Goal: Task Accomplishment & Management: Complete application form

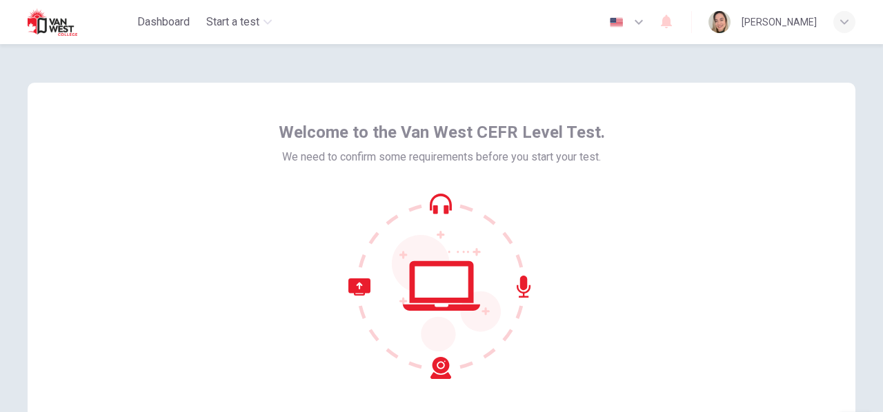
scroll to position [161, 0]
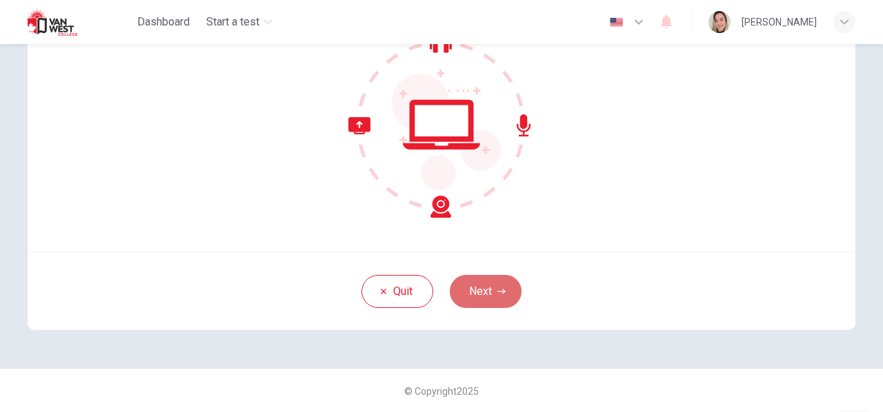
click at [481, 302] on button "Next" at bounding box center [486, 291] width 72 height 33
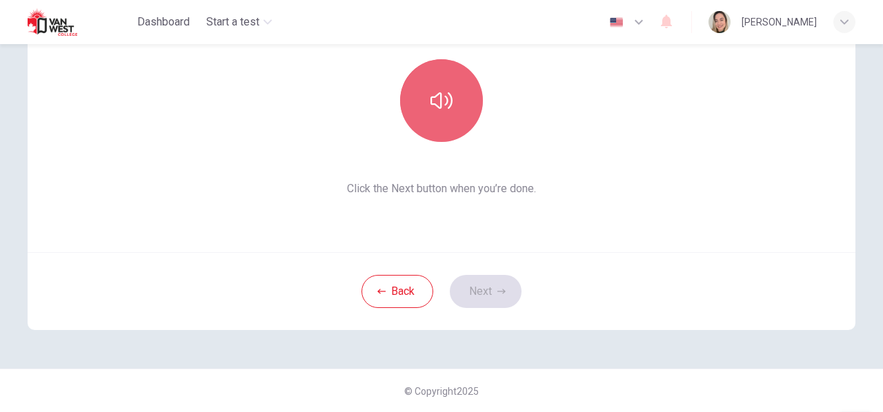
click at [400, 105] on button "button" at bounding box center [441, 100] width 83 height 83
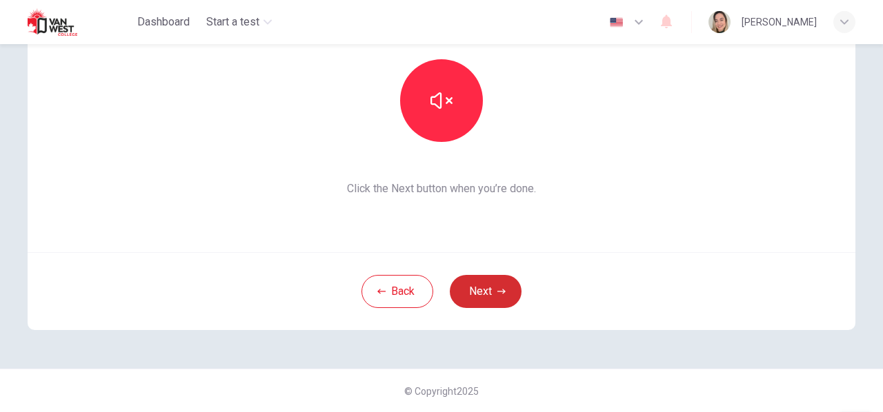
click at [491, 288] on button "Next" at bounding box center [486, 291] width 72 height 33
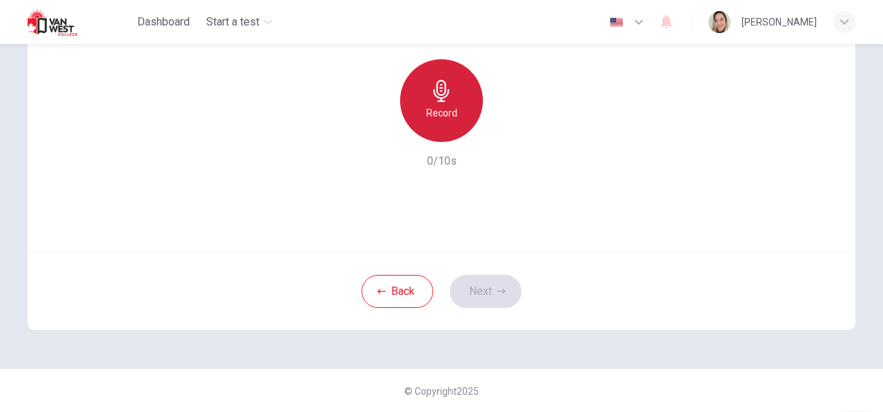
click at [437, 99] on icon "button" at bounding box center [441, 91] width 16 height 22
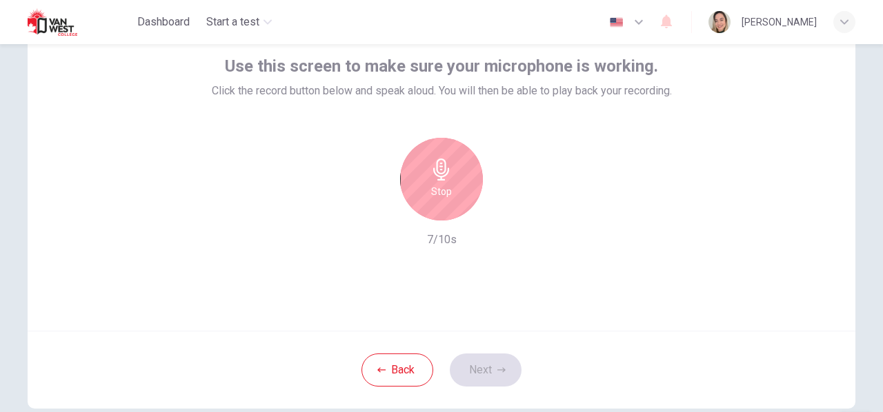
scroll to position [83, 0]
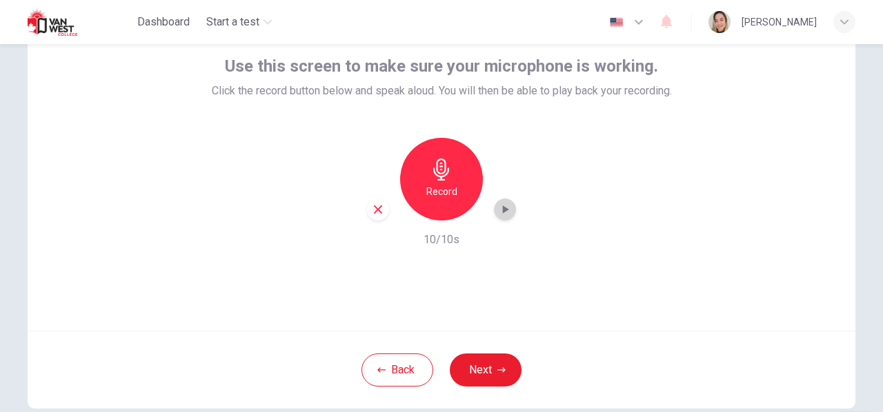
click at [503, 208] on icon "button" at bounding box center [506, 210] width 6 height 8
click at [484, 359] on button "Next" at bounding box center [486, 370] width 72 height 33
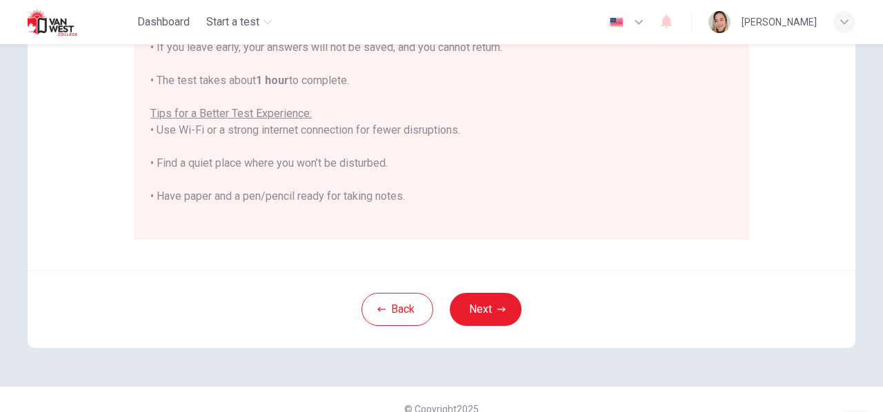
scroll to position [337, 0]
click at [497, 307] on icon "button" at bounding box center [501, 309] width 8 height 8
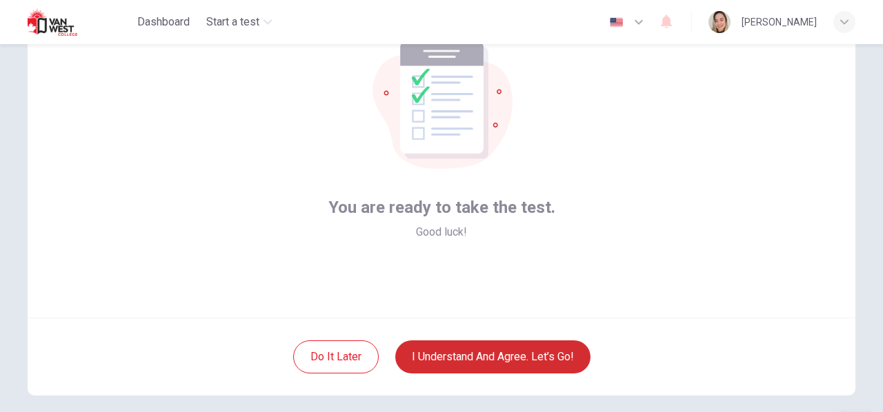
scroll to position [99, 0]
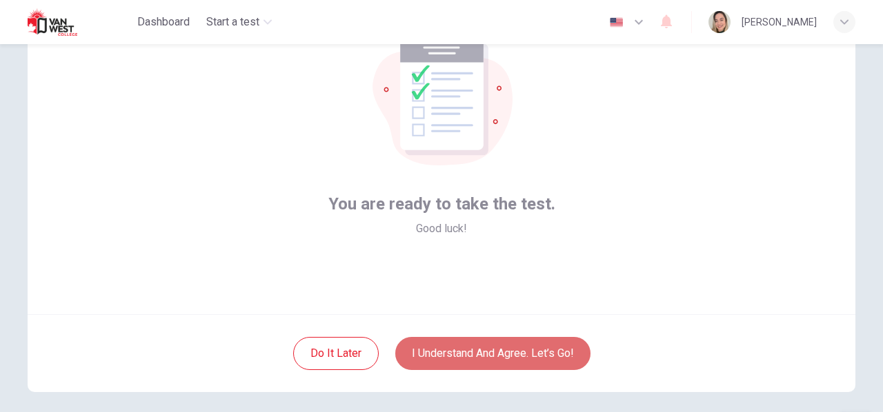
click at [483, 350] on button "I understand and agree. Let’s go!" at bounding box center [492, 353] width 195 height 33
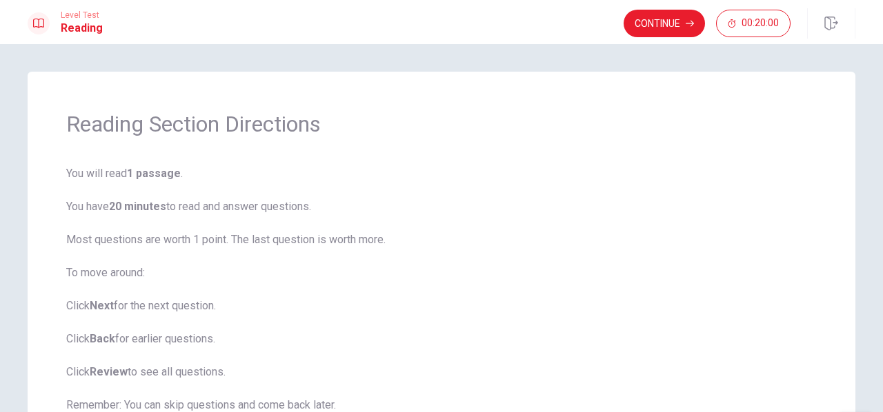
click at [410, 192] on span "You will read 1 passage . You have 20 minutes to read and answer questions. Mos…" at bounding box center [441, 323] width 750 height 315
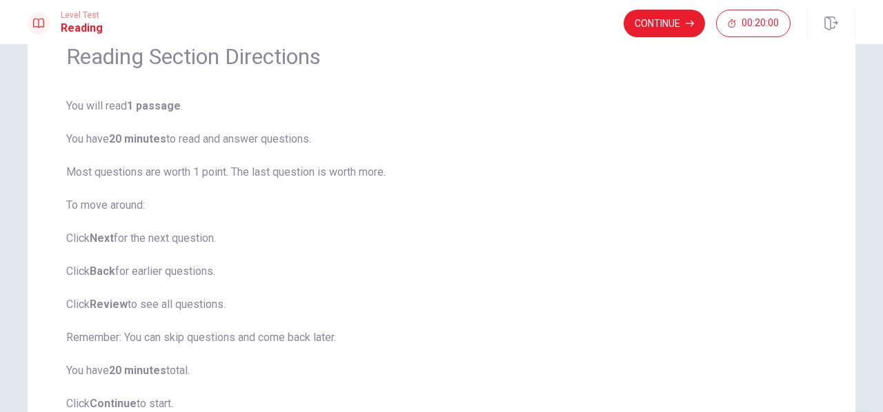
scroll to position [40, 0]
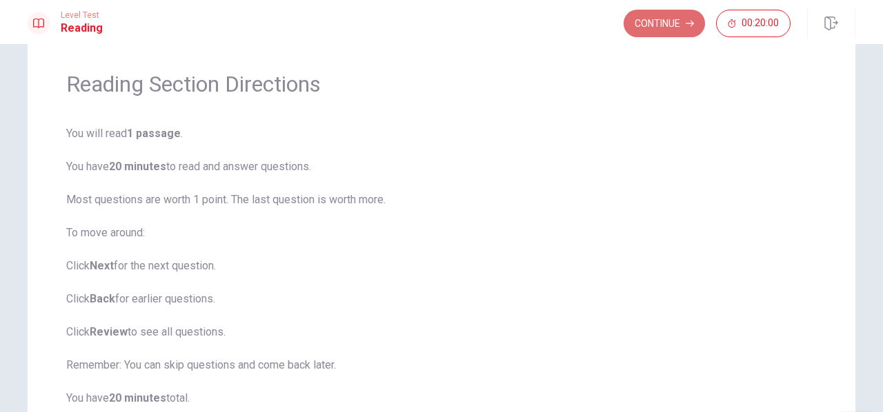
click at [655, 28] on button "Continue" at bounding box center [664, 24] width 81 height 28
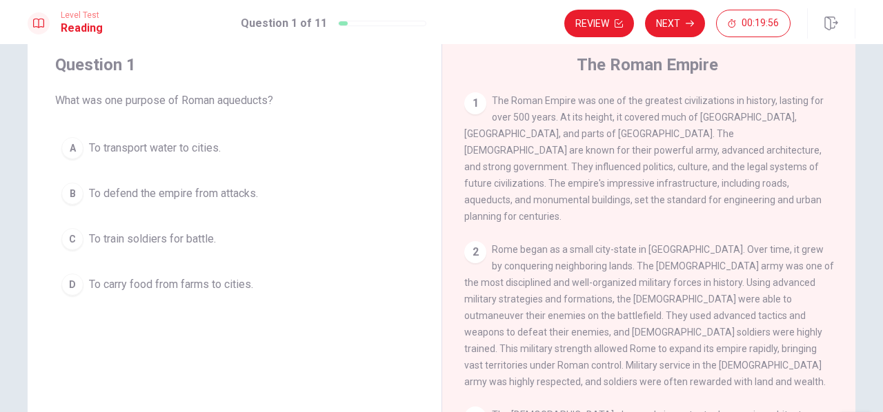
drag, startPoint x: 128, startPoint y: 99, endPoint x: 287, endPoint y: 106, distance: 159.4
click at [287, 106] on span "What was one purpose of Roman aqueducts?" at bounding box center [234, 100] width 359 height 17
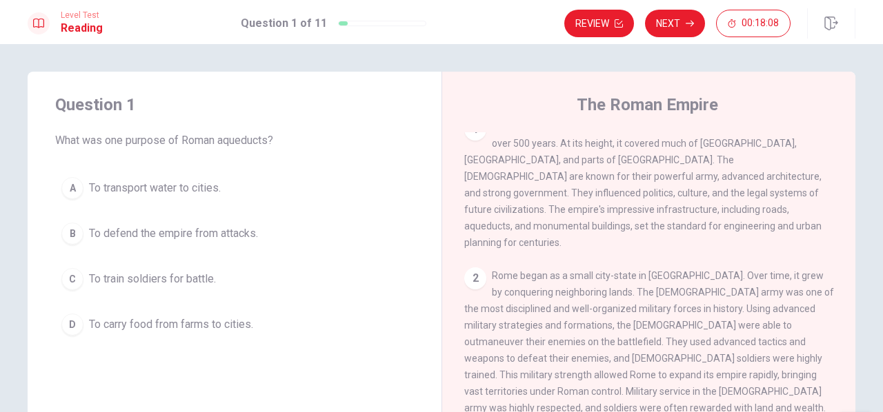
scroll to position [0, 0]
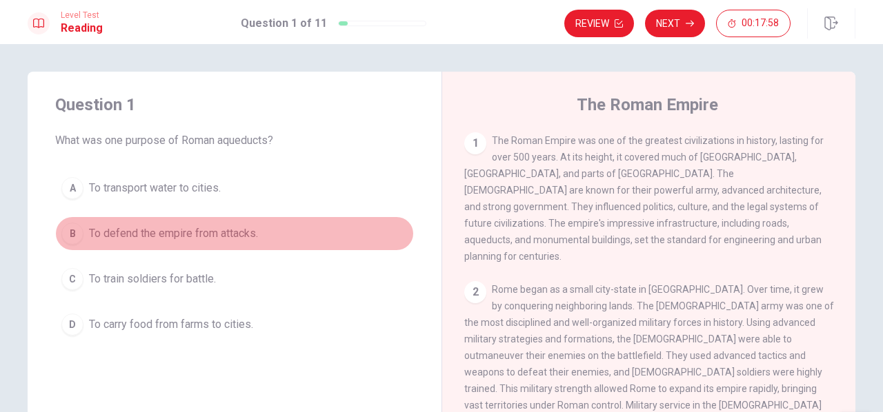
click at [65, 235] on div "B" at bounding box center [72, 234] width 22 height 22
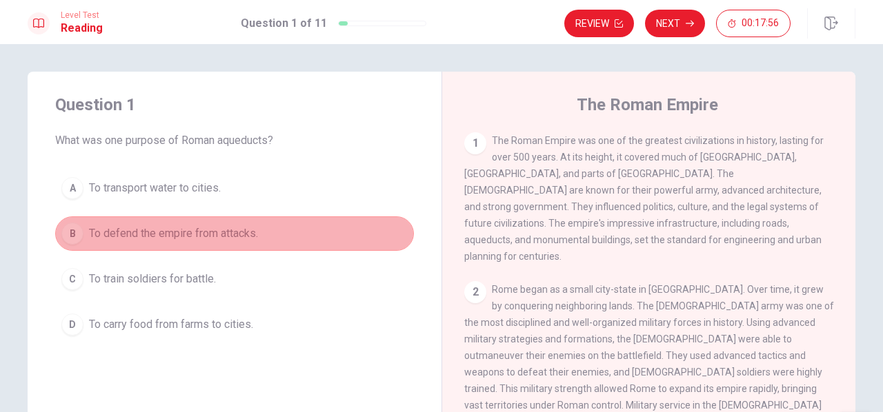
click at [297, 248] on button "B To defend the empire from attacks." at bounding box center [234, 234] width 359 height 34
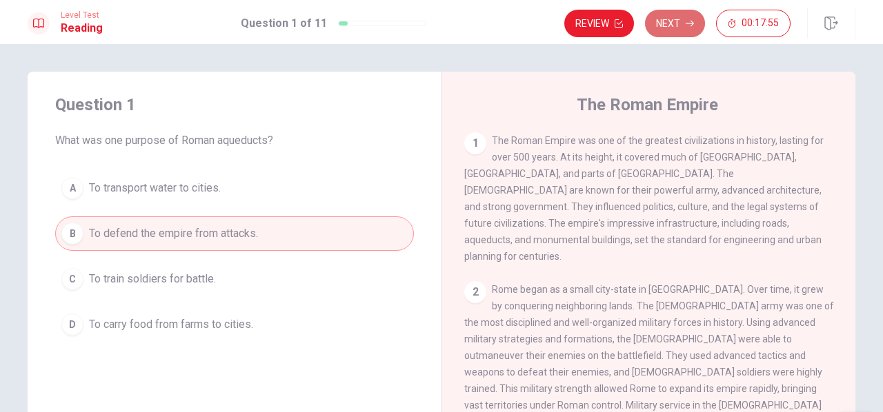
click at [677, 22] on button "Next" at bounding box center [675, 24] width 60 height 28
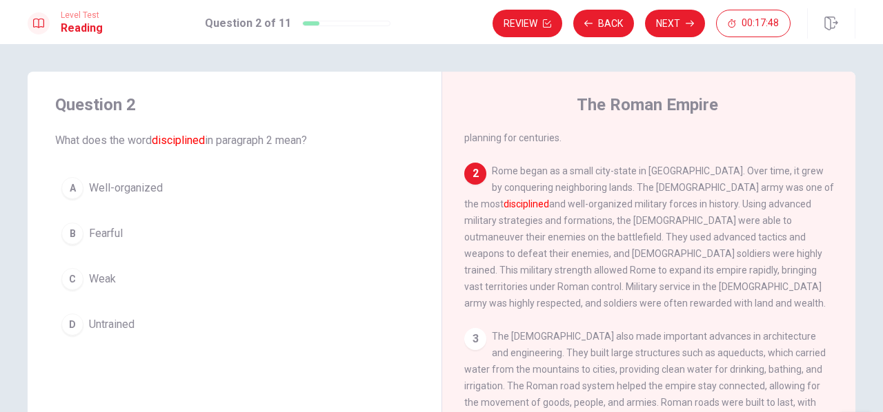
scroll to position [132, 0]
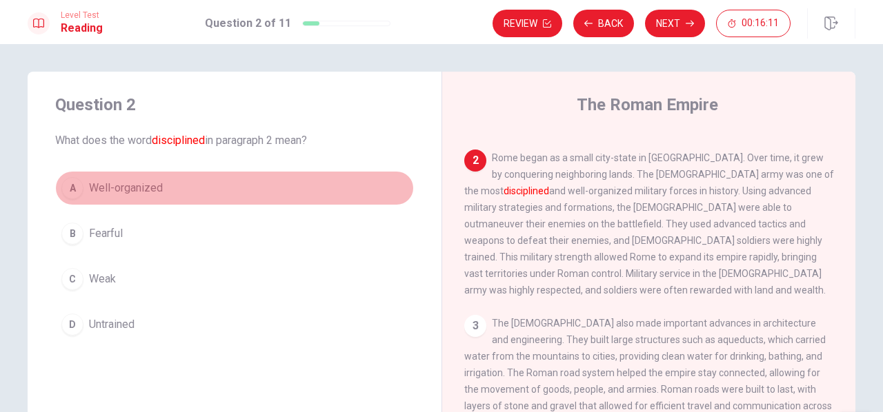
click at [66, 187] on div "A" at bounding box center [72, 188] width 22 height 22
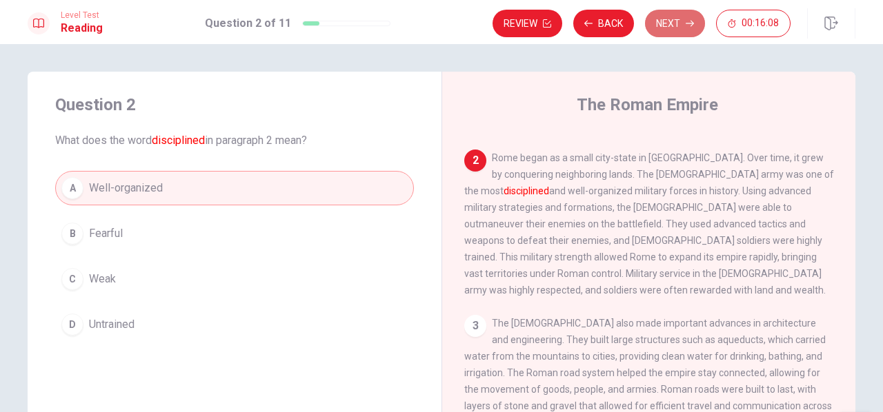
click at [677, 30] on button "Next" at bounding box center [675, 24] width 60 height 28
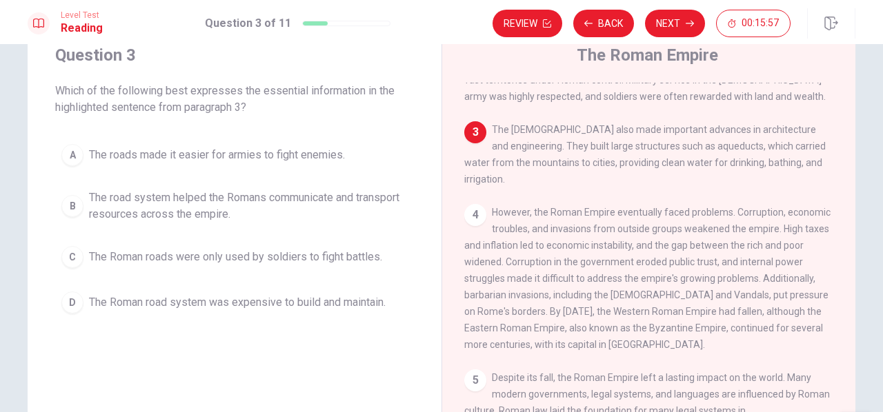
scroll to position [281, 0]
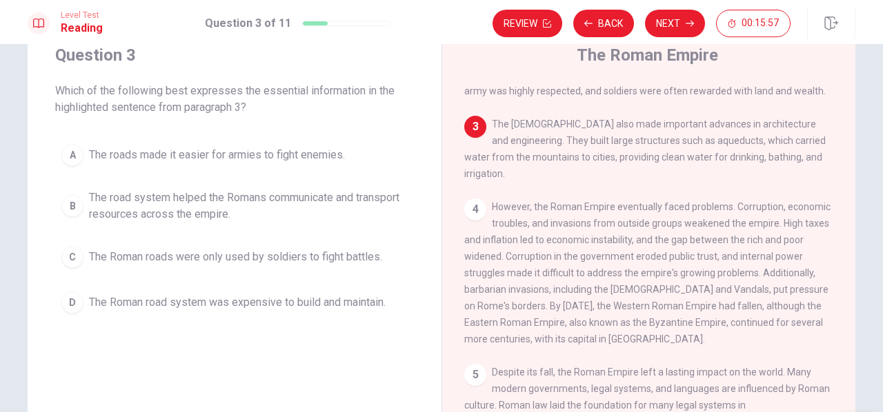
drag, startPoint x: 843, startPoint y: 254, endPoint x: 10, endPoint y: 1, distance: 870.6
click at [82, 215] on button "B The road system helped the Romans communicate and transport resources across …" at bounding box center [234, 206] width 359 height 46
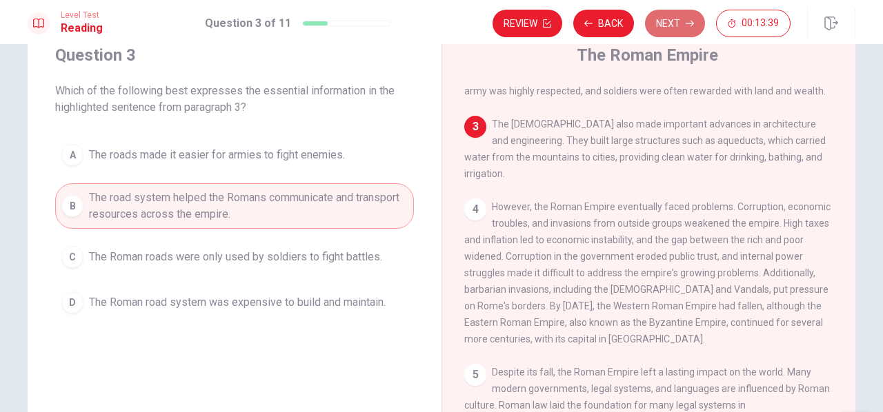
click at [655, 32] on button "Next" at bounding box center [675, 24] width 60 height 28
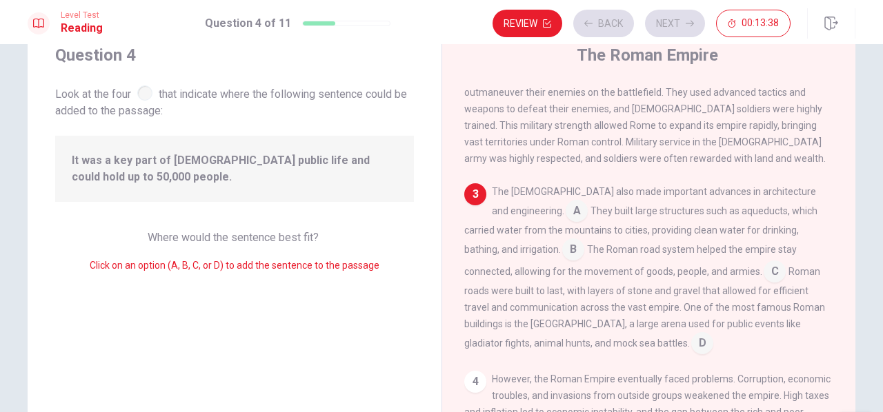
scroll to position [218, 0]
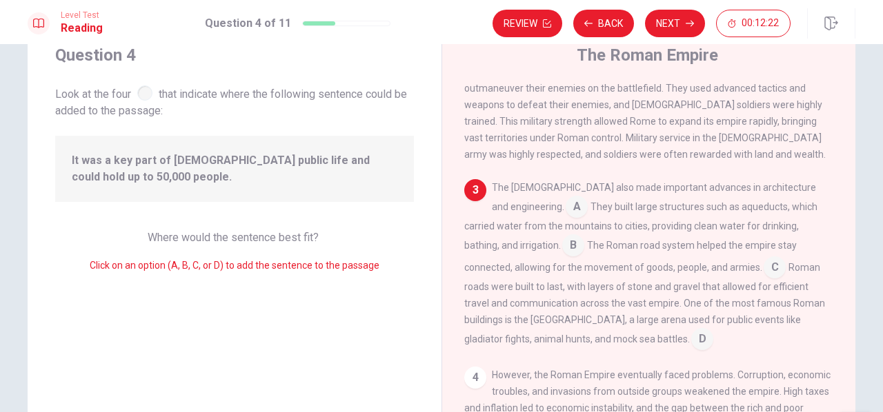
click at [562, 237] on input at bounding box center [573, 247] width 22 height 22
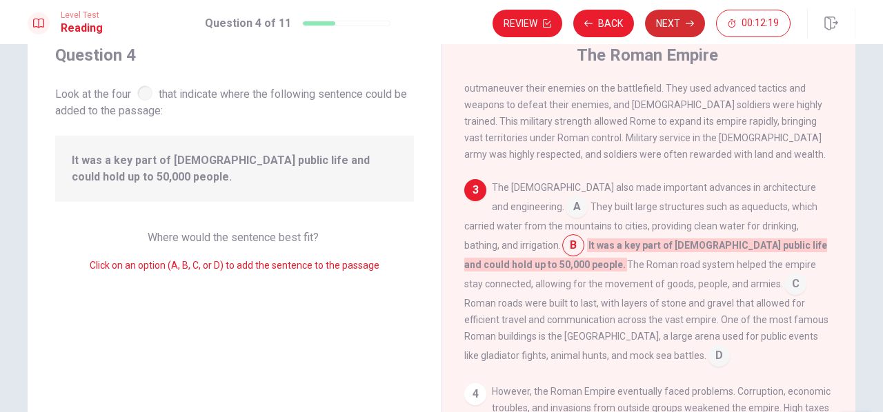
click at [680, 35] on button "Next" at bounding box center [675, 24] width 60 height 28
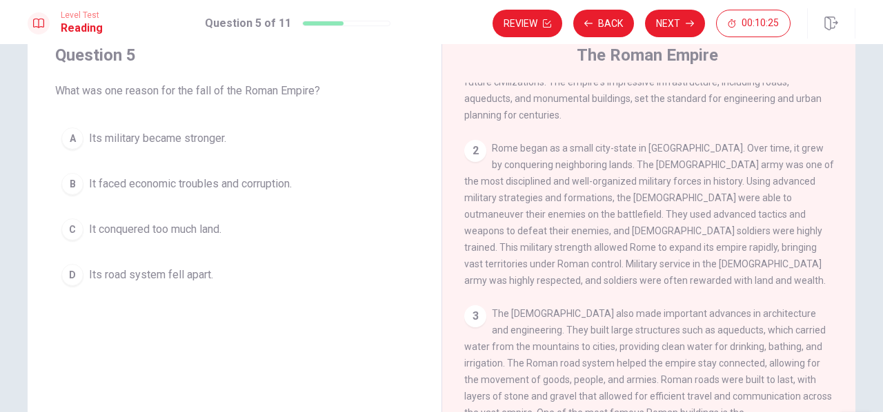
scroll to position [94, 0]
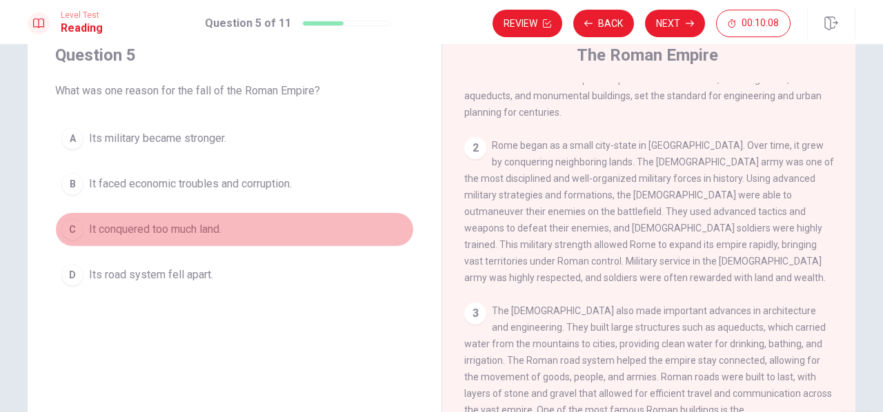
click at [70, 226] on div "C" at bounding box center [72, 230] width 22 height 22
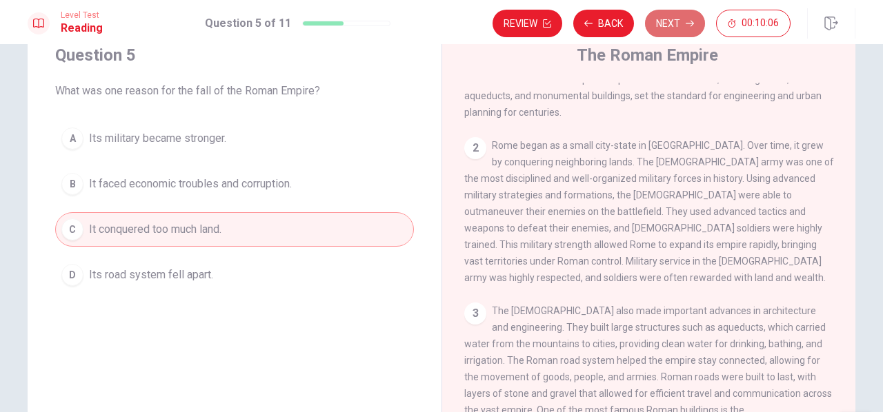
click at [675, 24] on button "Next" at bounding box center [675, 24] width 60 height 28
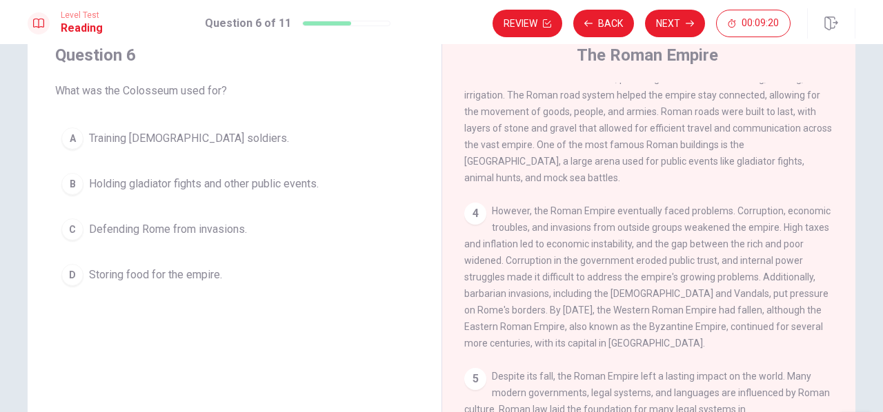
scroll to position [357, 0]
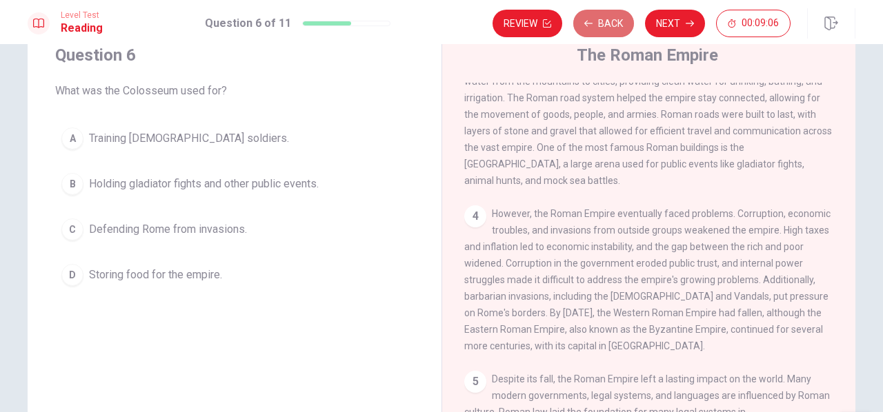
click at [590, 30] on button "Back" at bounding box center [603, 24] width 61 height 28
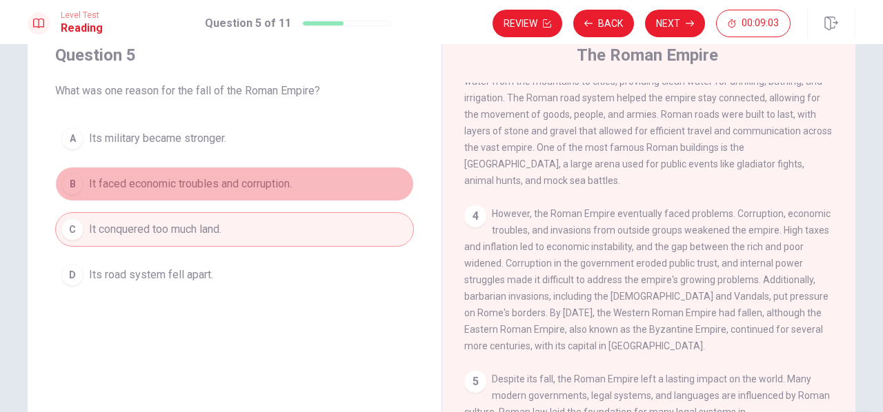
click at [215, 191] on span "It faced economic troubles and corruption." at bounding box center [190, 184] width 203 height 17
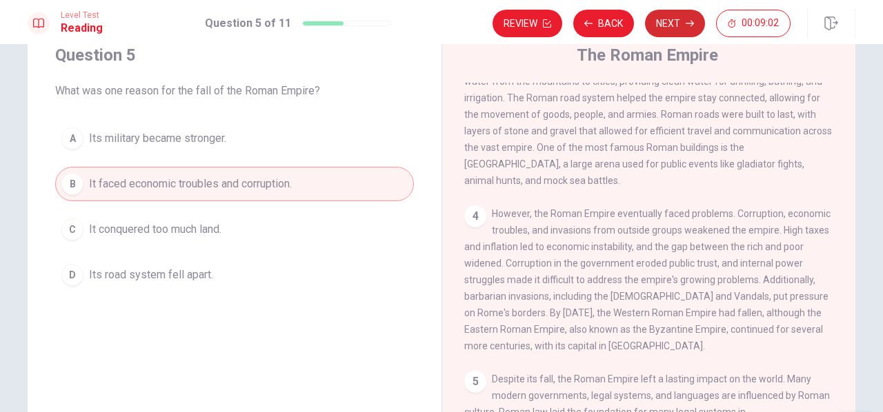
click at [662, 29] on button "Next" at bounding box center [675, 24] width 60 height 28
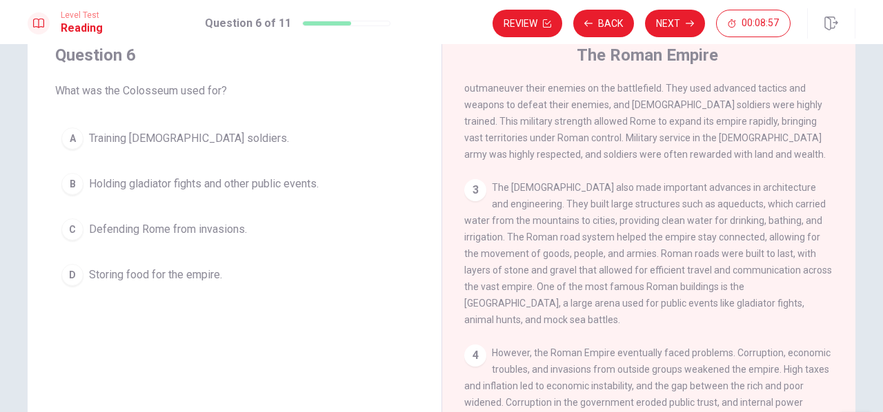
scroll to position [214, 0]
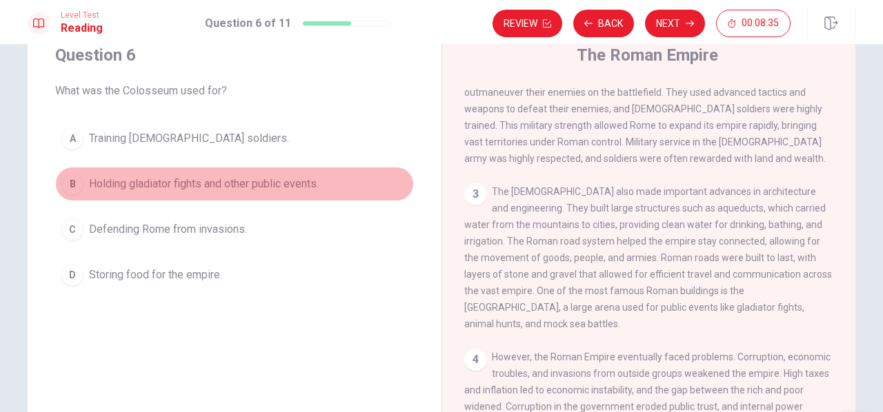
click at [106, 180] on span "Holding gladiator fights and other public events." at bounding box center [204, 184] width 230 height 17
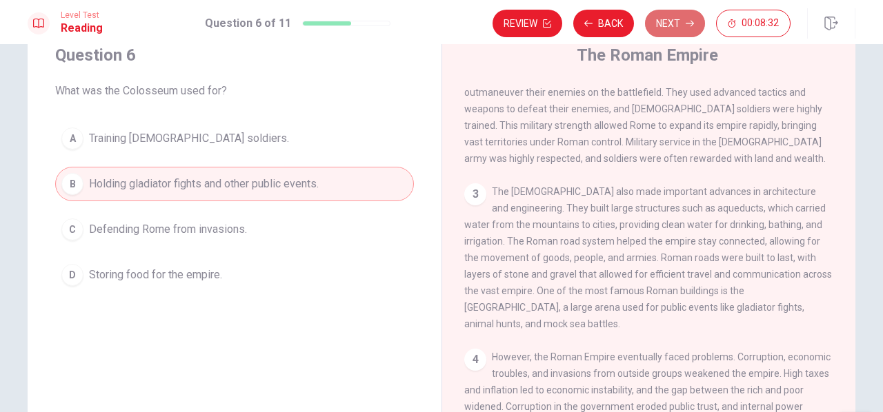
click at [681, 21] on button "Next" at bounding box center [675, 24] width 60 height 28
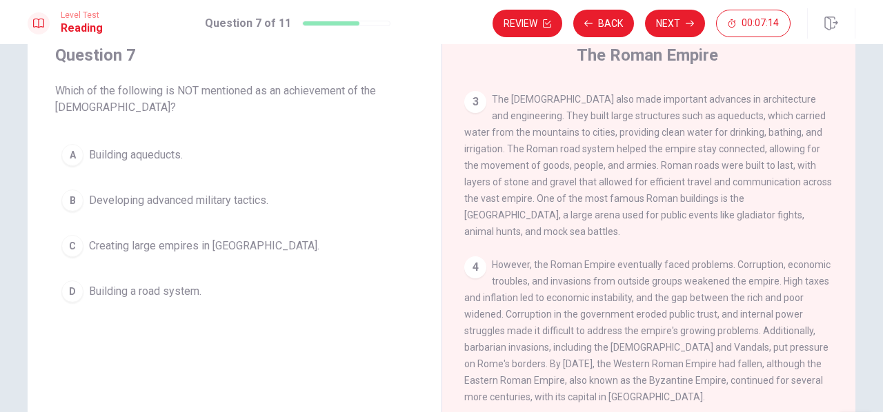
scroll to position [310, 0]
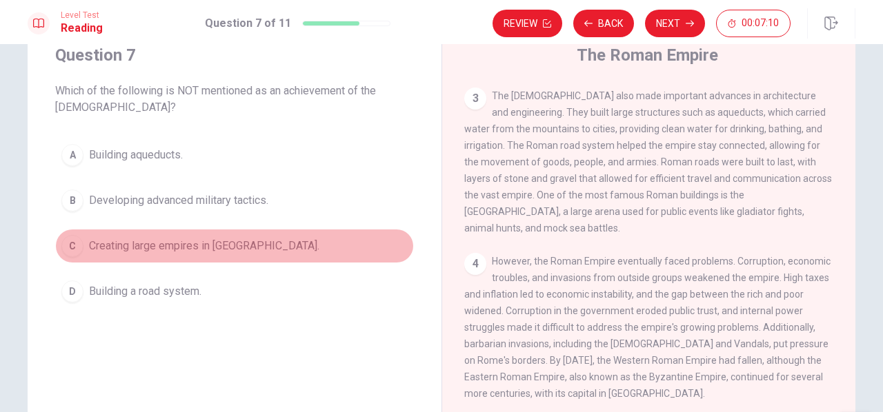
click at [89, 238] on span "Creating large empires in [GEOGRAPHIC_DATA]." at bounding box center [204, 246] width 230 height 17
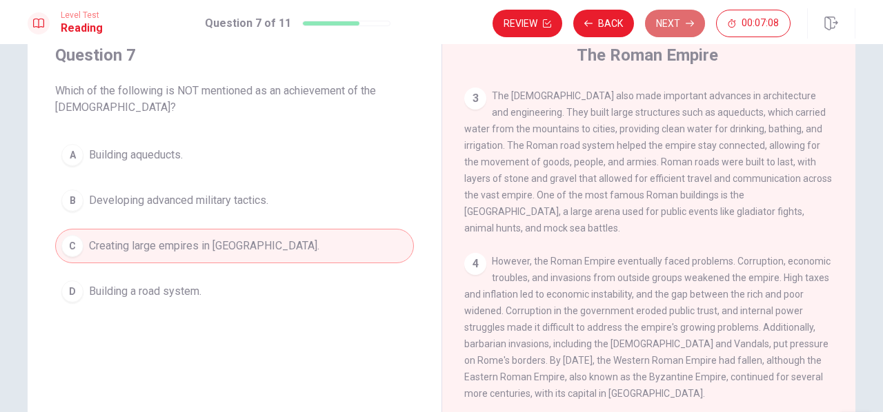
click at [658, 30] on button "Next" at bounding box center [675, 24] width 60 height 28
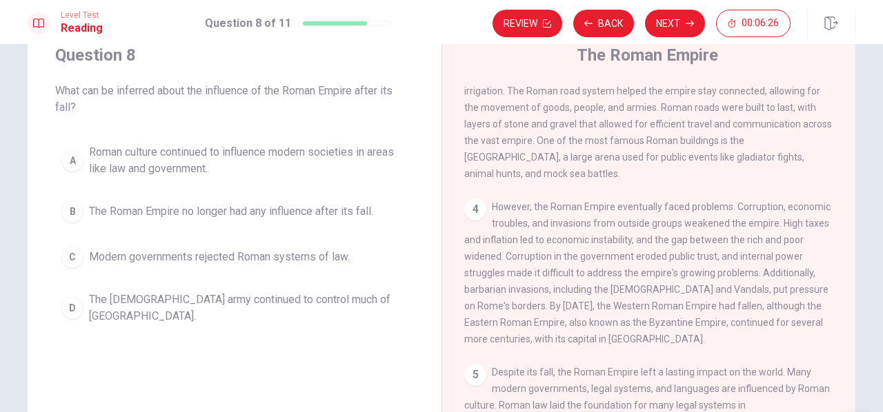
scroll to position [366, 0]
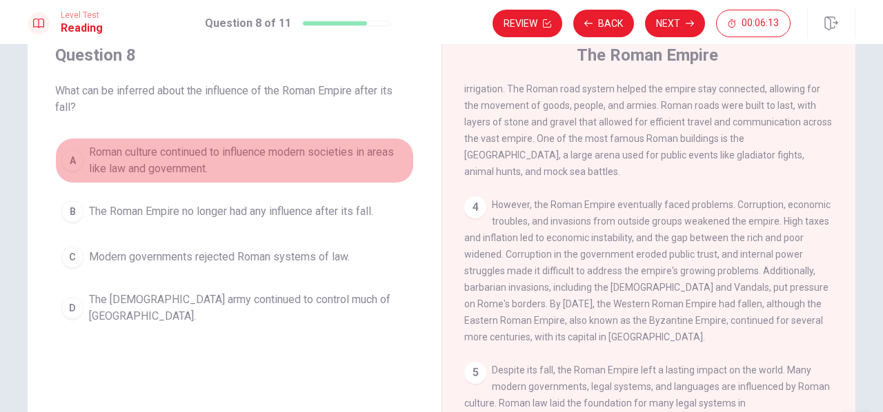
click at [73, 157] on div "A" at bounding box center [72, 161] width 22 height 22
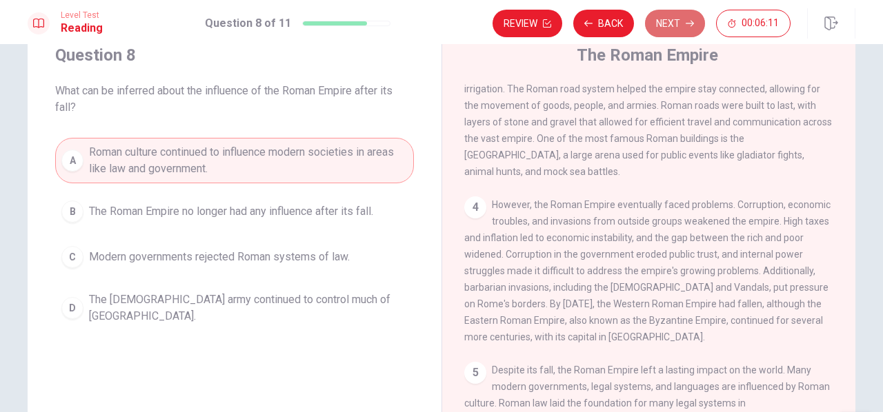
click at [670, 27] on button "Next" at bounding box center [675, 24] width 60 height 28
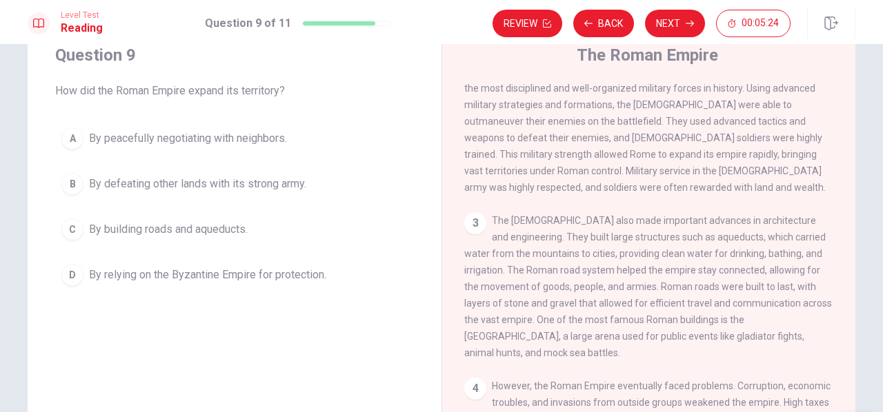
scroll to position [186, 0]
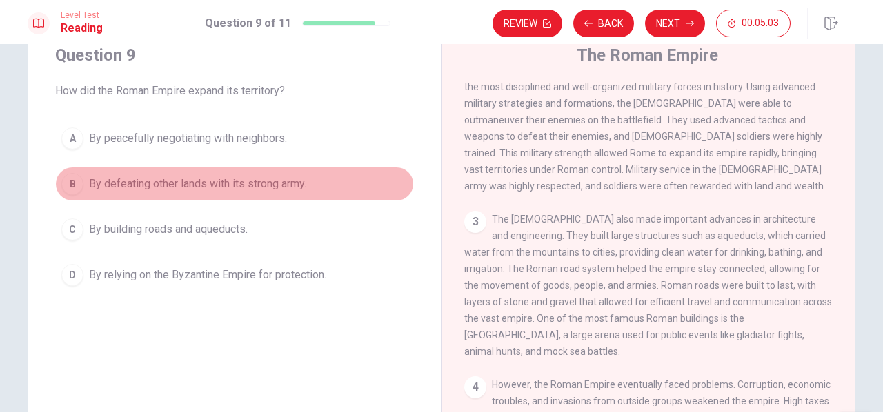
click at [153, 186] on span "By defeating other lands with its strong army." at bounding box center [197, 184] width 217 height 17
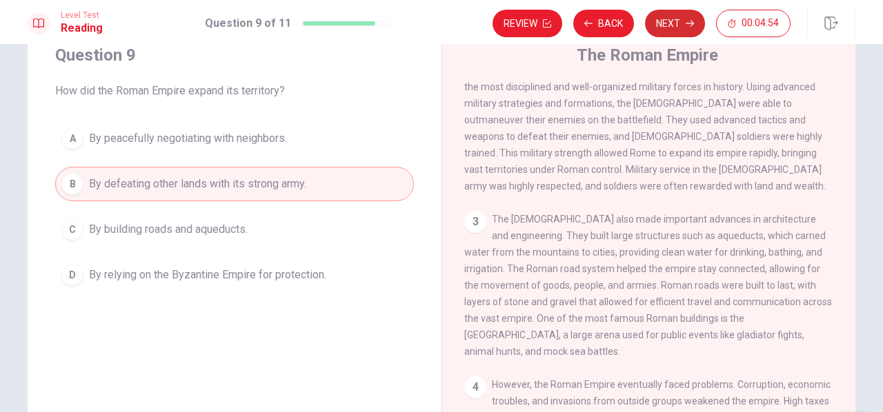
click at [690, 14] on button "Next" at bounding box center [675, 24] width 60 height 28
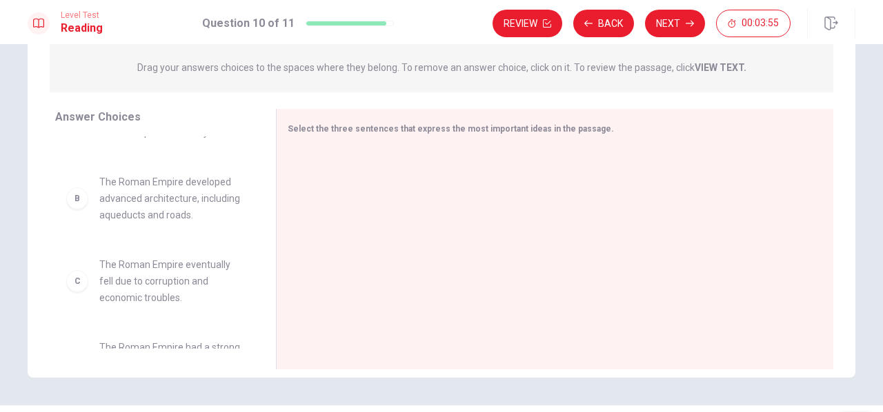
scroll to position [0, 0]
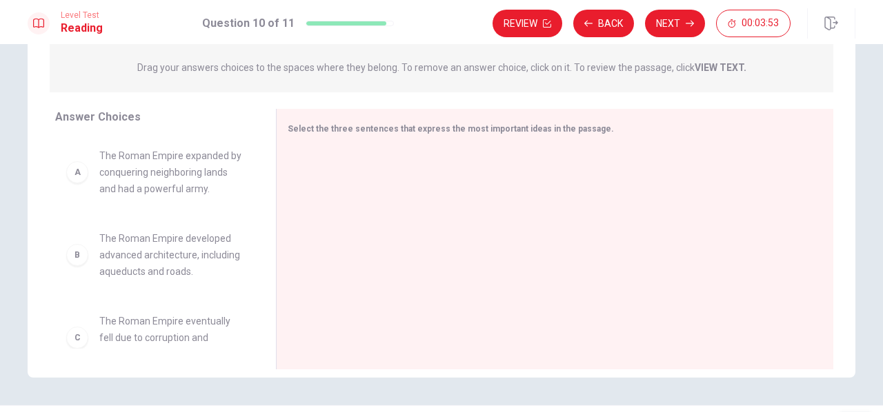
click at [143, 172] on span "The Roman Empire expanded by conquering neighboring lands and had a powerful ar…" at bounding box center [170, 173] width 143 height 50
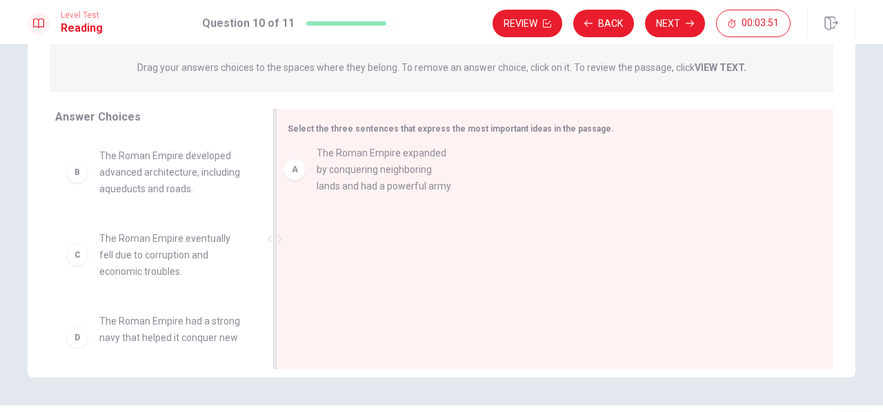
drag, startPoint x: 143, startPoint y: 172, endPoint x: 375, endPoint y: 170, distance: 231.8
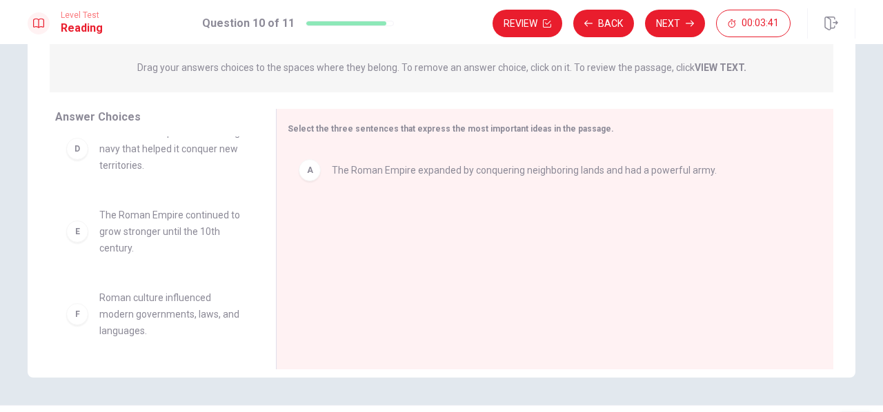
scroll to position [190, 0]
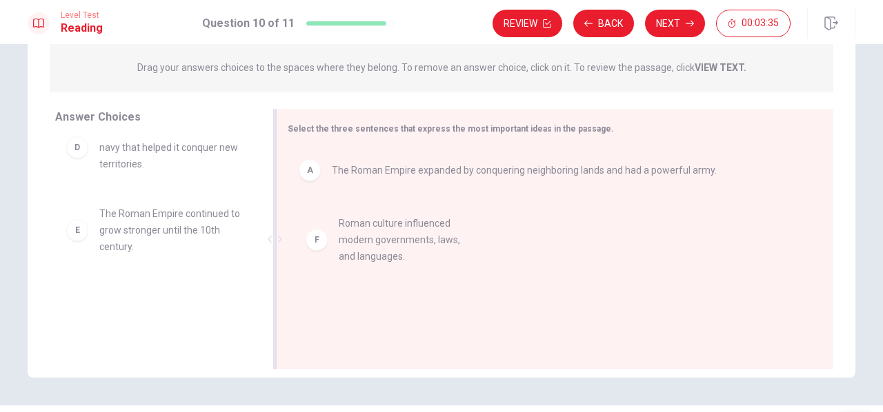
drag, startPoint x: 155, startPoint y: 315, endPoint x: 419, endPoint y: 239, distance: 274.8
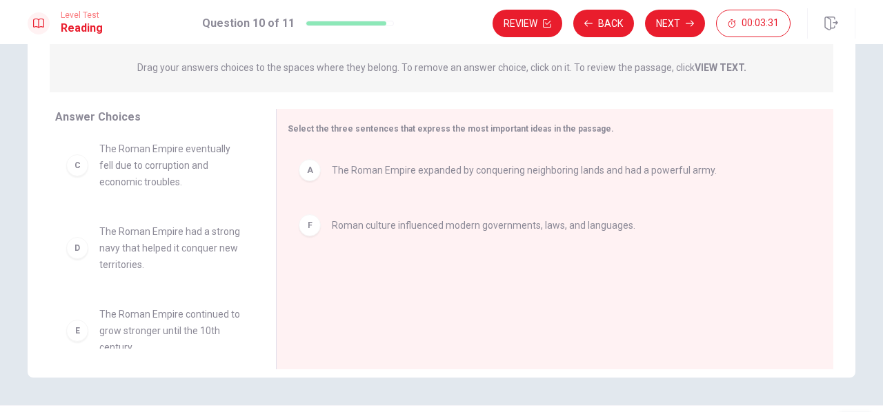
scroll to position [108, 0]
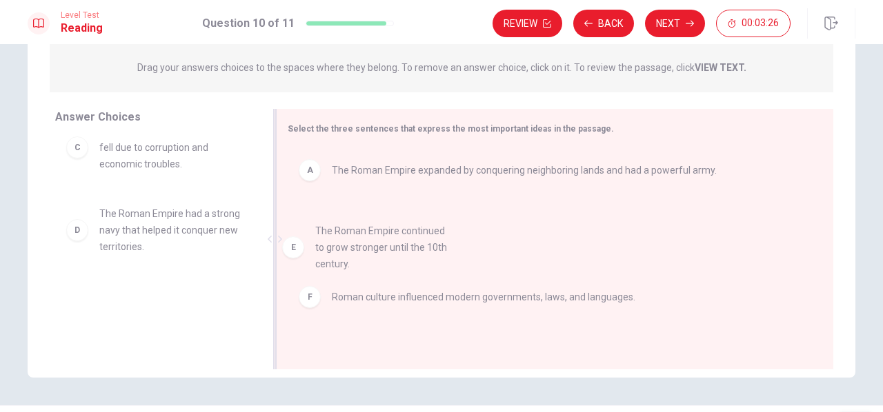
drag, startPoint x: 140, startPoint y: 312, endPoint x: 363, endPoint y: 245, distance: 232.6
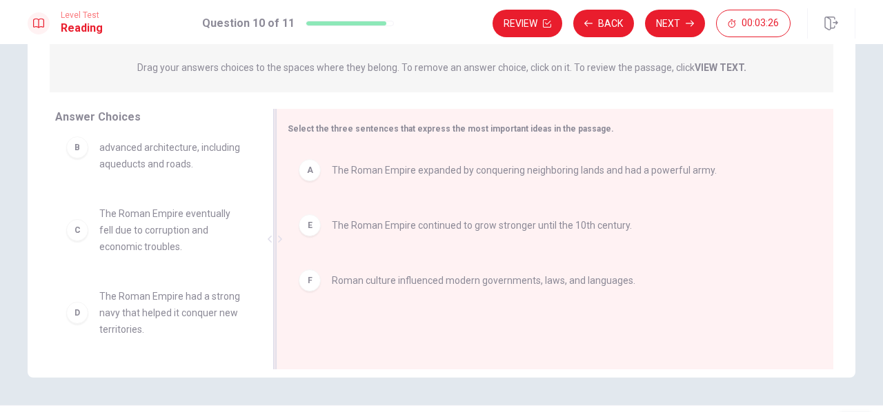
scroll to position [25, 0]
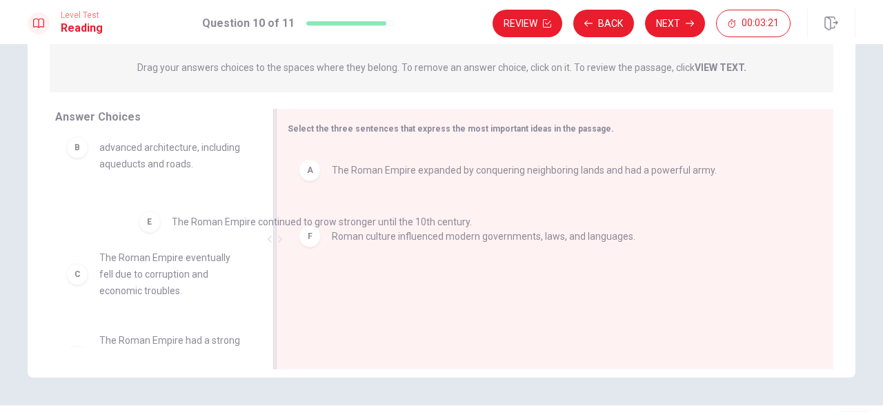
drag, startPoint x: 352, startPoint y: 234, endPoint x: 152, endPoint y: 233, distance: 200.0
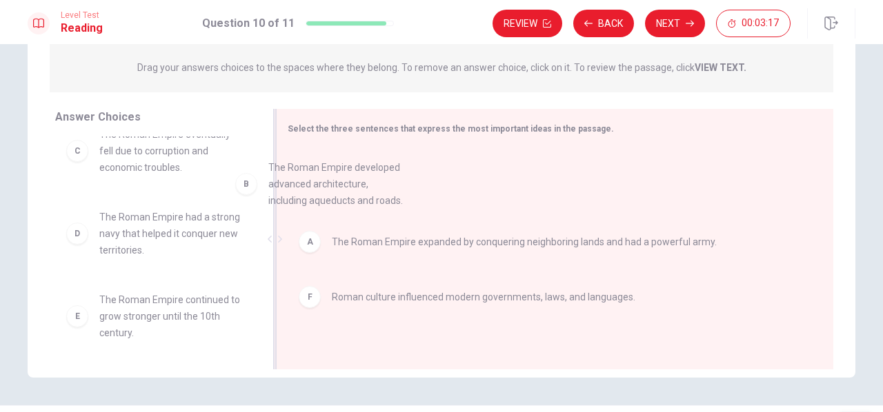
scroll to position [21, 0]
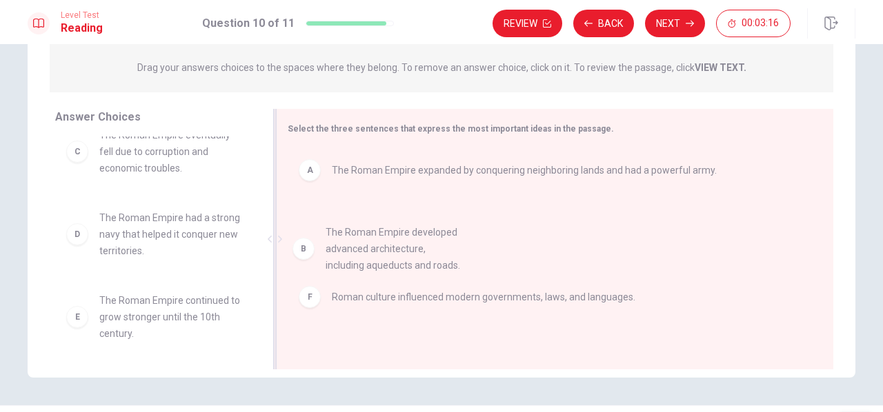
drag, startPoint x: 113, startPoint y: 162, endPoint x: 353, endPoint y: 266, distance: 261.4
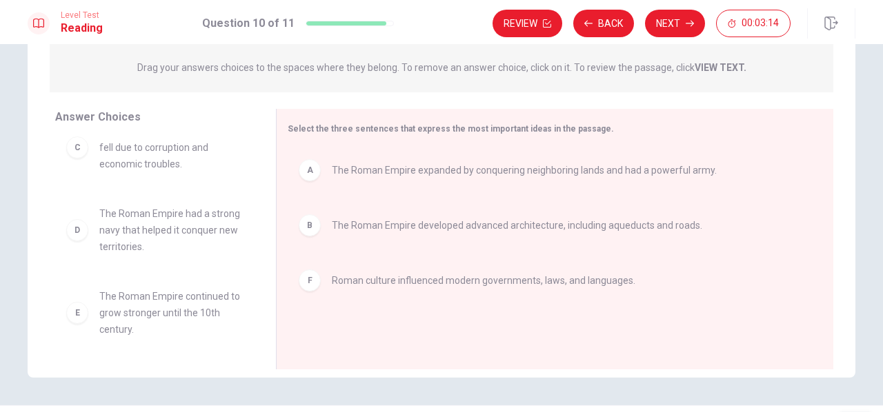
scroll to position [0, 0]
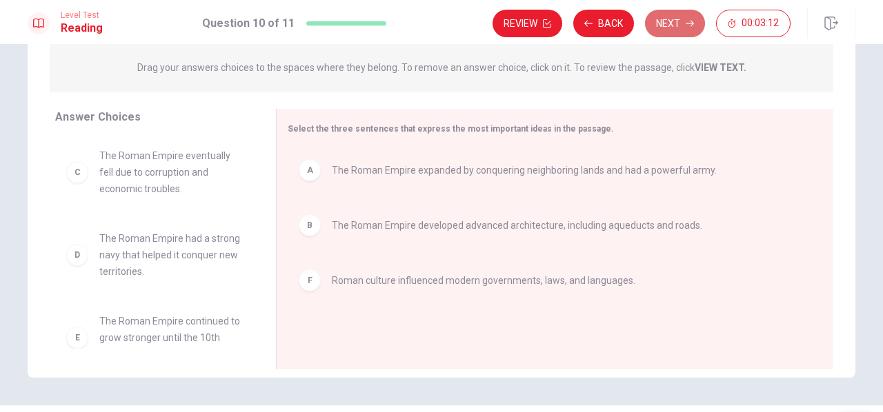
click at [677, 24] on button "Next" at bounding box center [675, 24] width 60 height 28
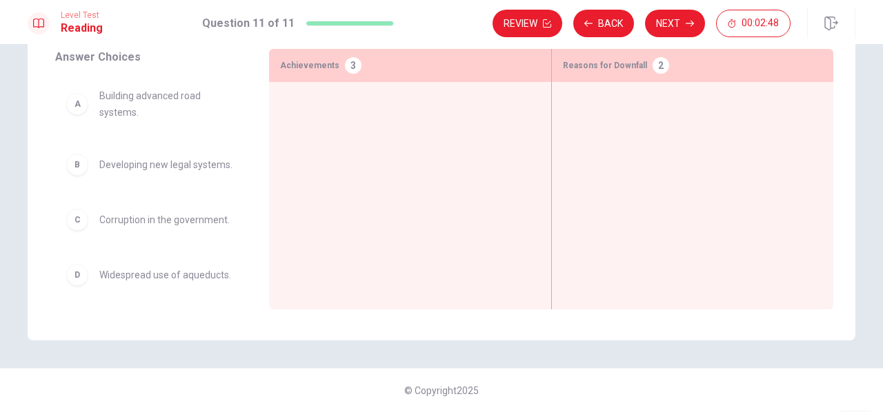
scroll to position [1, 0]
drag, startPoint x: 169, startPoint y: 239, endPoint x: 632, endPoint y: 141, distance: 473.1
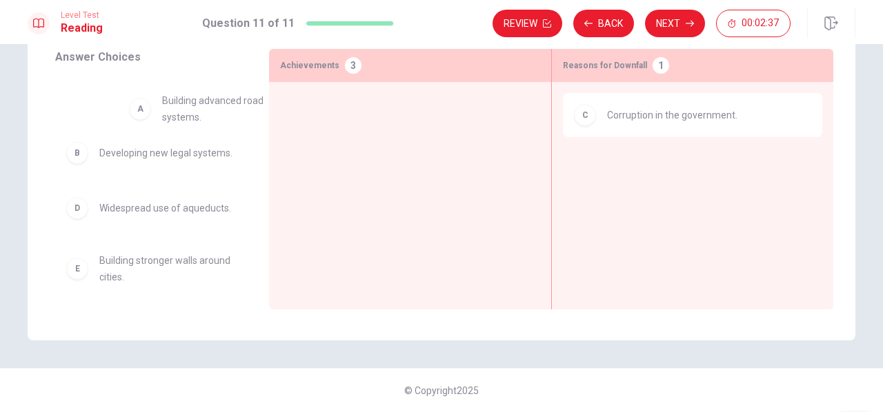
scroll to position [0, 0]
drag, startPoint x: 114, startPoint y: 101, endPoint x: 345, endPoint y: 126, distance: 232.4
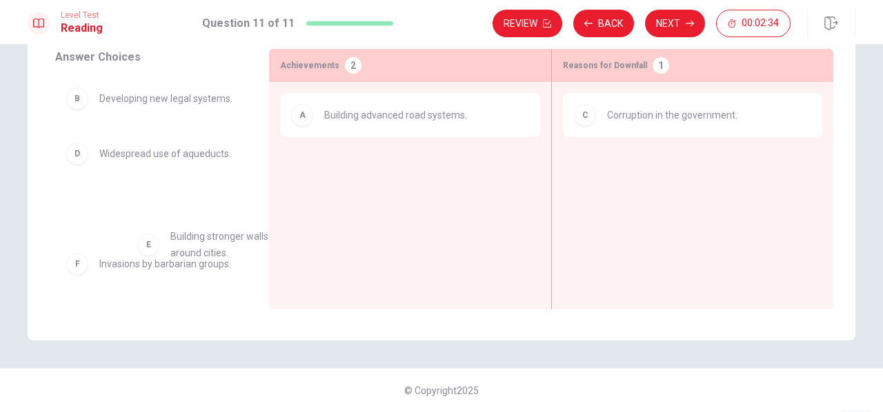
scroll to position [6, 0]
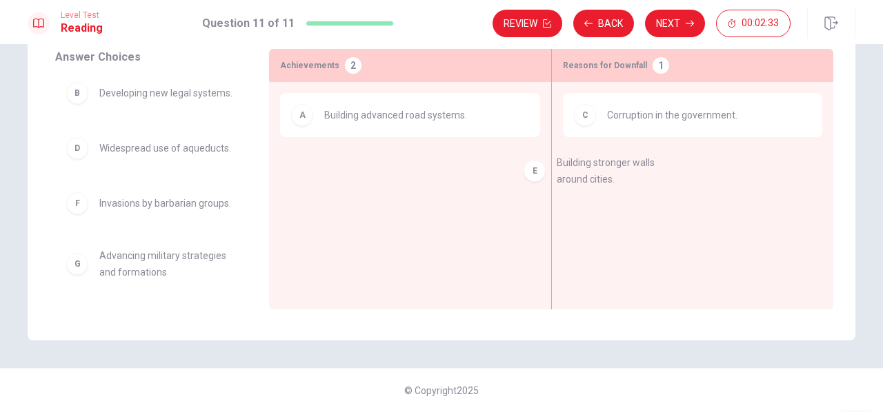
drag, startPoint x: 106, startPoint y: 252, endPoint x: 576, endPoint y: 178, distance: 475.5
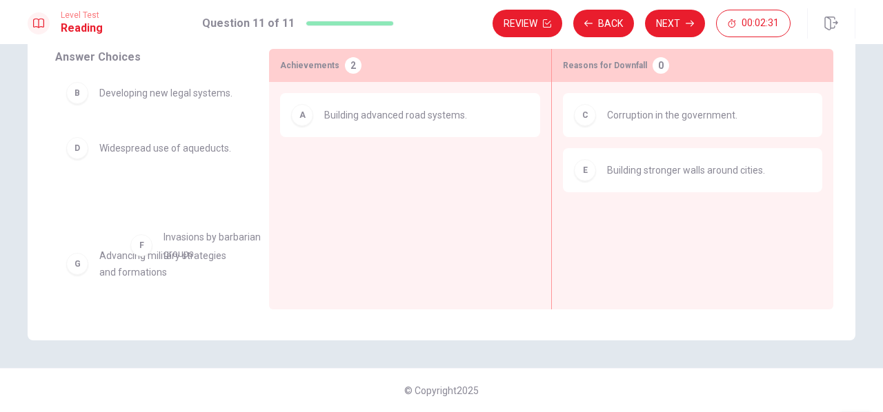
scroll to position [9, 0]
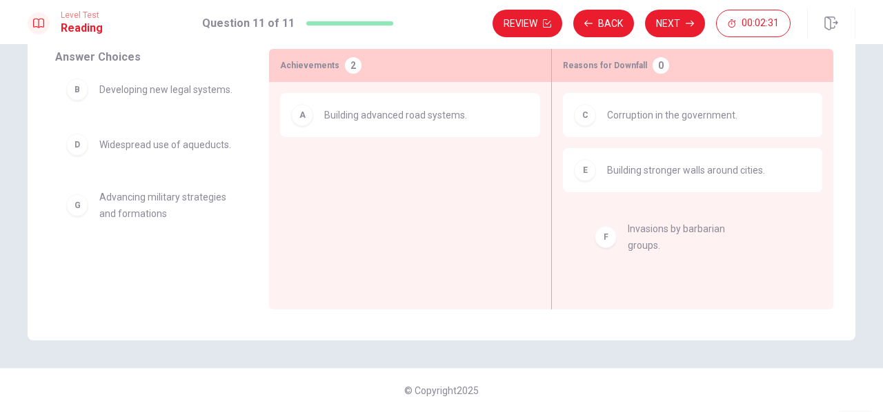
drag, startPoint x: 116, startPoint y: 237, endPoint x: 652, endPoint y: 235, distance: 536.6
drag, startPoint x: 106, startPoint y: 237, endPoint x: 672, endPoint y: 267, distance: 566.4
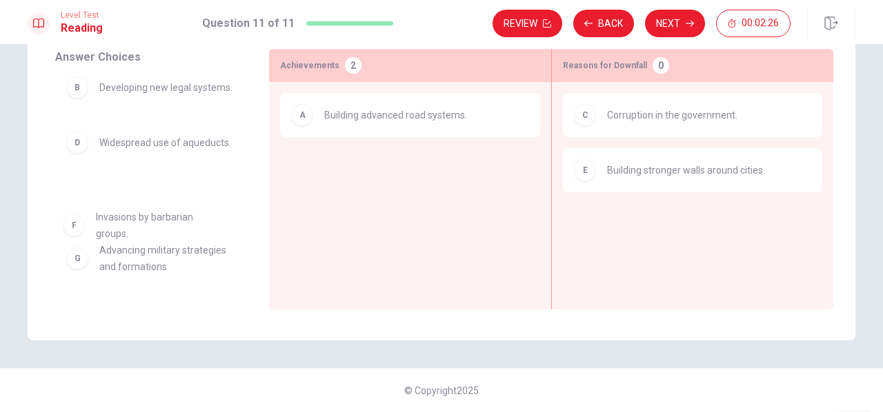
scroll to position [15, 0]
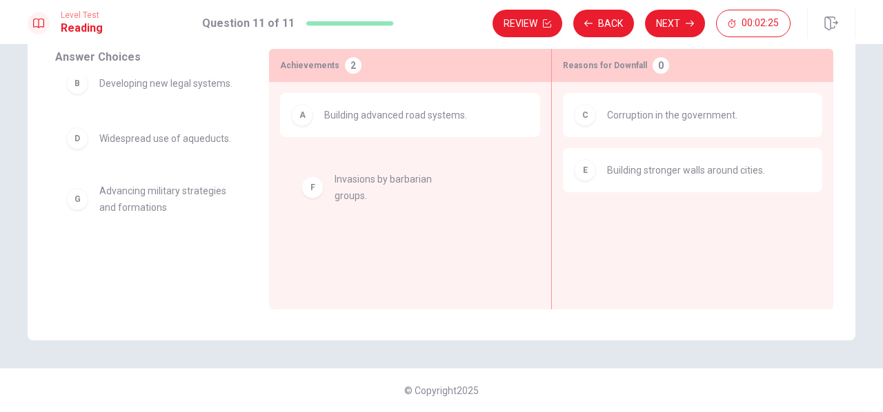
drag, startPoint x: 138, startPoint y: 216, endPoint x: 380, endPoint y: 179, distance: 244.8
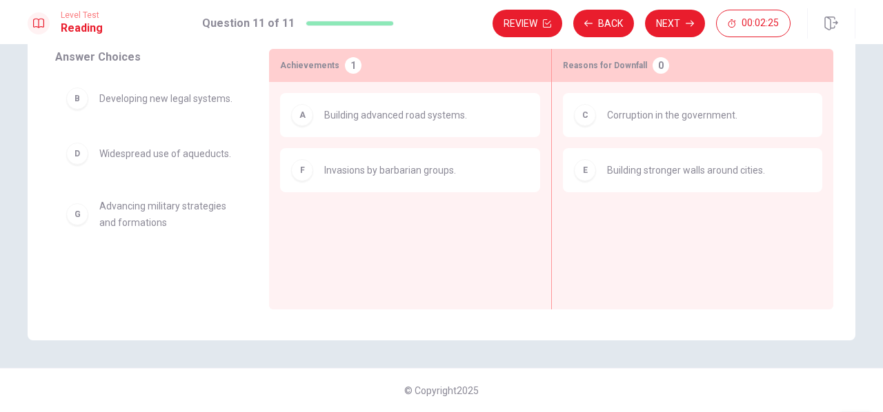
scroll to position [0, 0]
drag, startPoint x: 119, startPoint y: 157, endPoint x: 371, endPoint y: 267, distance: 274.9
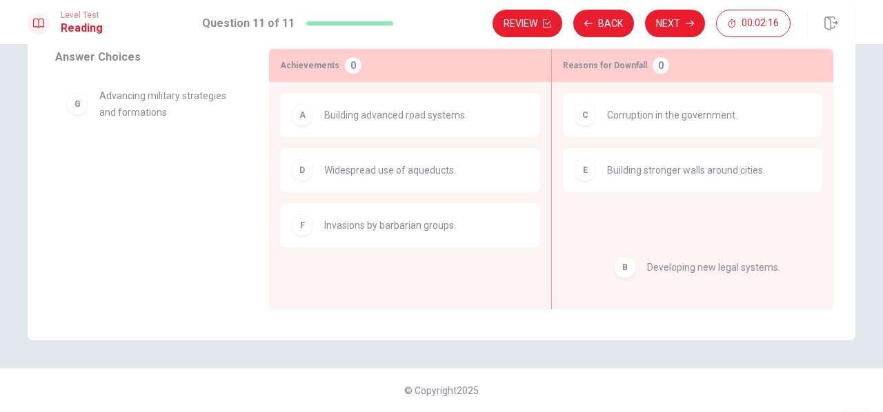
drag, startPoint x: 123, startPoint y: 101, endPoint x: 675, endPoint y: 263, distance: 574.9
drag, startPoint x: 105, startPoint y: 161, endPoint x: 324, endPoint y: 292, distance: 255.9
drag, startPoint x: 154, startPoint y: 166, endPoint x: 723, endPoint y: 292, distance: 582.0
drag, startPoint x: 120, startPoint y: 163, endPoint x: 368, endPoint y: 287, distance: 277.3
drag, startPoint x: 162, startPoint y: 103, endPoint x: 406, endPoint y: 289, distance: 306.5
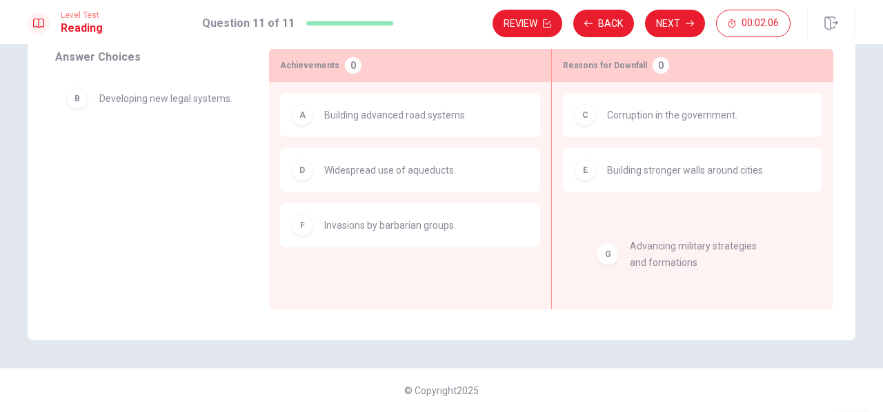
drag, startPoint x: 149, startPoint y: 152, endPoint x: 713, endPoint y: 239, distance: 570.8
drag, startPoint x: 159, startPoint y: 107, endPoint x: 702, endPoint y: 232, distance: 557.1
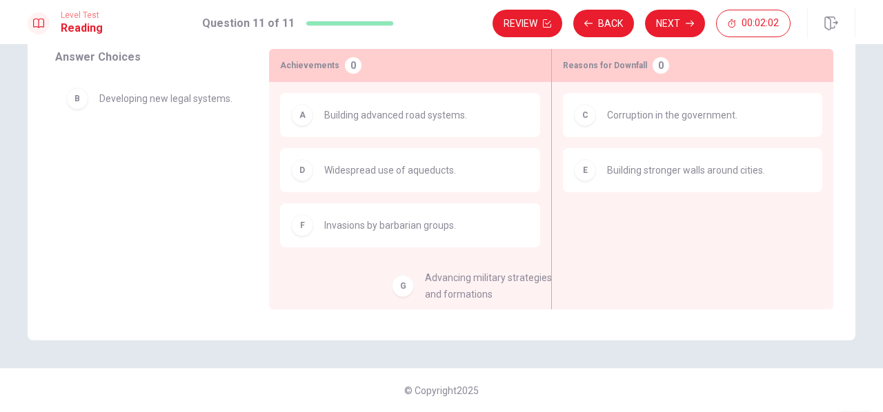
drag, startPoint x: 189, startPoint y: 170, endPoint x: 524, endPoint y: 293, distance: 357.2
drag, startPoint x: 171, startPoint y: 105, endPoint x: 675, endPoint y: 222, distance: 517.0
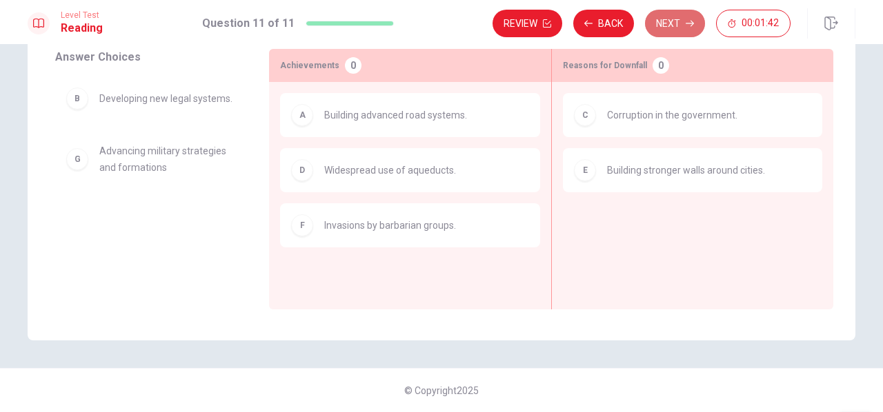
click at [664, 21] on button "Next" at bounding box center [675, 24] width 60 height 28
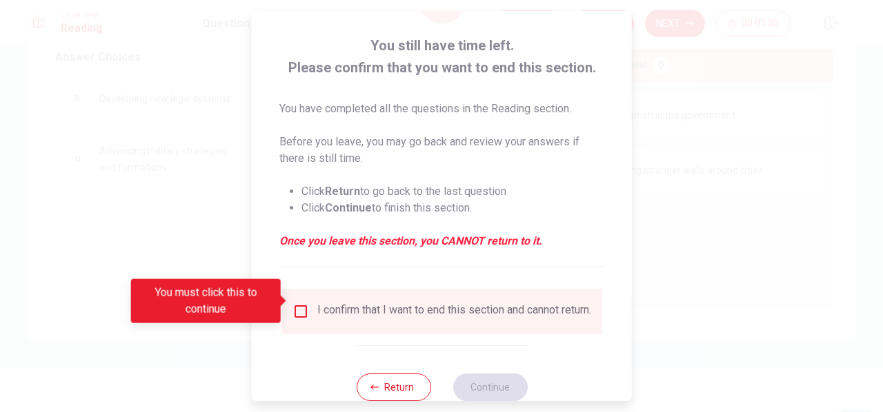
scroll to position [102, 0]
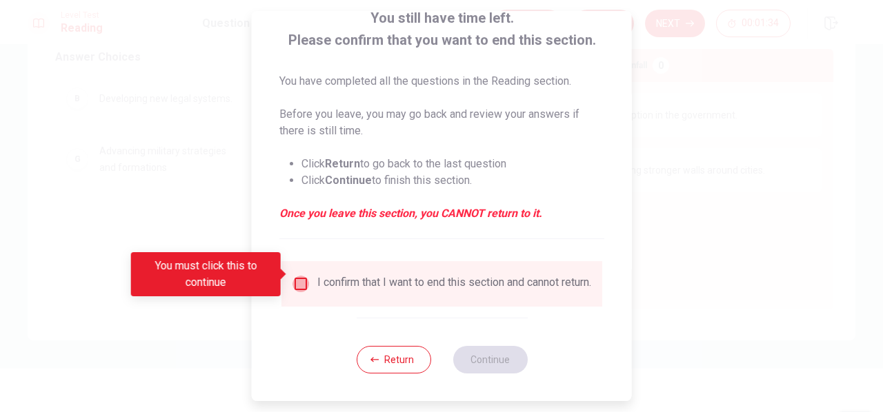
click at [303, 281] on input "You must click this to continue" at bounding box center [300, 284] width 17 height 17
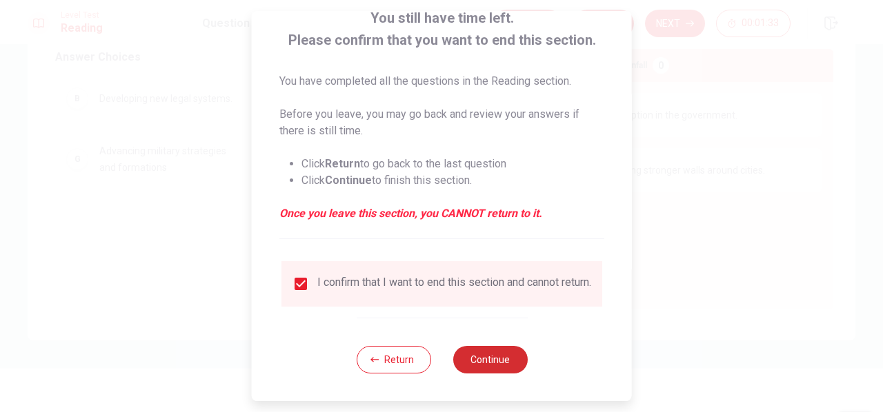
click at [479, 354] on button "Continue" at bounding box center [489, 360] width 74 height 28
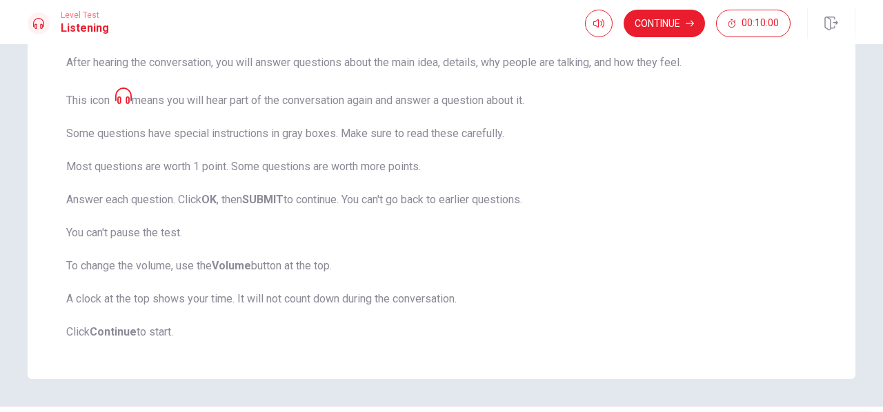
drag, startPoint x: 57, startPoint y: 67, endPoint x: 183, endPoint y: 74, distance: 125.8
click at [183, 74] on div "Listening Section Directions This test checks how well you understand spoken En…" at bounding box center [442, 120] width 828 height 518
click at [673, 24] on button "Continue" at bounding box center [664, 24] width 81 height 28
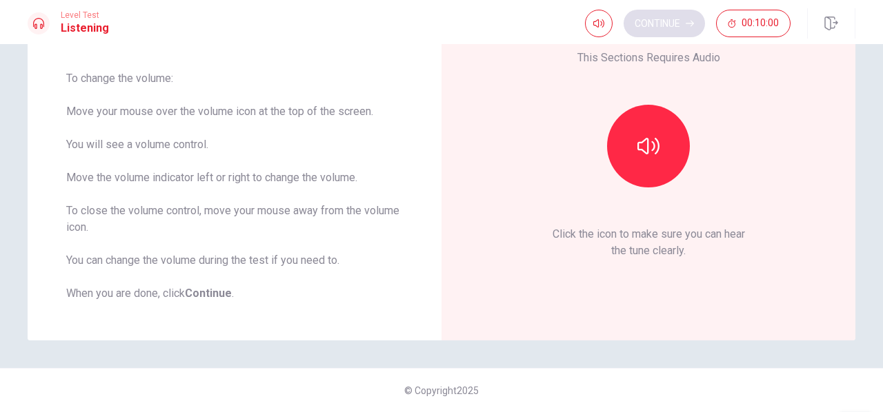
scroll to position [103, 0]
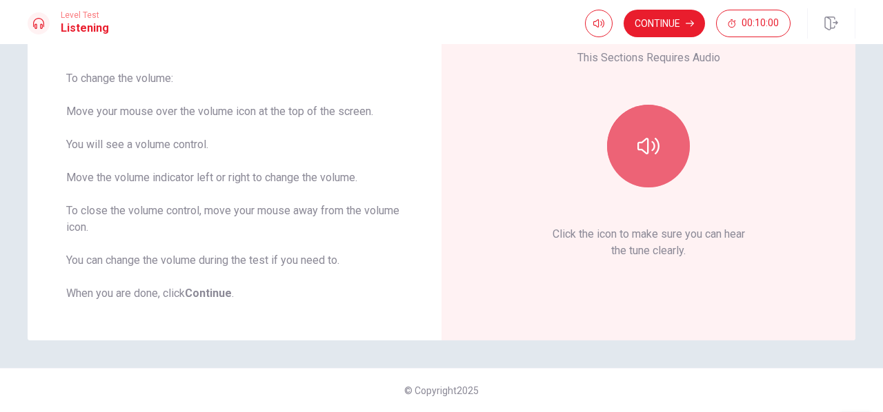
click at [650, 148] on icon "button" at bounding box center [648, 146] width 22 height 17
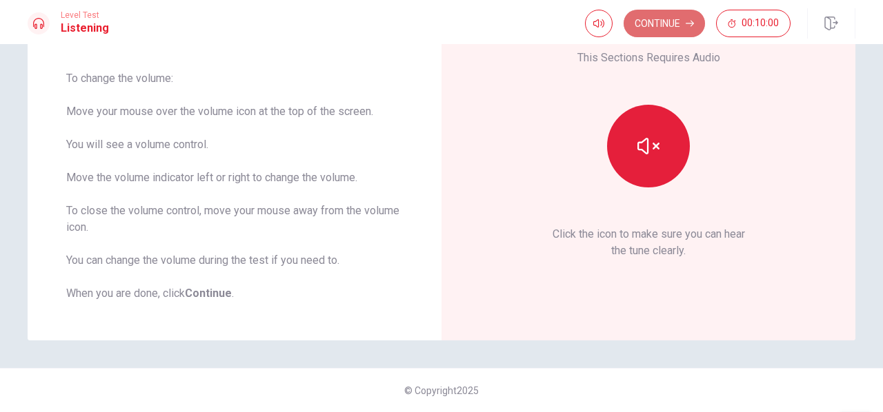
click at [657, 26] on button "Continue" at bounding box center [664, 24] width 81 height 28
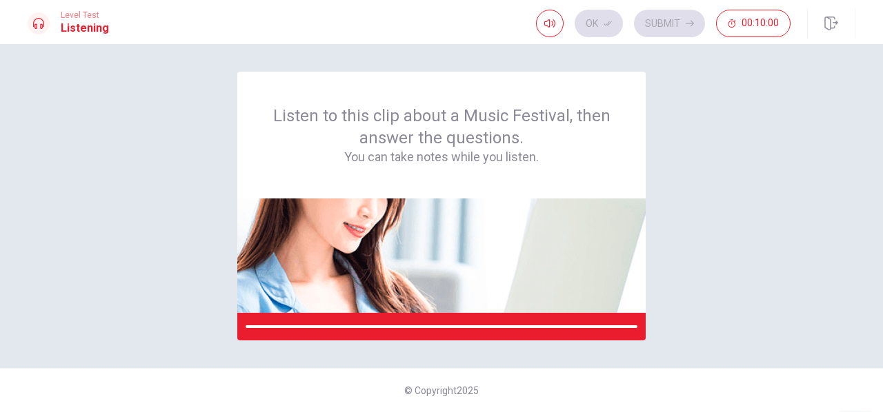
scroll to position [0, 0]
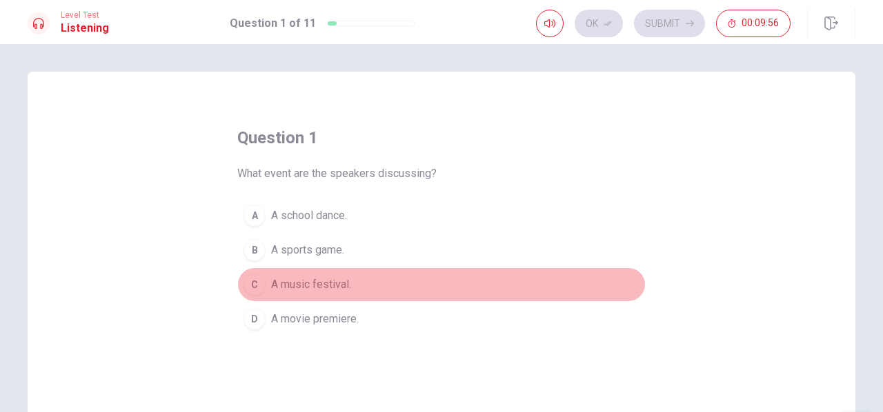
click at [262, 278] on button "C A music festival." at bounding box center [441, 285] width 408 height 34
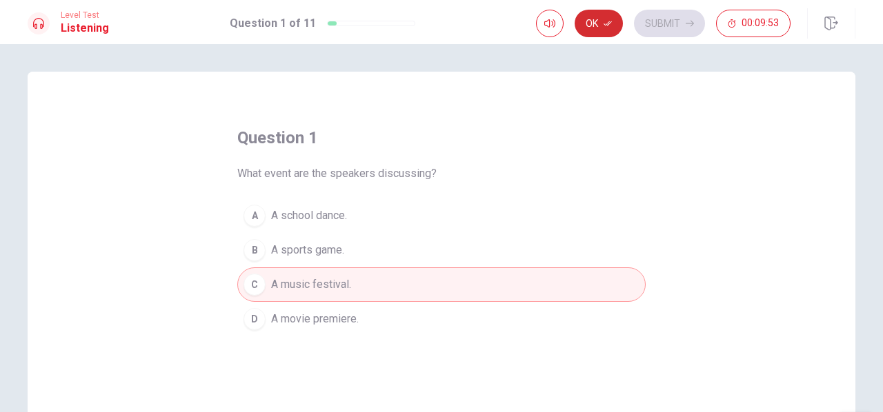
click at [586, 26] on button "Ok" at bounding box center [599, 24] width 48 height 28
click at [659, 21] on button "Submit" at bounding box center [669, 24] width 71 height 28
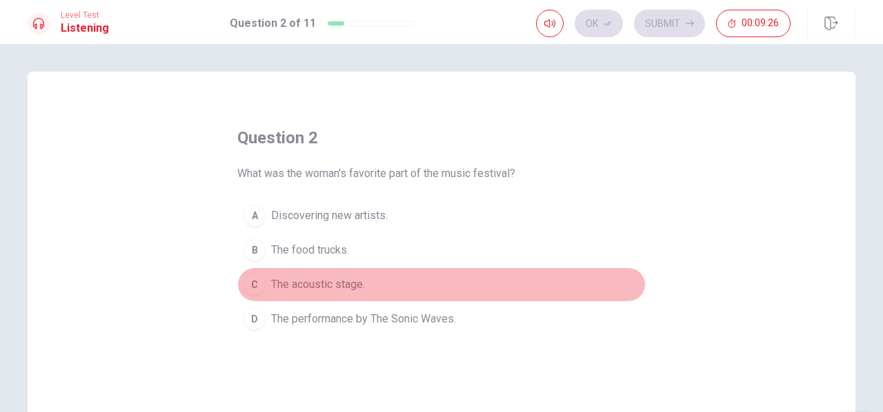
click at [277, 286] on span "The acoustic stage." at bounding box center [318, 285] width 94 height 17
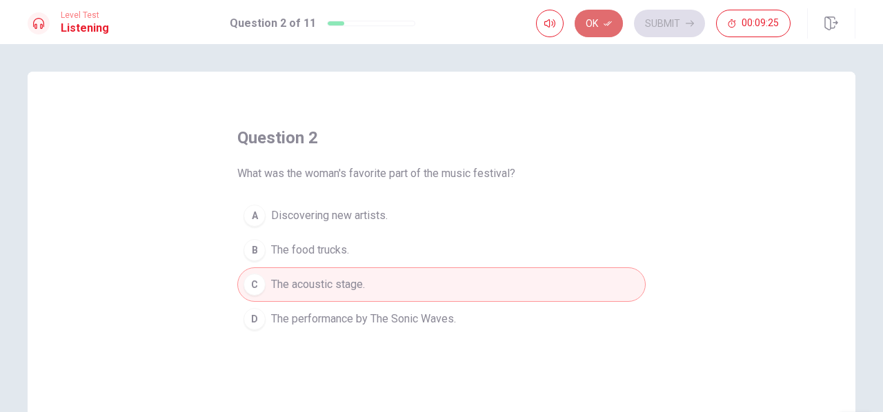
click at [600, 23] on button "Ok" at bounding box center [599, 24] width 48 height 28
click at [657, 29] on button "Submit" at bounding box center [669, 24] width 71 height 28
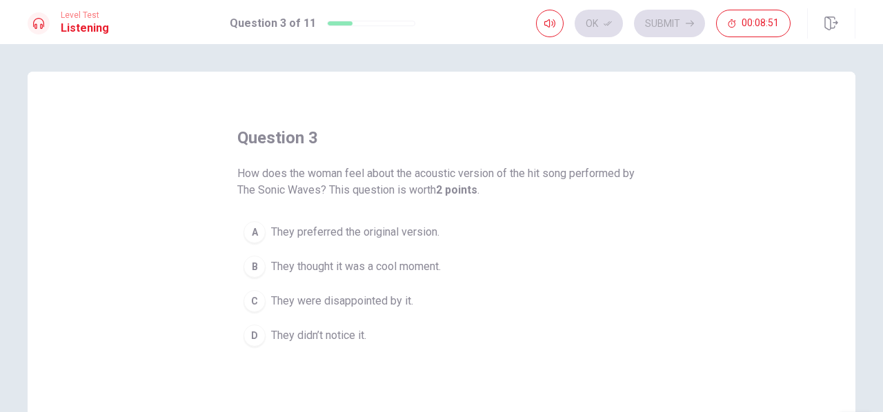
click at [290, 236] on span "They preferred the original version." at bounding box center [355, 232] width 168 height 17
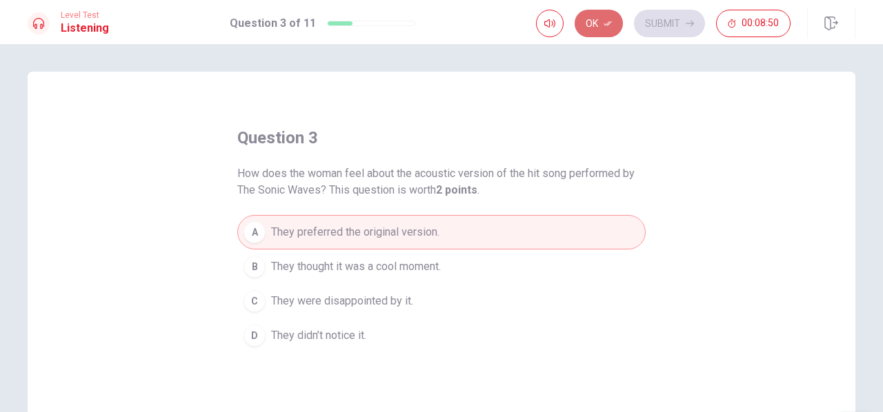
click at [611, 32] on button "Ok" at bounding box center [599, 24] width 48 height 28
click at [667, 21] on button "Submit" at bounding box center [669, 24] width 71 height 28
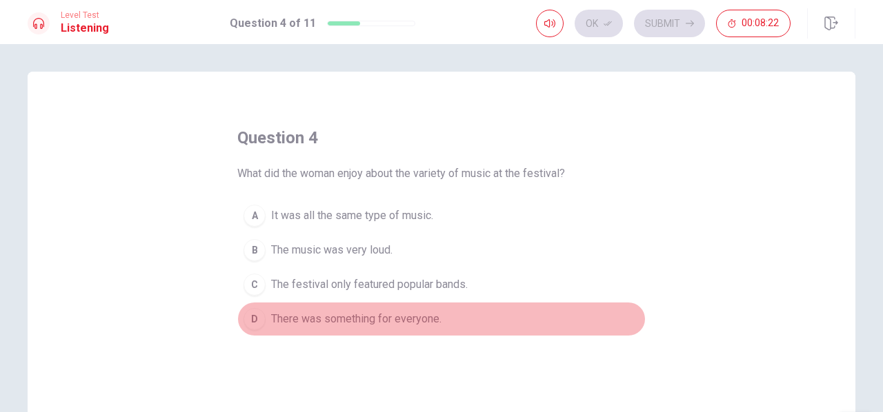
click at [248, 315] on div "D" at bounding box center [254, 319] width 22 height 22
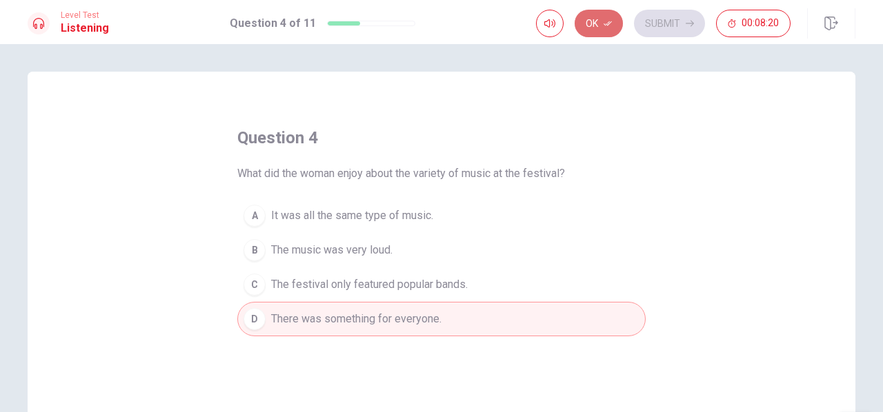
click at [595, 23] on button "Ok" at bounding box center [599, 24] width 48 height 28
click at [668, 20] on button "Submit" at bounding box center [669, 24] width 71 height 28
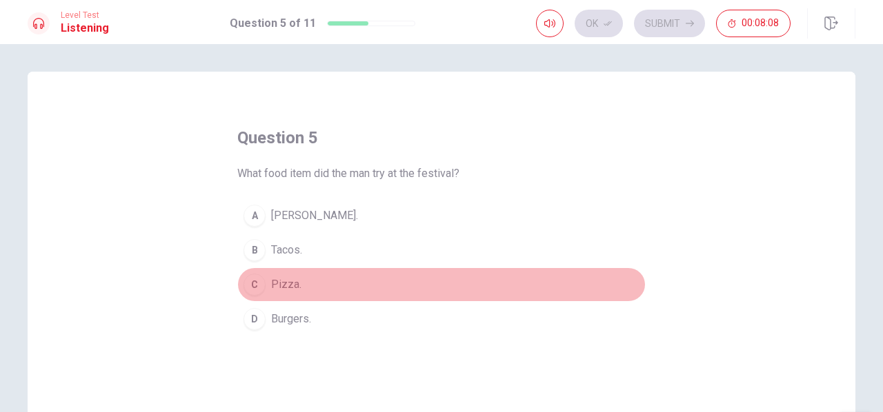
click at [270, 295] on button "C Pizza." at bounding box center [441, 285] width 408 height 34
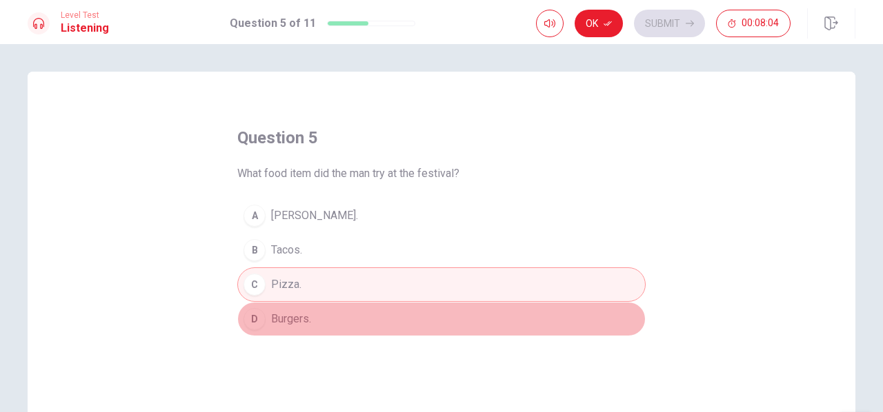
click at [286, 317] on span "Burgers." at bounding box center [291, 319] width 40 height 17
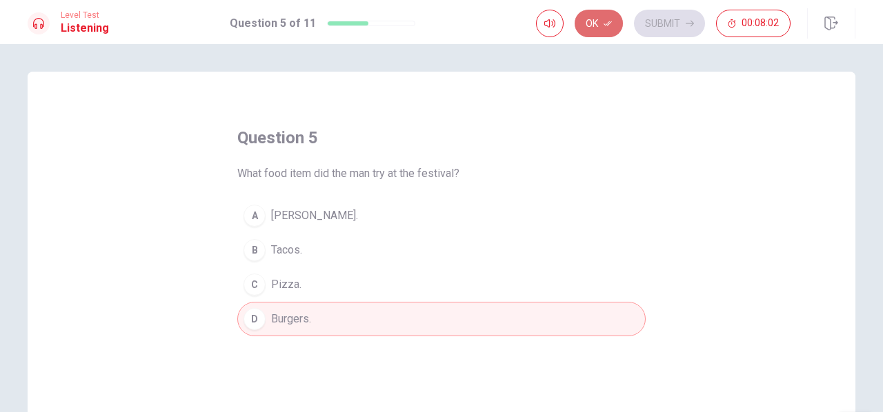
click at [595, 24] on button "Ok" at bounding box center [599, 24] width 48 height 28
click at [657, 23] on button "Submit" at bounding box center [669, 24] width 71 height 28
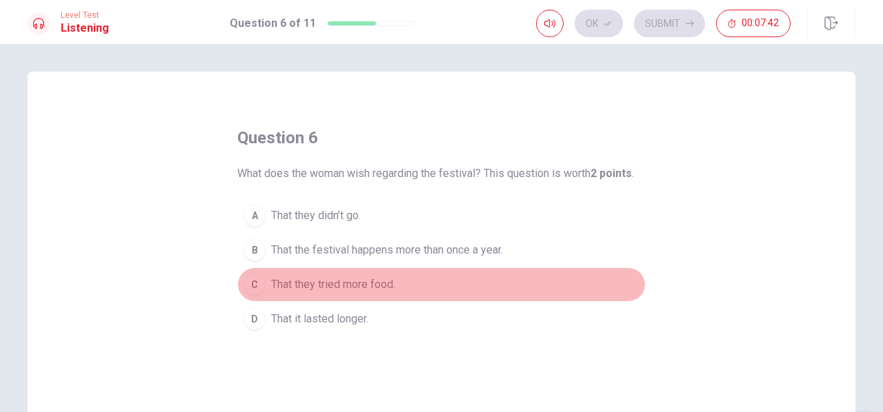
click at [271, 286] on span "That they tried more food." at bounding box center [333, 285] width 124 height 17
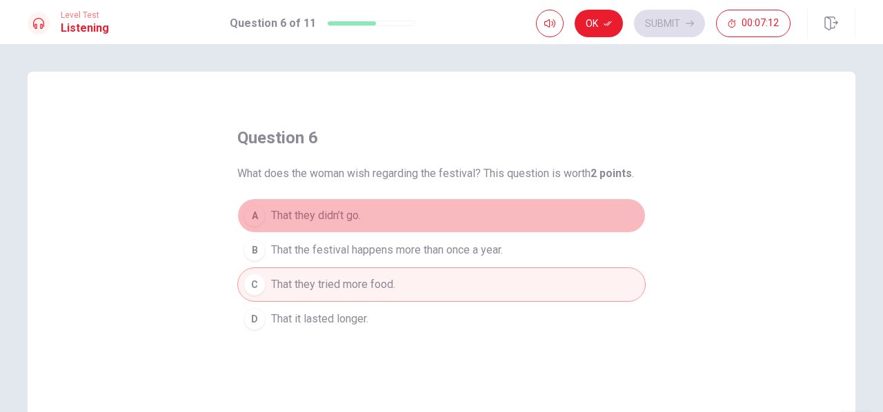
click at [358, 224] on button "A That they didn’t go." at bounding box center [441, 216] width 408 height 34
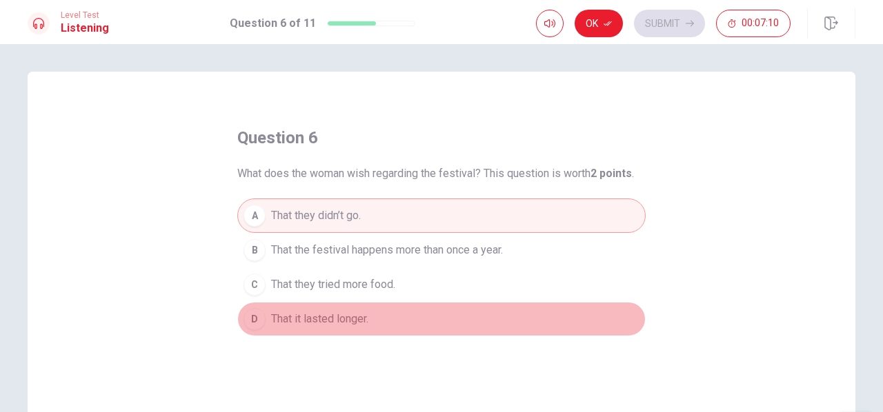
click at [362, 319] on span "That it lasted longer." at bounding box center [319, 319] width 97 height 17
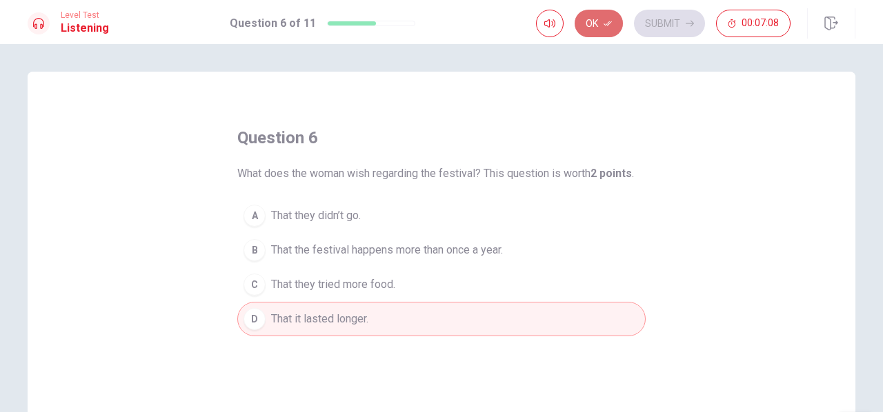
click at [607, 14] on button "Ok" at bounding box center [599, 24] width 48 height 28
click at [664, 23] on button "Submit" at bounding box center [669, 24] width 71 height 28
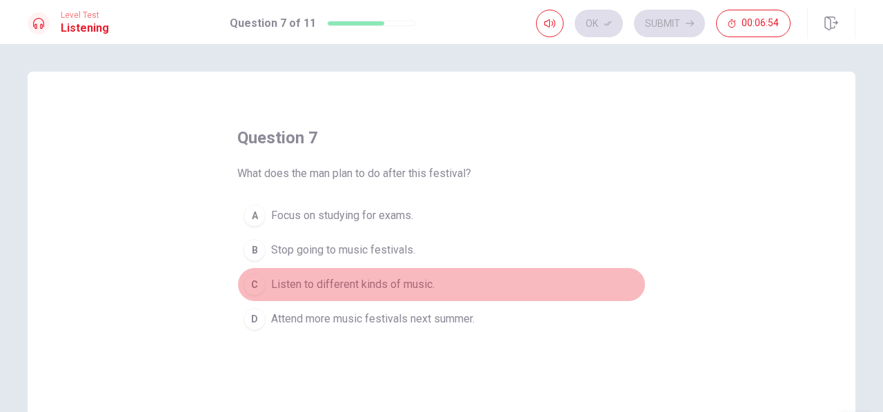
click at [272, 281] on span "Listen to different kinds of music." at bounding box center [352, 285] width 163 height 17
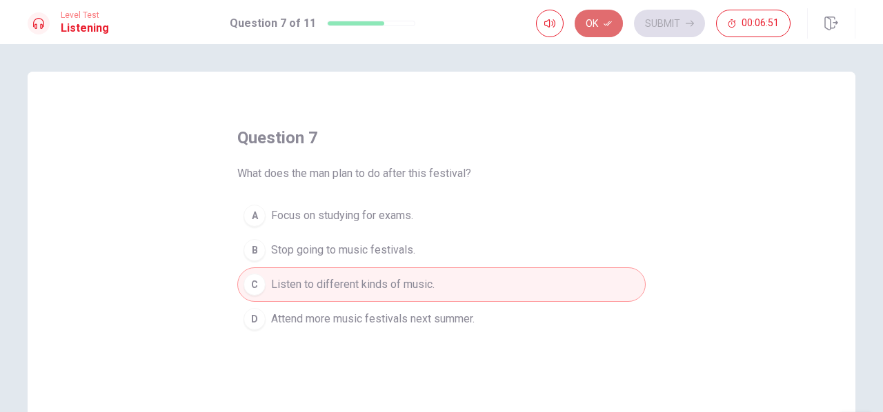
click at [595, 17] on button "Ok" at bounding box center [599, 24] width 48 height 28
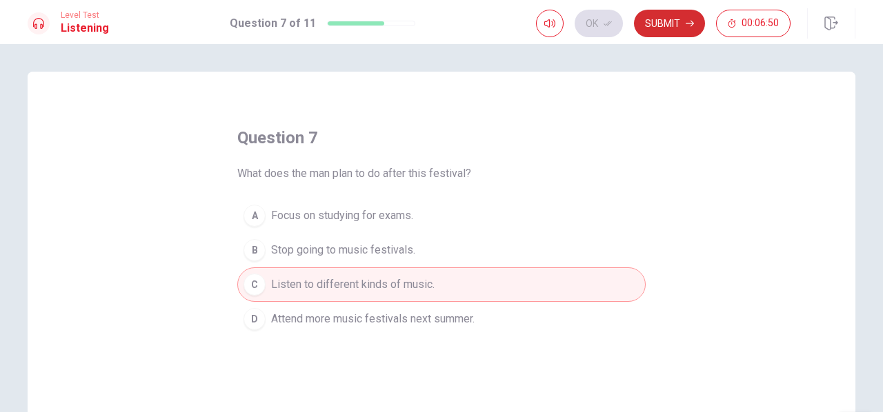
click at [658, 26] on button "Submit" at bounding box center [669, 24] width 71 height 28
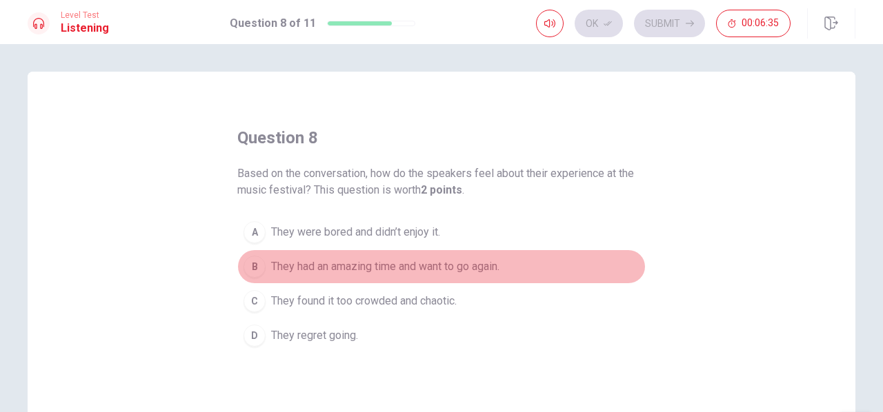
click at [271, 260] on span "They had an amazing time and want to go again." at bounding box center [385, 267] width 228 height 17
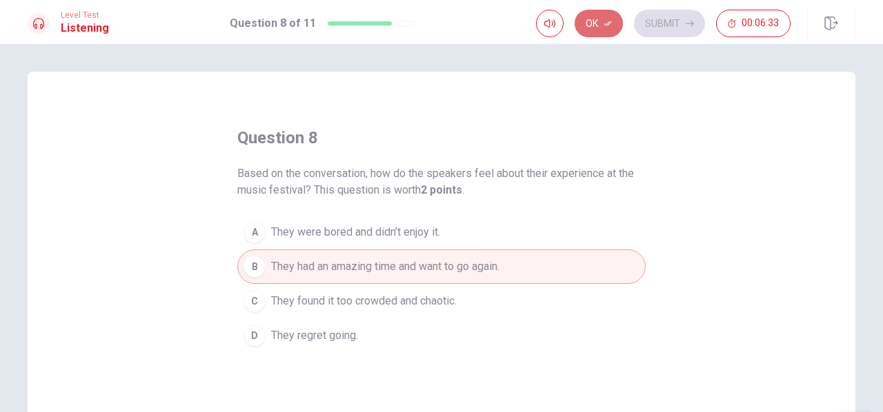
click at [605, 37] on button "Ok" at bounding box center [599, 24] width 48 height 28
click at [665, 20] on button "Submit" at bounding box center [669, 24] width 71 height 28
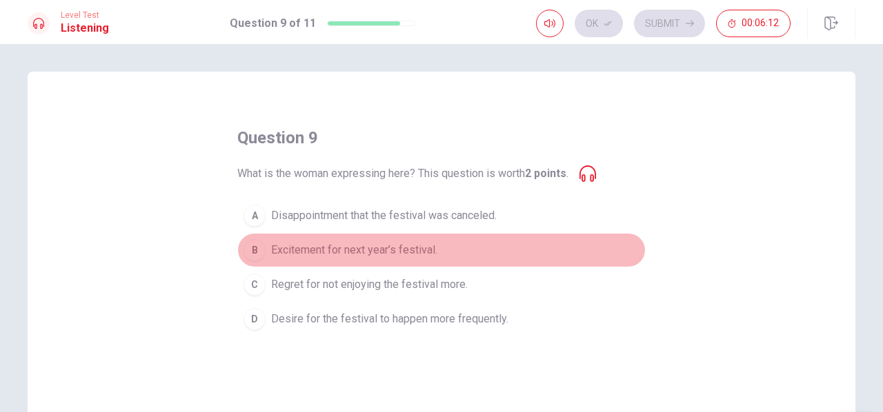
click at [301, 250] on span "Excitement for next year’s festival." at bounding box center [354, 250] width 166 height 17
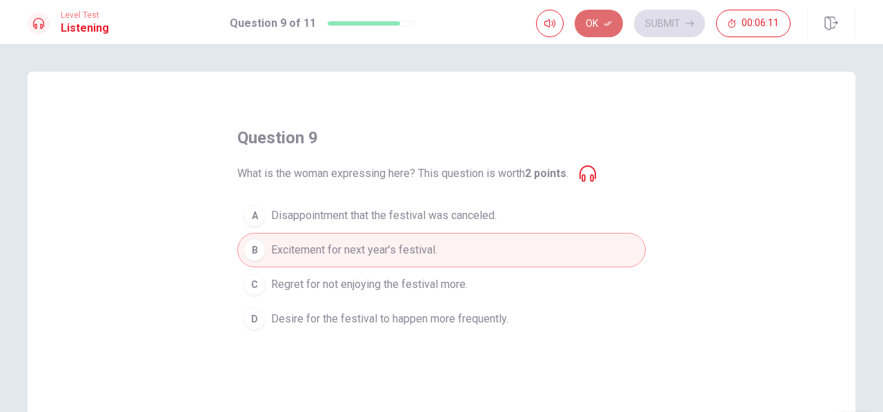
click at [592, 22] on button "Ok" at bounding box center [599, 24] width 48 height 28
click at [662, 23] on button "Submit" at bounding box center [669, 24] width 71 height 28
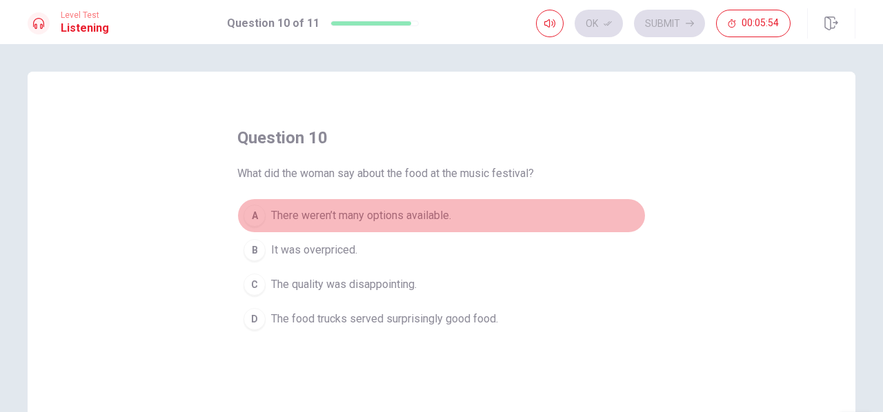
click at [279, 211] on span "There weren’t many options available." at bounding box center [361, 216] width 180 height 17
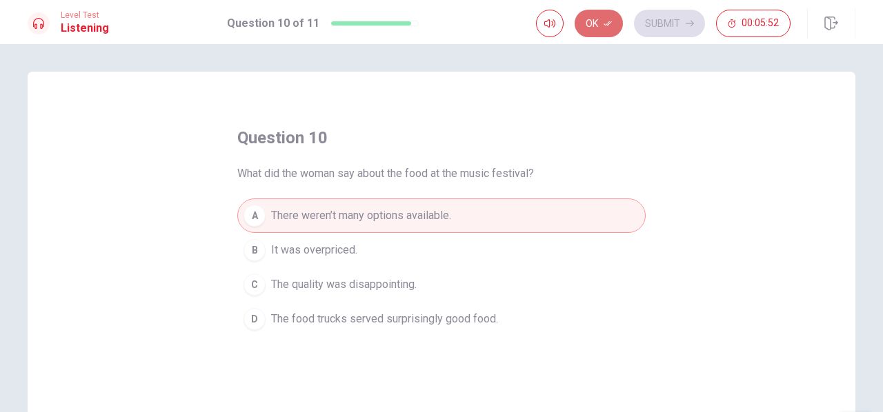
click at [596, 22] on button "Ok" at bounding box center [599, 24] width 48 height 28
click at [663, 31] on button "Submit" at bounding box center [669, 24] width 71 height 28
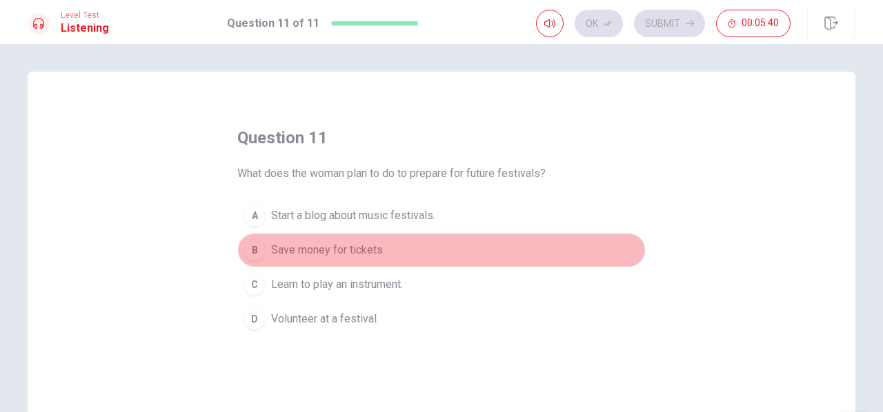
click at [291, 257] on span "Save money for tickets." at bounding box center [328, 250] width 114 height 17
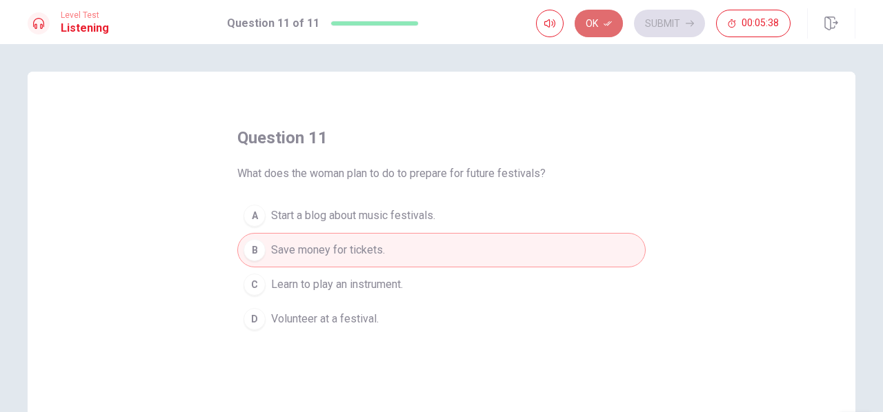
click at [601, 26] on button "Ok" at bounding box center [599, 24] width 48 height 28
click at [661, 29] on button "Submit" at bounding box center [669, 24] width 71 height 28
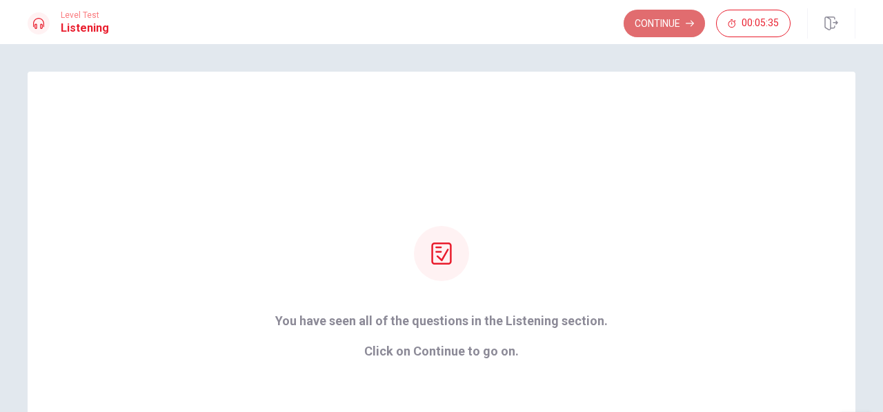
click at [651, 29] on button "Continue" at bounding box center [664, 24] width 81 height 28
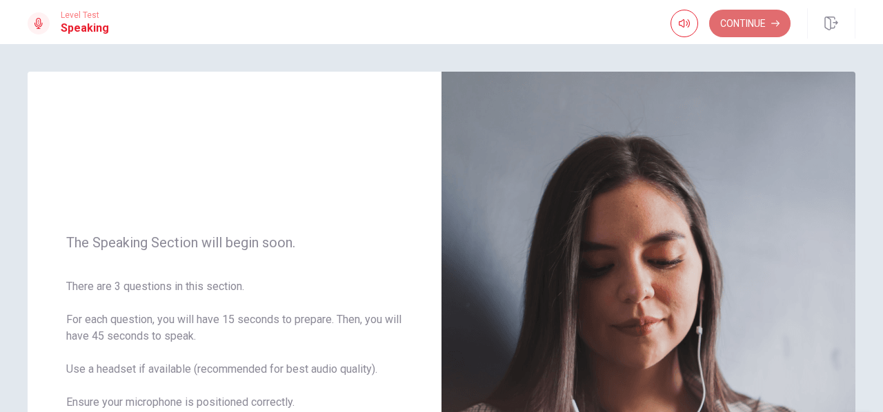
click at [740, 29] on button "Continue" at bounding box center [749, 24] width 81 height 28
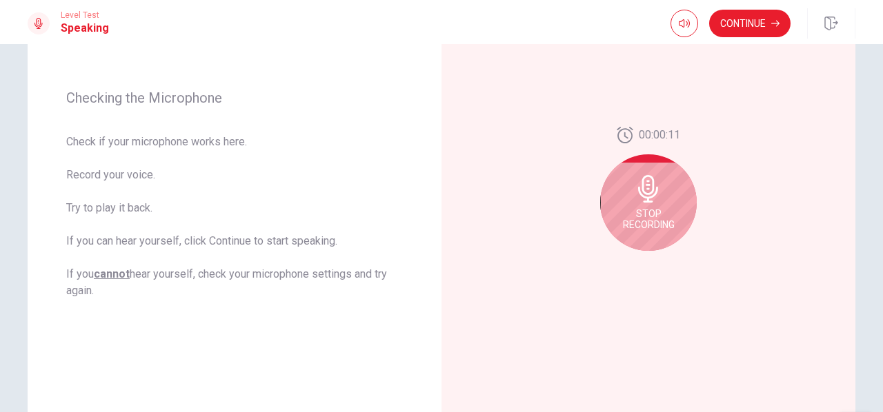
scroll to position [179, 0]
click at [635, 203] on div "Stop Recording" at bounding box center [648, 201] width 97 height 97
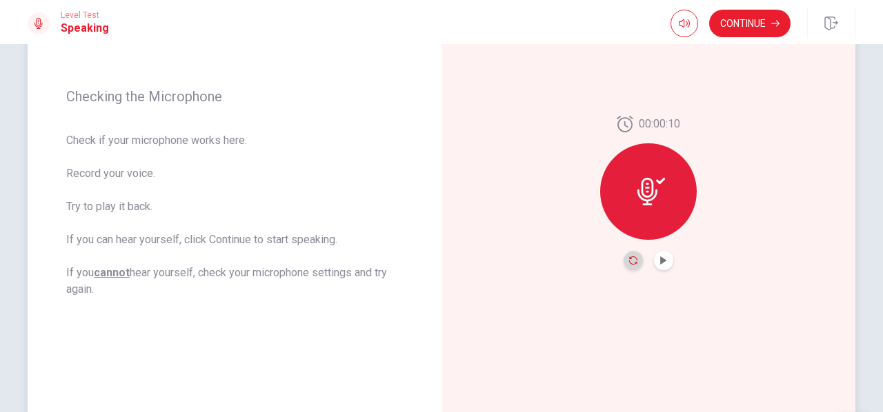
click at [630, 260] on icon "Record Again" at bounding box center [633, 261] width 8 height 8
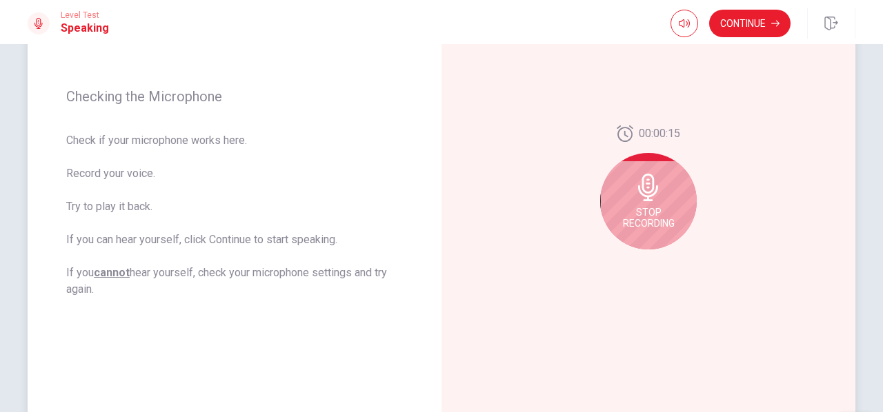
click at [647, 197] on icon at bounding box center [649, 188] width 28 height 28
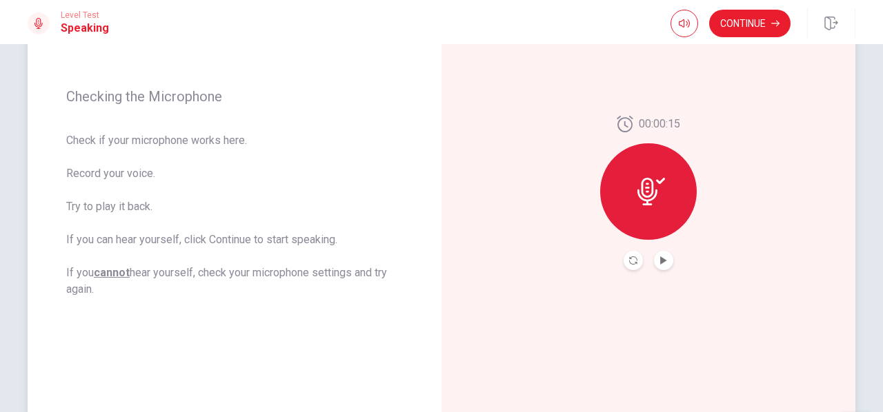
click at [641, 209] on div at bounding box center [648, 191] width 97 height 97
click at [632, 269] on button "Record Again" at bounding box center [633, 260] width 19 height 19
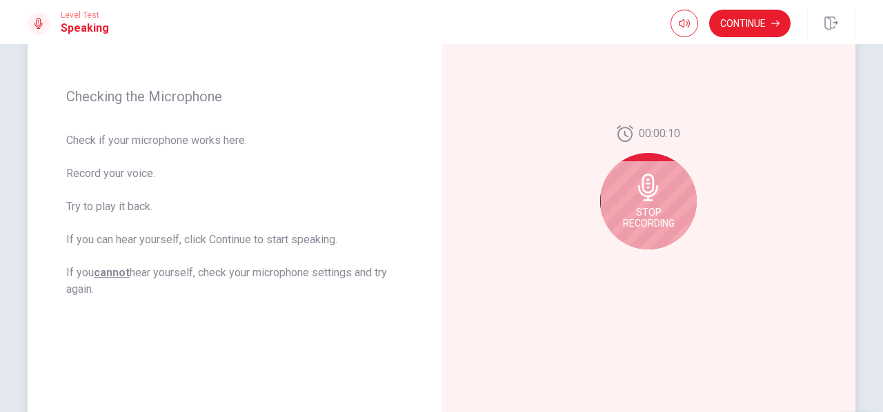
click at [644, 215] on span "Stop Recording" at bounding box center [649, 218] width 52 height 22
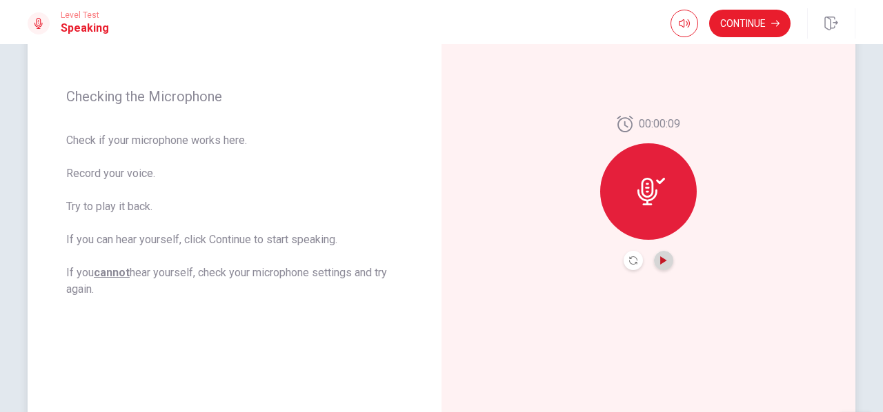
click at [662, 260] on icon "Play Audio" at bounding box center [663, 261] width 6 height 8
click at [734, 35] on button "Continue" at bounding box center [749, 24] width 81 height 28
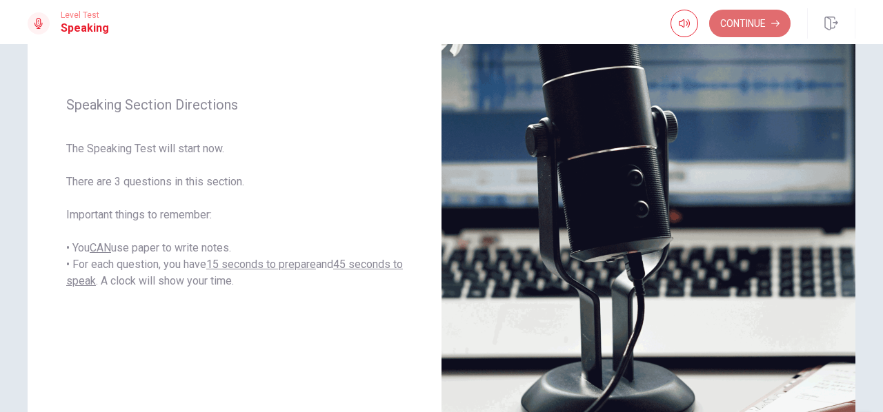
click at [756, 20] on button "Continue" at bounding box center [749, 24] width 81 height 28
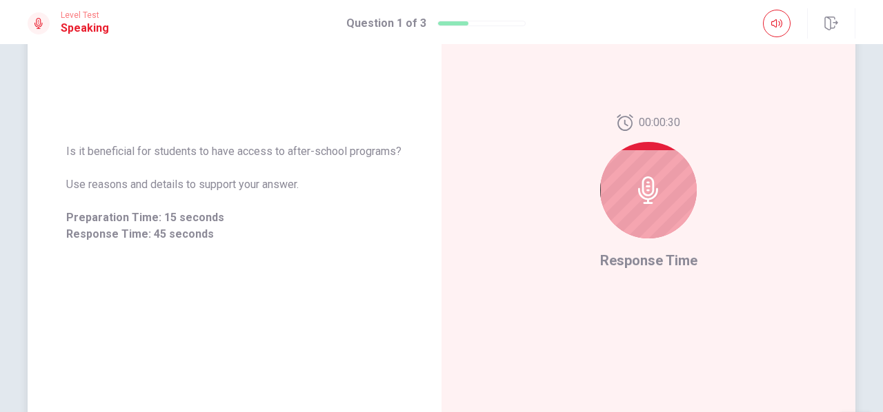
drag, startPoint x: 63, startPoint y: 152, endPoint x: 395, endPoint y: 150, distance: 331.8
click at [395, 150] on span "Is it beneficial for students to have access to after-school programs?" at bounding box center [234, 151] width 337 height 17
drag, startPoint x: 395, startPoint y: 150, endPoint x: 37, endPoint y: 154, distance: 358.0
click at [37, 154] on div "Is it beneficial for students to have access to after-school programs? Use reas…" at bounding box center [235, 193] width 414 height 132
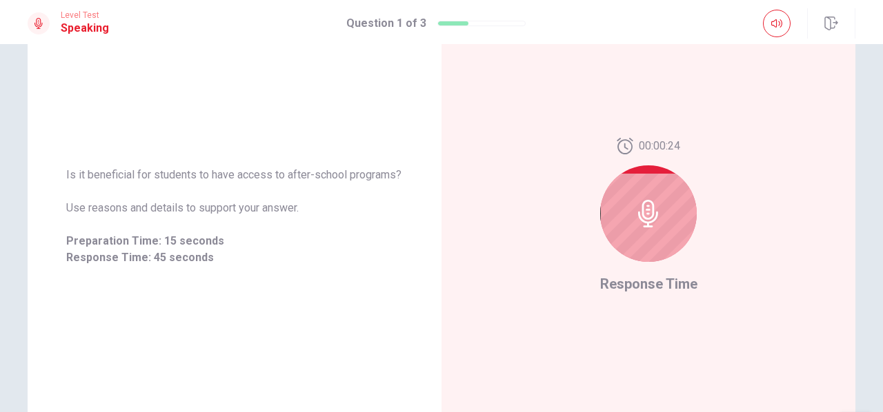
scroll to position [146, 0]
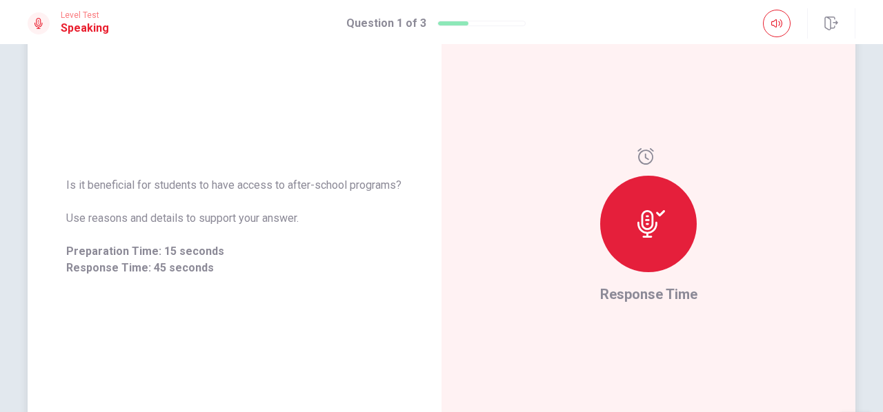
click at [374, 139] on div "Is it beneficial for students to have access to after-school programs? Use reas…" at bounding box center [235, 226] width 414 height 601
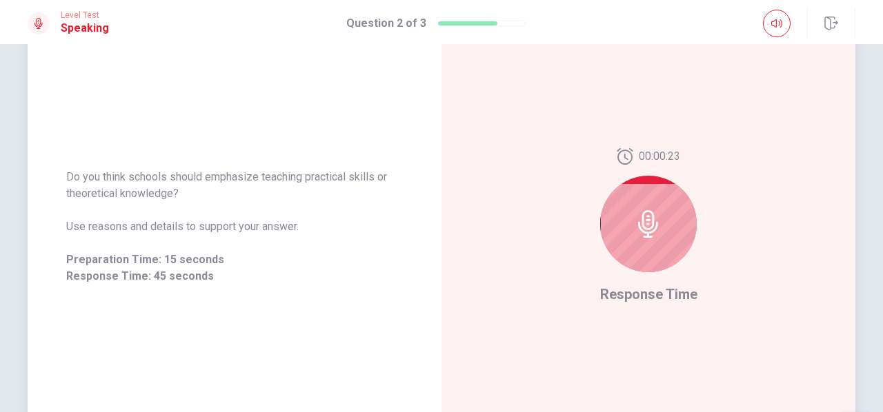
click at [630, 238] on div at bounding box center [648, 224] width 97 height 97
click at [639, 223] on icon at bounding box center [648, 224] width 20 height 28
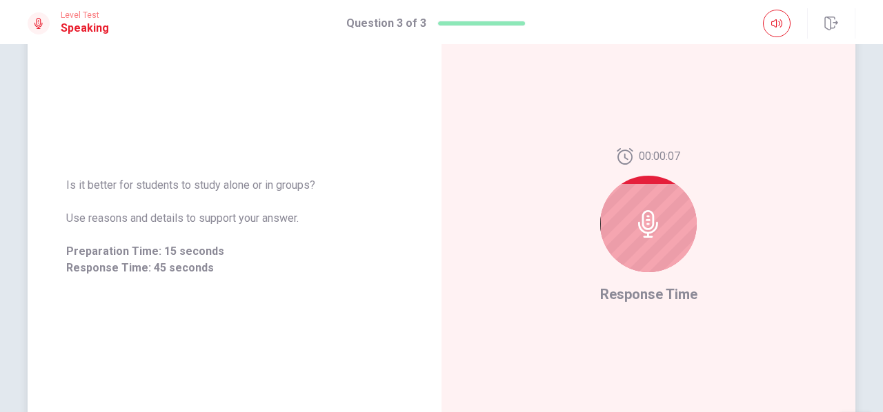
click at [659, 232] on div at bounding box center [648, 224] width 97 height 97
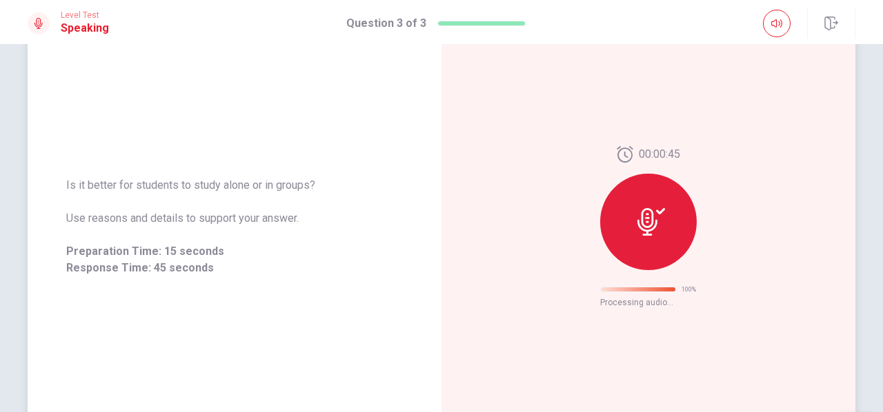
scroll to position [90, 0]
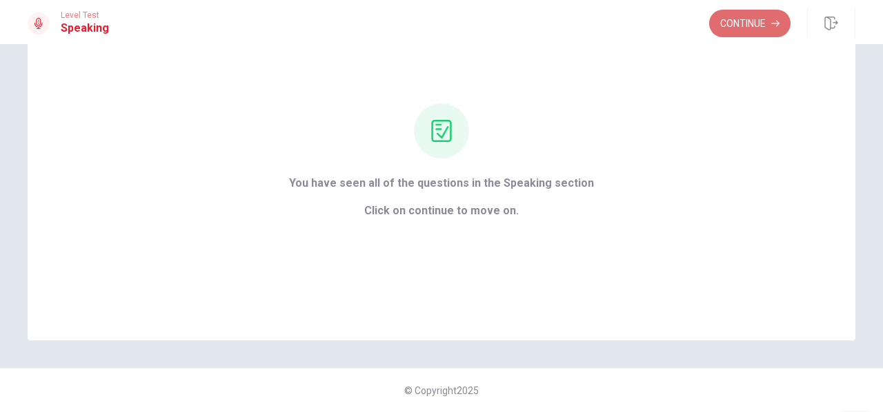
click at [721, 24] on button "Continue" at bounding box center [749, 24] width 81 height 28
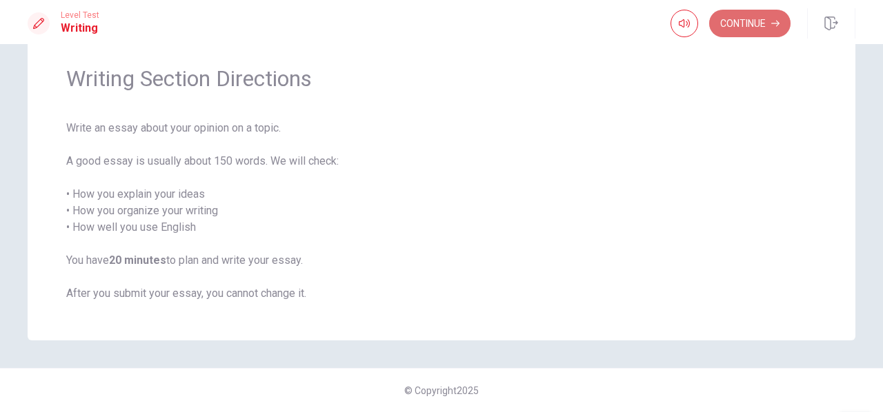
click at [735, 19] on button "Continue" at bounding box center [749, 24] width 81 height 28
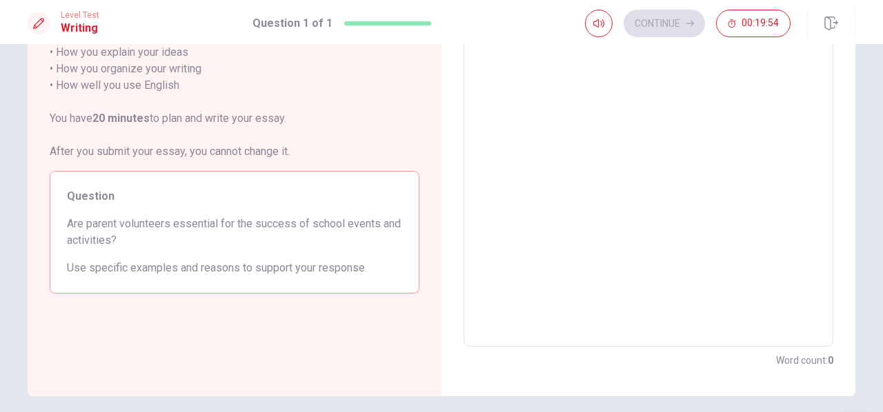
scroll to position [156, 0]
click at [604, 161] on textarea at bounding box center [648, 155] width 350 height 359
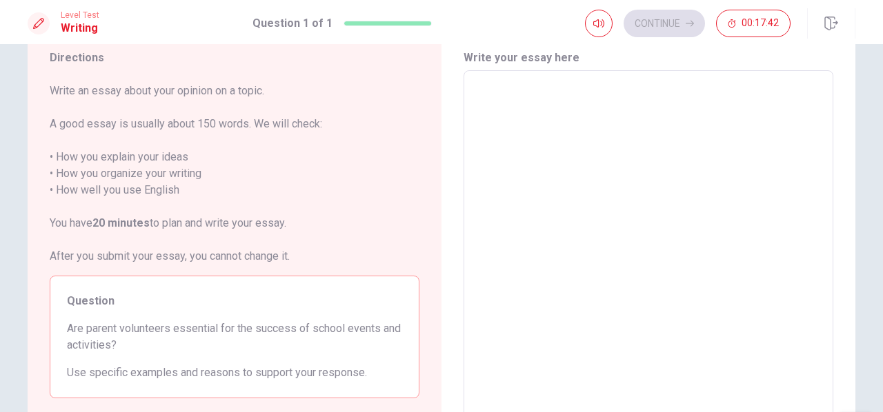
scroll to position [51, 0]
click at [476, 109] on textarea at bounding box center [648, 260] width 350 height 359
type textarea "B"
type textarea "x"
type textarea "Be"
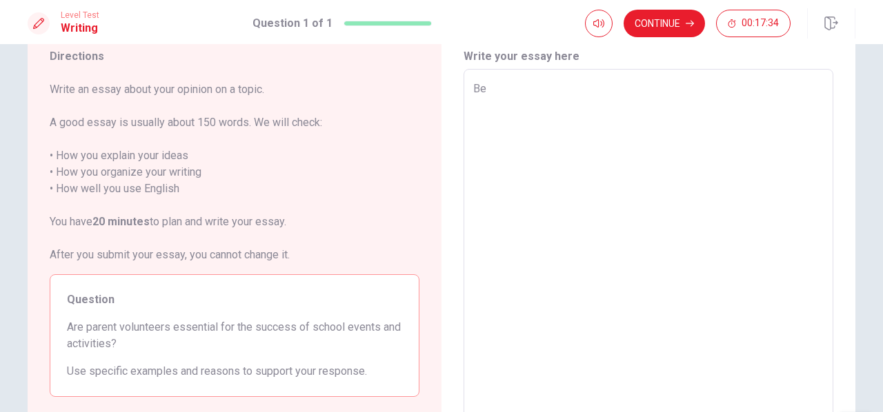
type textarea "x"
type textarea "Bec"
type textarea "x"
type textarea "Beca"
type textarea "x"
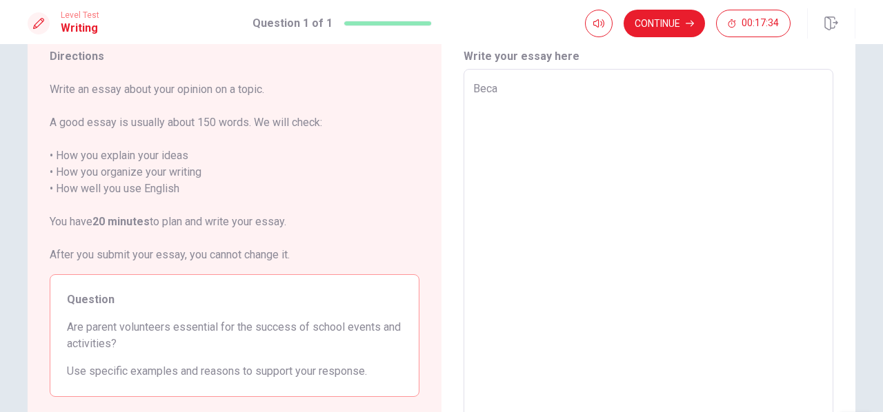
type textarea "Becau"
type textarea "x"
type textarea "Becaus"
type textarea "x"
type textarea "Because"
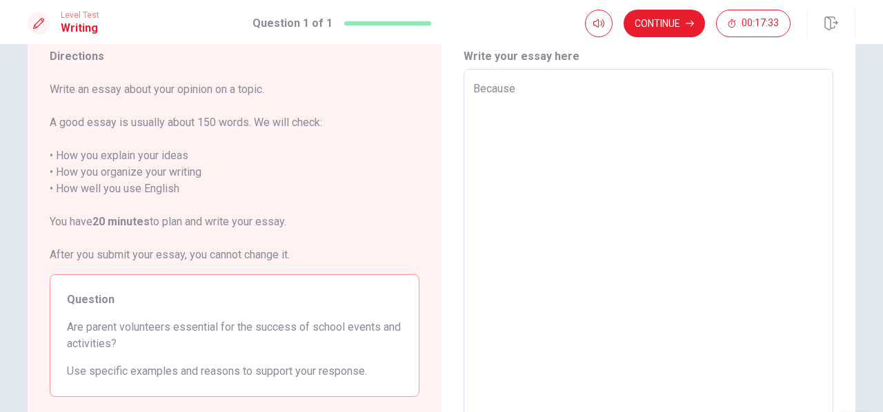
type textarea "x"
type textarea "Because"
type textarea "x"
type textarea "Because"
type textarea "x"
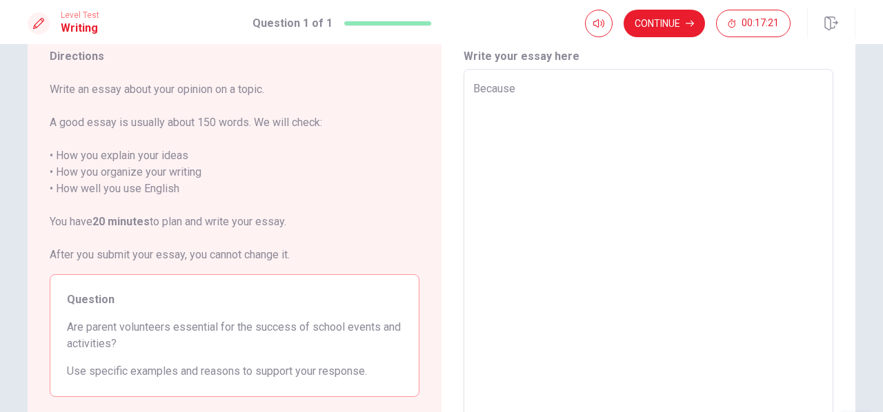
type textarea "Becaus"
type textarea "x"
type textarea "Becau"
type textarea "x"
type textarea "Beca"
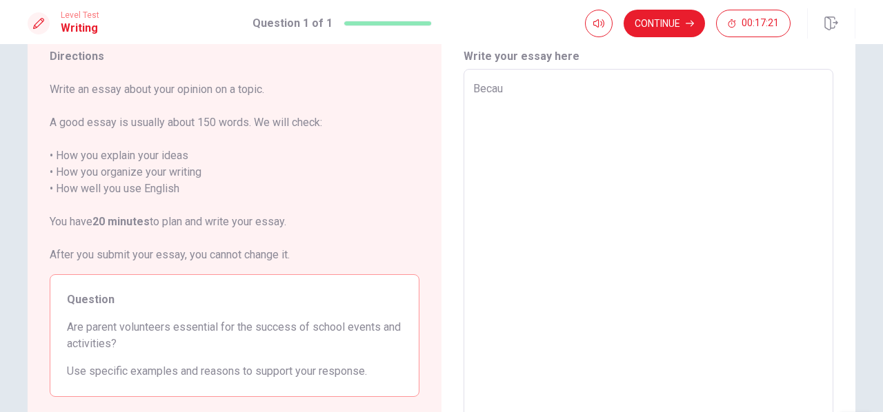
type textarea "x"
type textarea "Bec"
type textarea "x"
type textarea "Be"
type textarea "x"
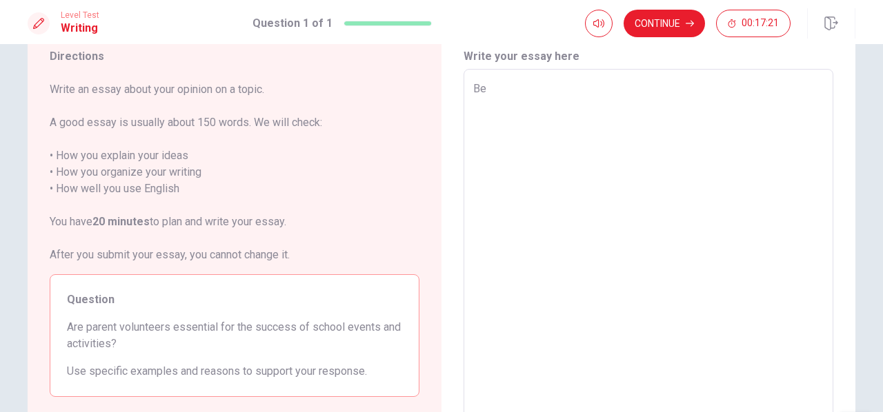
type textarea "B"
type textarea "x"
type textarea "v"
type textarea "x"
type textarea "vo"
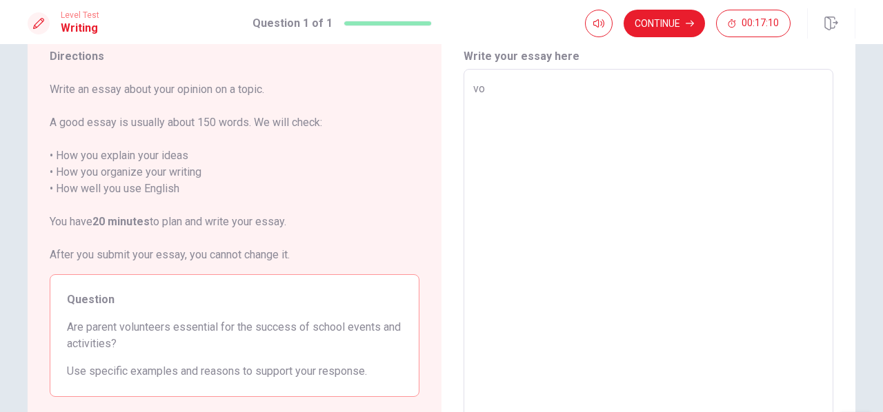
type textarea "x"
type textarea "vol"
type textarea "x"
type textarea "volu"
type textarea "x"
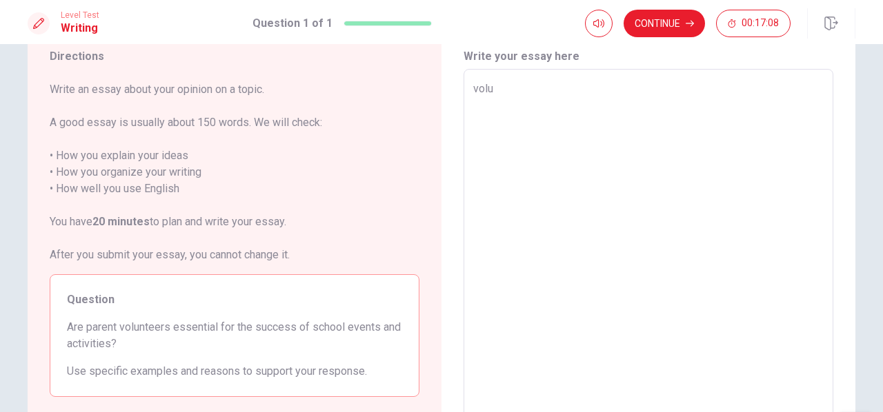
type textarea "volun"
type textarea "x"
type textarea "volunt"
type textarea "x"
type textarea "volunte"
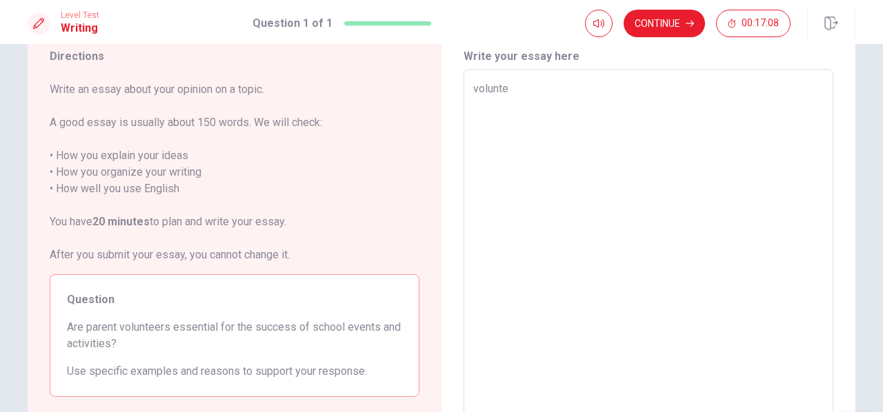
type textarea "x"
type textarea "voluntee"
type textarea "x"
type textarea "volunteer"
type textarea "x"
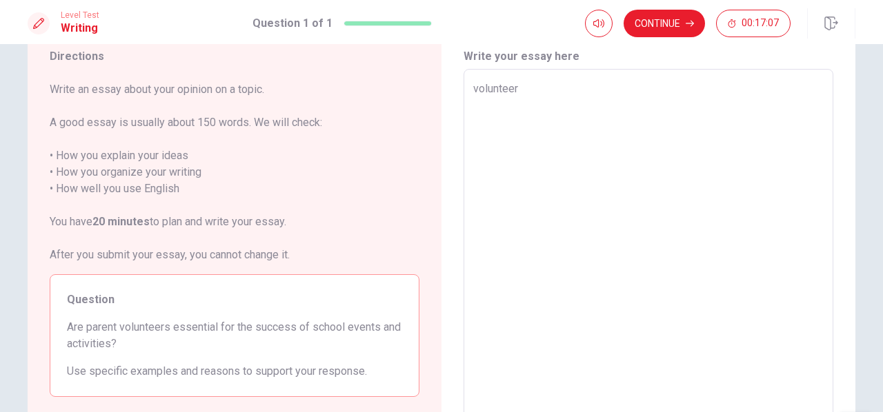
type textarea "volunteers"
type textarea "x"
type textarea "volunteers"
type textarea "x"
type textarea "volunteers p"
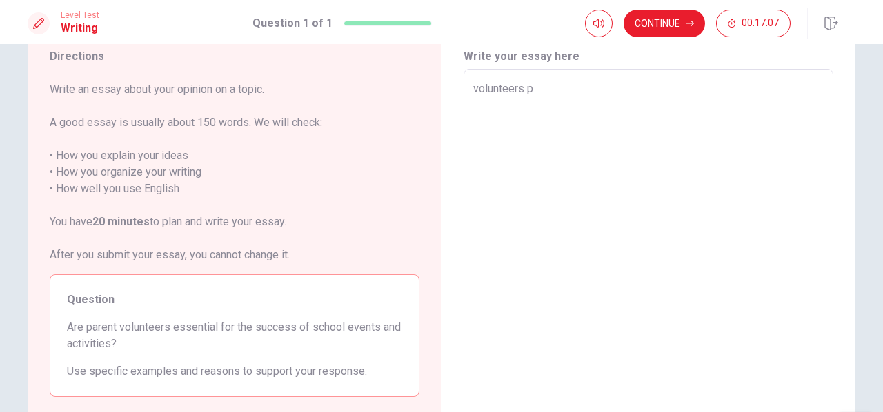
type textarea "x"
type textarea "volunteers pa"
type textarea "x"
type textarea "volunteers par"
type textarea "x"
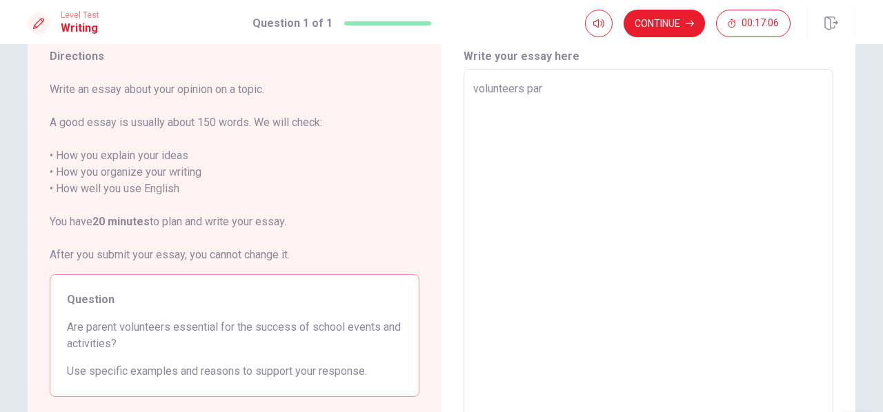
type textarea "volunteers pare"
type textarea "x"
type textarea "volunteers paren"
type textarea "x"
type textarea "volunteers parent"
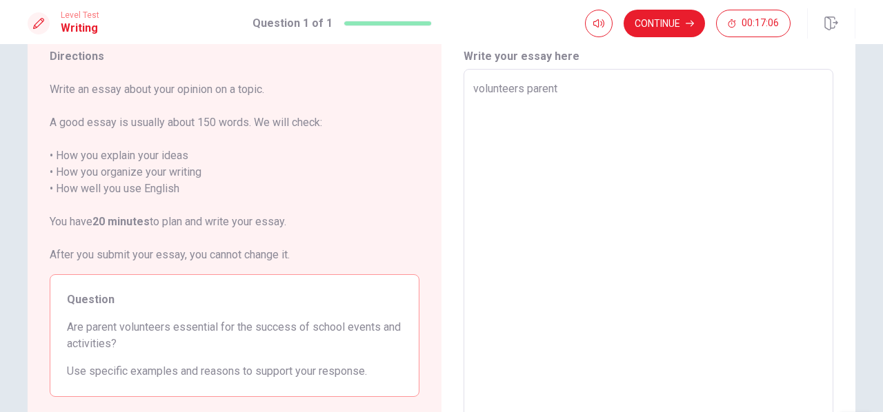
type textarea "x"
type textarea "volunteers parente"
type textarea "x"
type textarea "volunteers parentes"
type textarea "x"
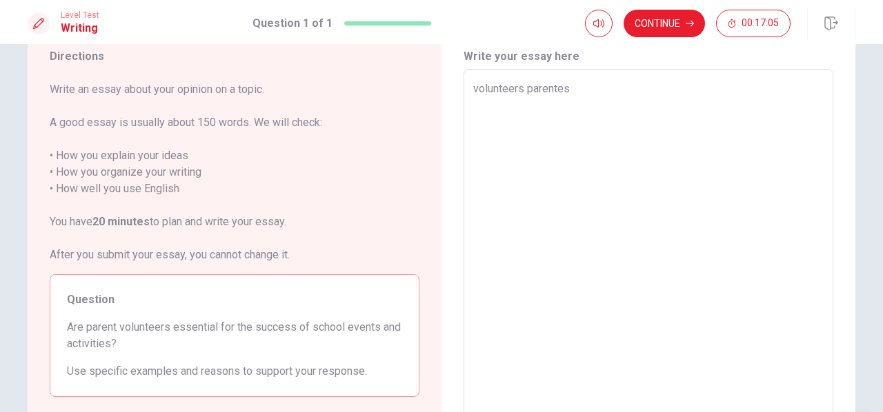
type textarea "volunteers parentes"
type textarea "x"
type textarea "volunteers parentes h"
type textarea "x"
type textarea "volunteers parentes he"
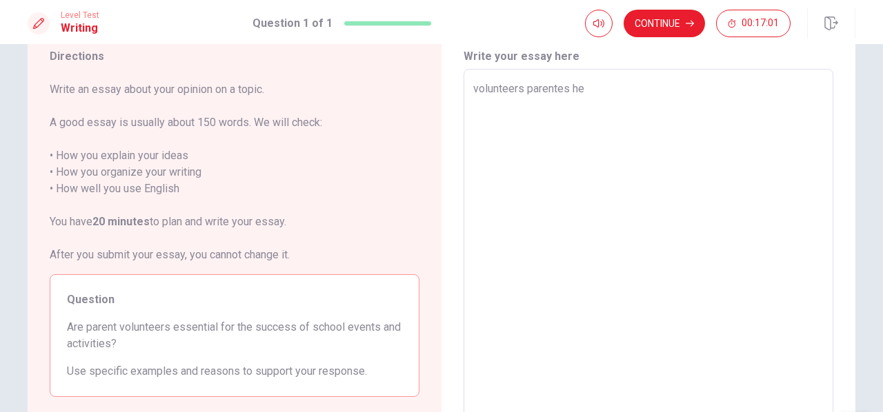
type textarea "x"
type textarea "volunteers parentes hel"
type textarea "x"
type textarea "volunteers parentes help"
type textarea "x"
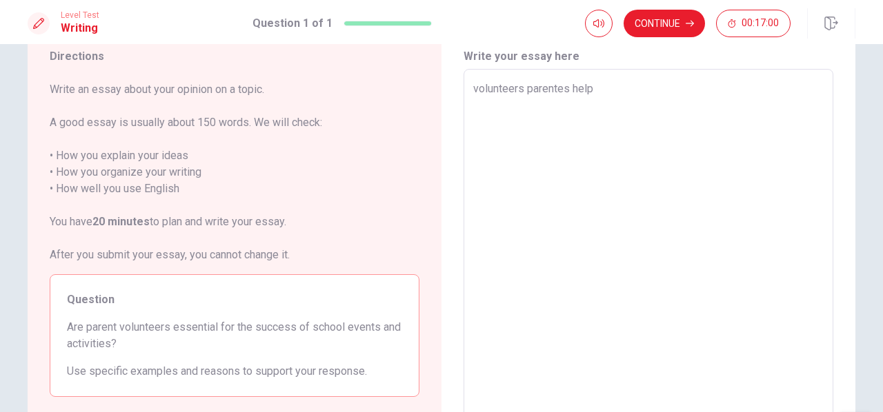
type textarea "volunteers parentes help"
type textarea "x"
type textarea "volunteers parentes help w"
type textarea "x"
type textarea "volunteers parentes help wi"
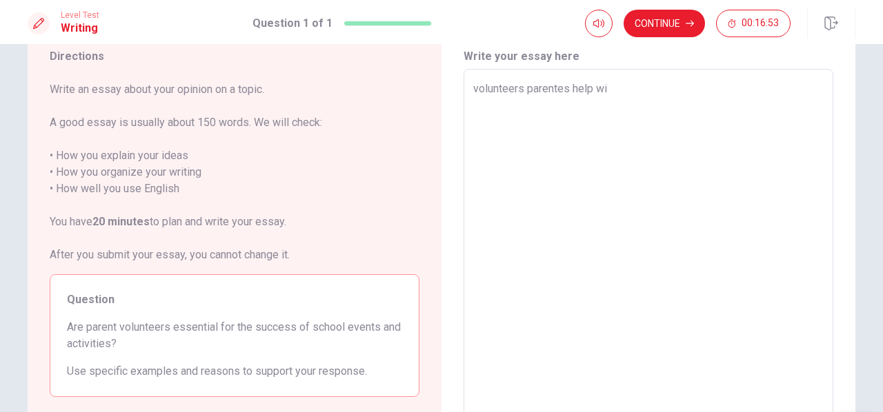
type textarea "x"
type textarea "volunteers parentes help wit"
type textarea "x"
type textarea "volunteers parentes help with"
type textarea "x"
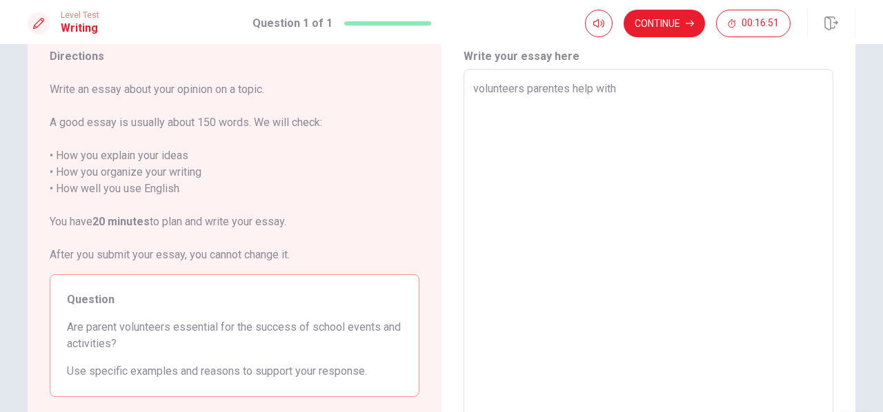
type textarea "volunteers parentes help with"
type textarea "x"
type textarea "volunteers parentes help with m"
type textarea "x"
type textarea "volunteers parentes help with mo"
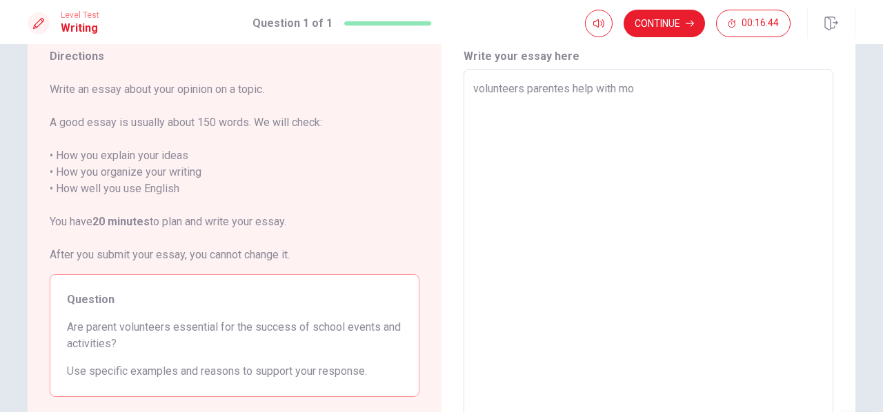
type textarea "x"
type textarea "volunteers parentes help with mor"
type textarea "x"
type textarea "volunteers parentes help with more"
type textarea "x"
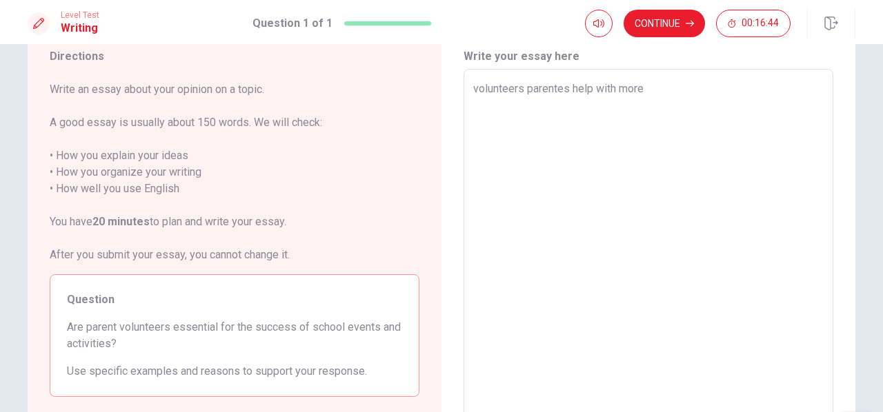
type textarea "volunteers parentes help with more"
type textarea "x"
type textarea "volunteers parentes help with more t"
type textarea "x"
type textarea "volunteers parentes help with more ti"
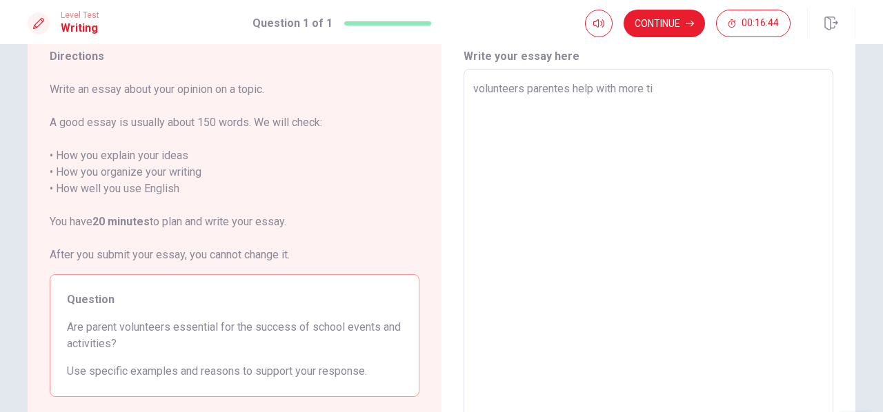
type textarea "x"
type textarea "volunteers parentes help with more [PERSON_NAME]"
type textarea "x"
type textarea "volunteers parentes help with more time"
type textarea "x"
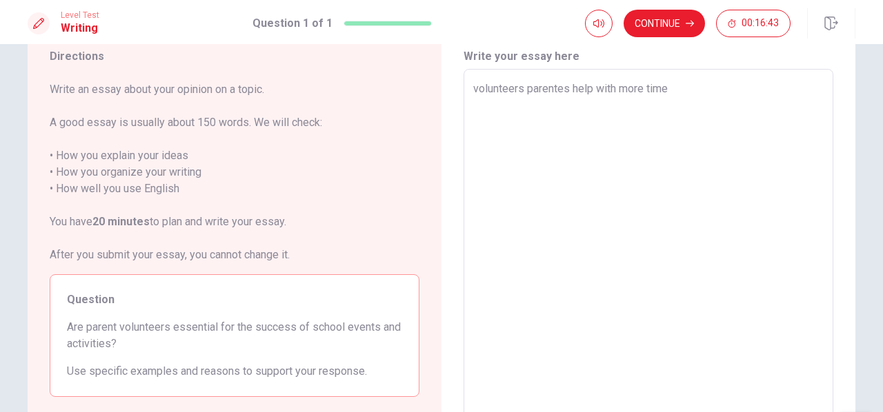
type textarea "volunteers parentes help with more time"
type textarea "x"
type textarea "volunteers parentes help with more time i"
type textarea "x"
type textarea "volunteers parentes help with more time im"
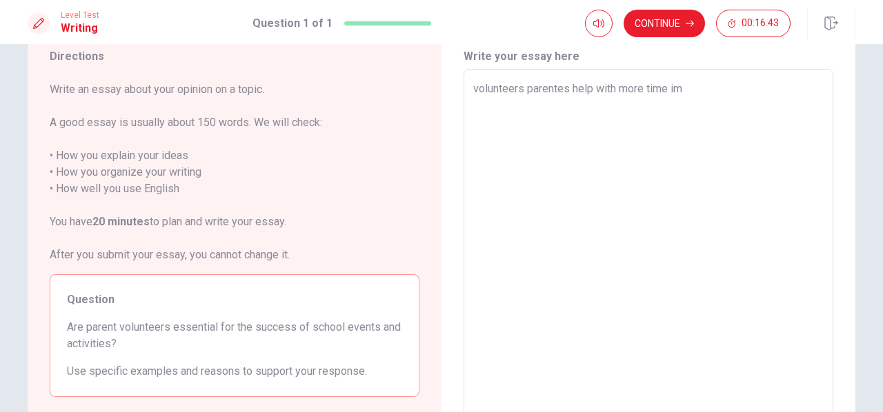
type textarea "x"
type textarea "volunteers parentes help with more time ime"
type textarea "x"
type textarea "volunteers parentes help with more time imem"
type textarea "x"
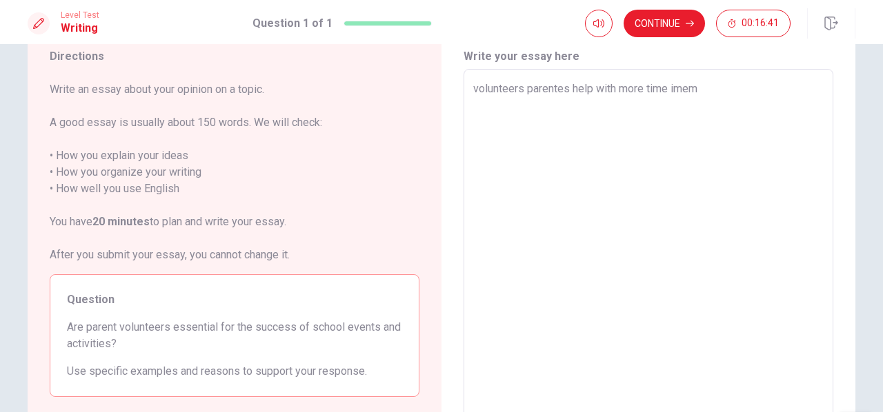
type textarea "volunteers parentes help with more time imeme"
type textarea "x"
type textarea "volunteers parentes help with more time imemer"
type textarea "x"
type textarea "volunteers parentes help with more time imemers"
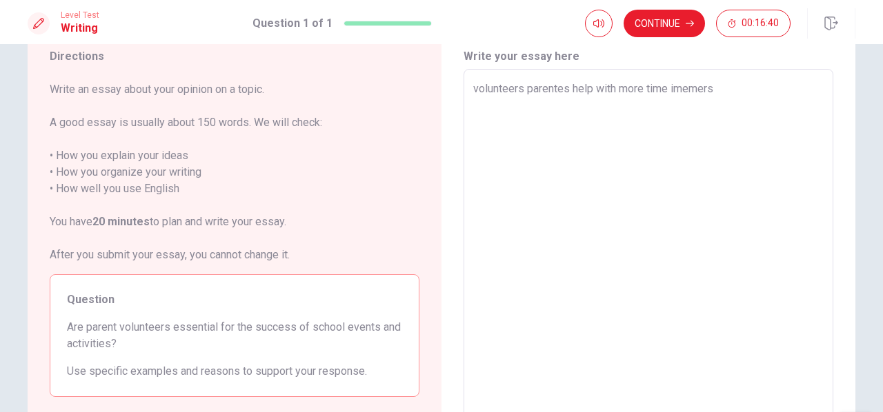
type textarea "x"
type textarea "volunteers parentes help with more time imemerse"
type textarea "x"
type textarea "volunteers parentes help with more time imemersed"
type textarea "x"
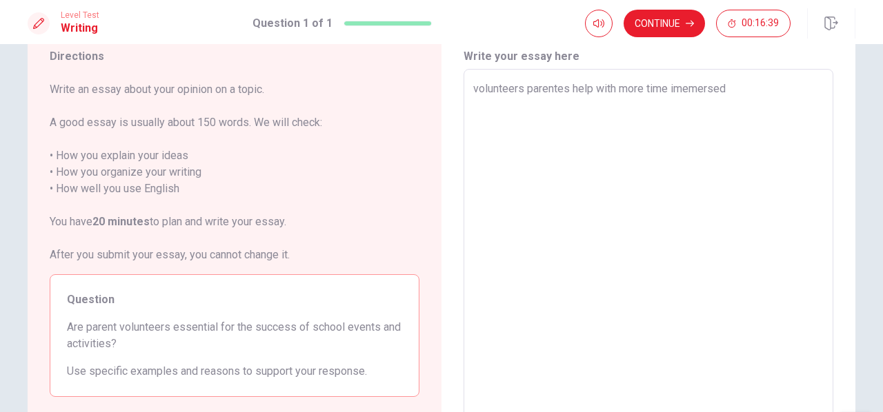
type textarea "volunteers parentes help with more time imemersed"
type textarea "x"
type textarea "volunteers parentes help with more time imemersed i"
type textarea "x"
type textarea "volunteers parentes help with more time imemersed in"
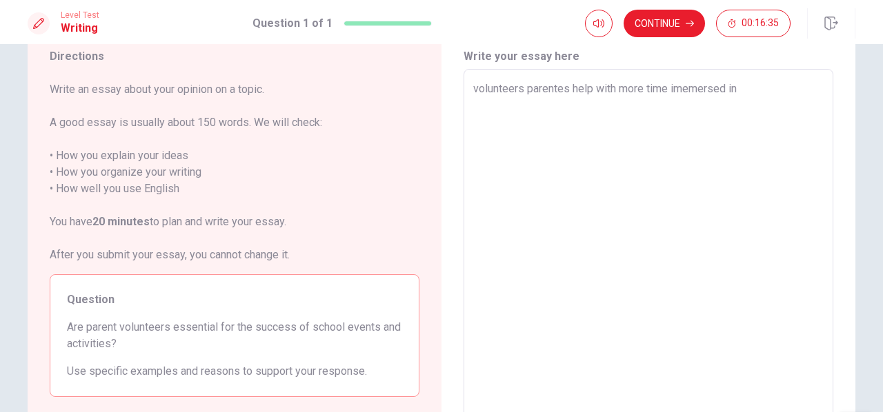
type textarea "x"
type textarea "volunteers parentes help with more time imemersed in"
type textarea "x"
type textarea "volunteers parentes help with more time imemersed in l"
type textarea "x"
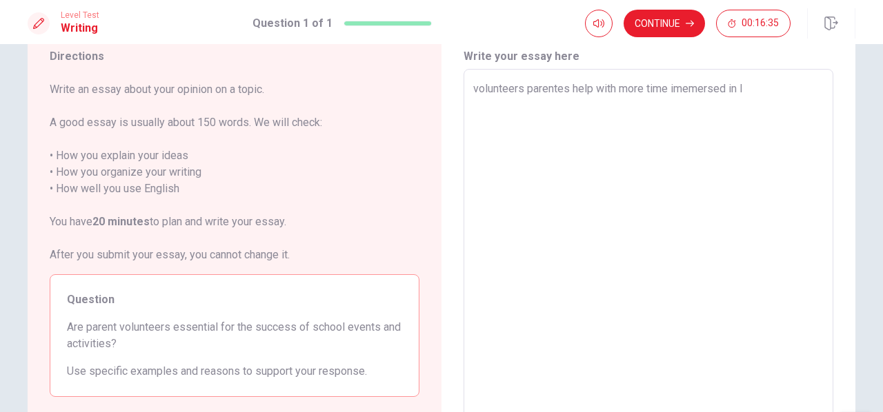
type textarea "volunteers parentes help with more time imemersed in li"
type textarea "x"
type textarea "volunteers parentes help with more time imemersed in lin"
type textarea "x"
type textarea "volunteers parentes help with more time imemersed in ling"
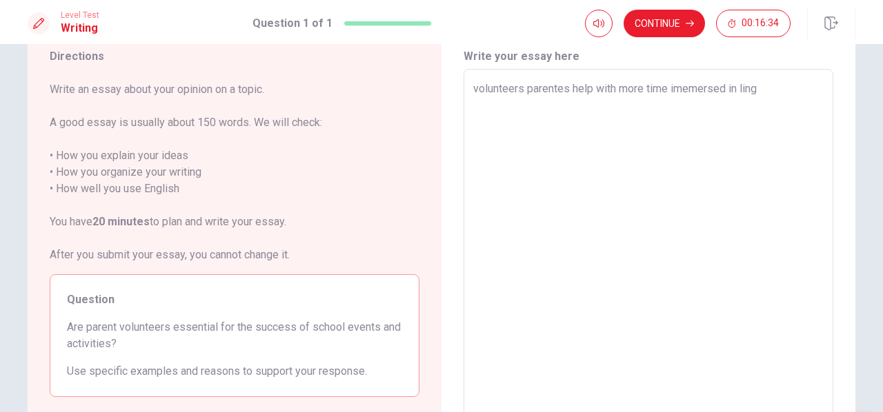
type textarea "x"
type textarea "volunteers parentes help with more time imemersed in [GEOGRAPHIC_DATA]"
type textarea "x"
type textarea "volunteers parentes help with more time imemersed in lingua"
type textarea "x"
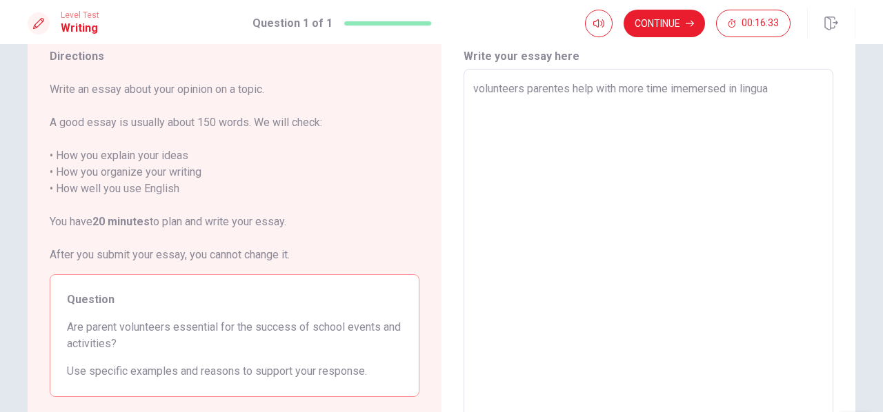
type textarea "volunteers parentes help with more time imemersed in linguag"
type textarea "x"
type textarea "volunteers parentes help with more time imemersed in linguage"
type textarea "x"
type textarea "volunteers parentes help with more time imemersed in linguage."
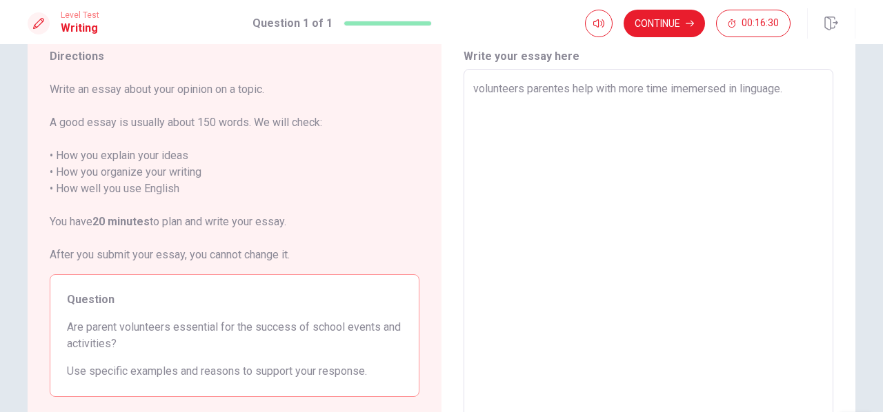
type textarea "x"
type textarea "volunteers parentes help with more time imemersed in linguage"
type textarea "x"
type textarea "volunteers parentes help with more time imemersed in linguage,"
type textarea "x"
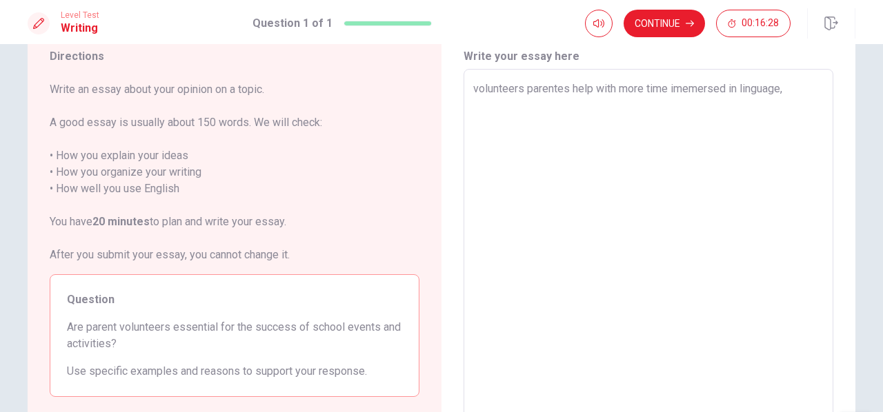
type textarea "volunteers parentes help with more time imemersed in linguage,,"
type textarea "x"
type textarea "volunteers parentes help with more time imemersed in linguage,"
type textarea "x"
type textarea "volunteers parentes help with more time imemersed in linguage,"
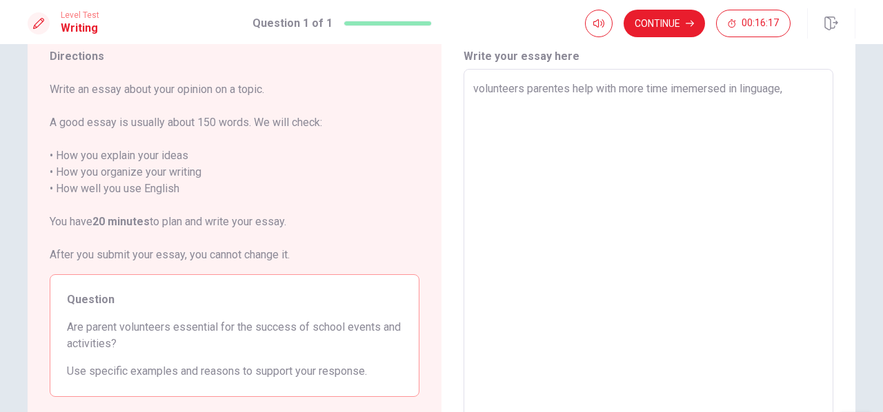
type textarea "x"
type textarea "volunteers parentes help with more time imemersed in linguage, c"
type textarea "x"
type textarea "volunteers parentes help with more time imemersed in linguage, cu"
type textarea "x"
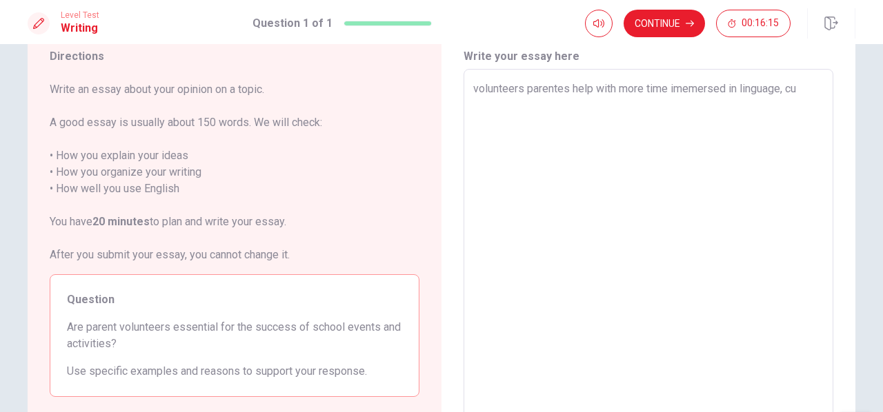
type textarea "volunteers parentes help with more time imemersed in linguage, cul"
type textarea "x"
type textarea "volunteers parentes help with more time imemersed in linguage, cult"
type textarea "x"
type textarea "volunteers parentes help with more time imemersed in linguage, cultu"
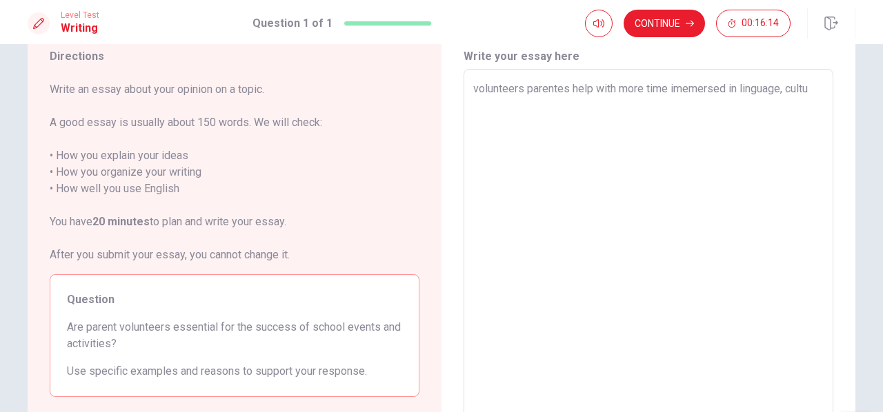
type textarea "x"
type textarea "volunteers parentes help with more time imemersed in linguage, cultur"
type textarea "x"
type textarea "volunteers parentes help with more time imemersed in linguage, culture"
type textarea "x"
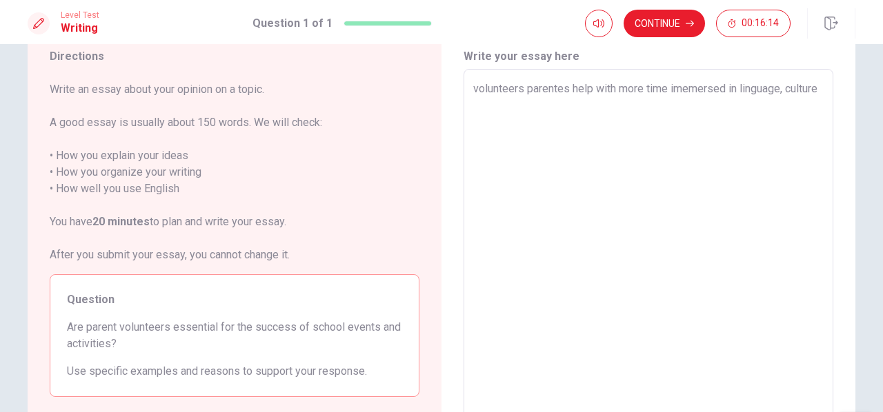
type textarea "volunteers parentes help with more time imemersed in linguage, culture"
type textarea "x"
type textarea "volunteers parentes help with more time imemersed in linguage, culture e"
type textarea "x"
type textarea "volunteers parentes help with more time imemersed in linguage, culture e"
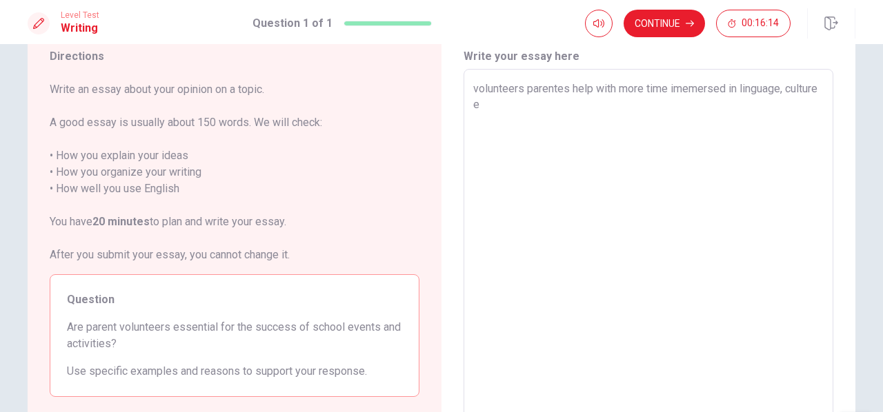
type textarea "x"
type textarea "volunteers parentes help with more time imemersed in linguage, culture e"
type textarea "x"
type textarea "volunteers parentes help with more time imemersed in linguage, culture"
type textarea "x"
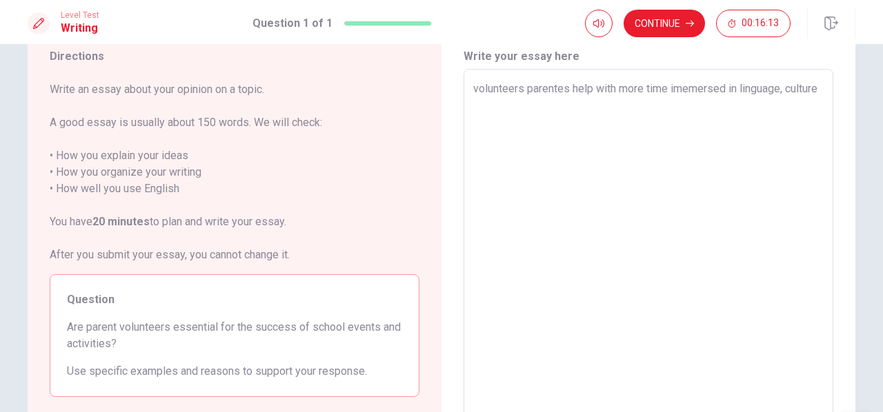
type textarea "volunteers parentes help with more time imemersed in linguage, culture a"
type textarea "x"
type textarea "volunteers parentes help with more time imemersed in linguage, culture ad"
type textarea "x"
type textarea "volunteers parentes help with more time imemersed in linguage, culture adn"
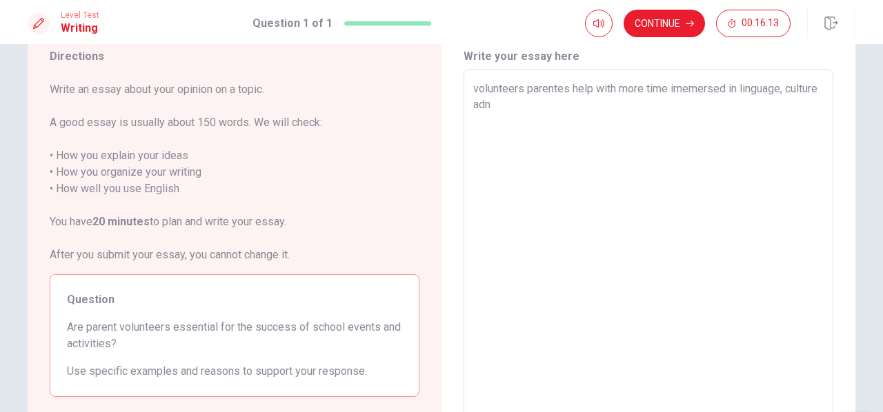
type textarea "x"
type textarea "volunteers parentes help with more time imemersed in linguage, culture ad"
type textarea "x"
type textarea "volunteers parentes help with more time imemersed in linguage, culture a"
type textarea "x"
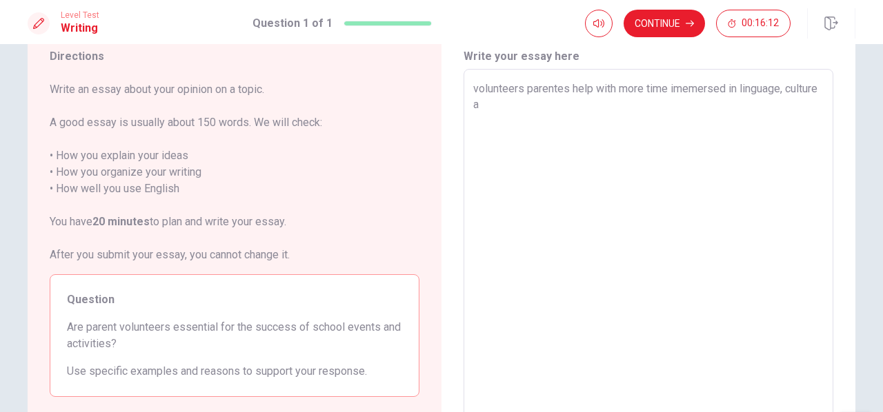
type textarea "volunteers parentes help with more time imemersed in linguage, culture an"
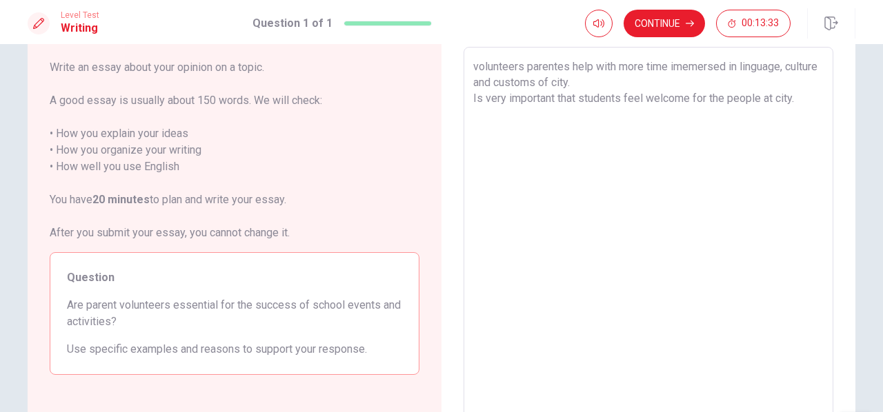
scroll to position [43, 0]
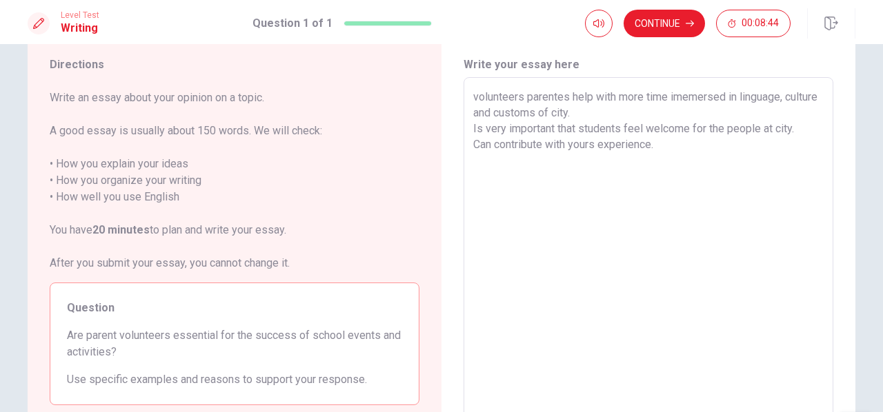
click at [491, 145] on textarea "volunteers parentes help with more time imemersed in linguage, culture and cust…" at bounding box center [648, 268] width 350 height 359
click at [488, 157] on textarea "volunteers parentes help with more time imemersed in linguage, culture and cust…" at bounding box center [648, 268] width 350 height 359
click at [499, 145] on textarea "volunteers parentes help with more time imemersed in linguage, culture and cust…" at bounding box center [648, 268] width 350 height 359
click at [486, 163] on textarea "volunteers parentes help with more time imemersed in linguage, culture and cust…" at bounding box center [648, 268] width 350 height 359
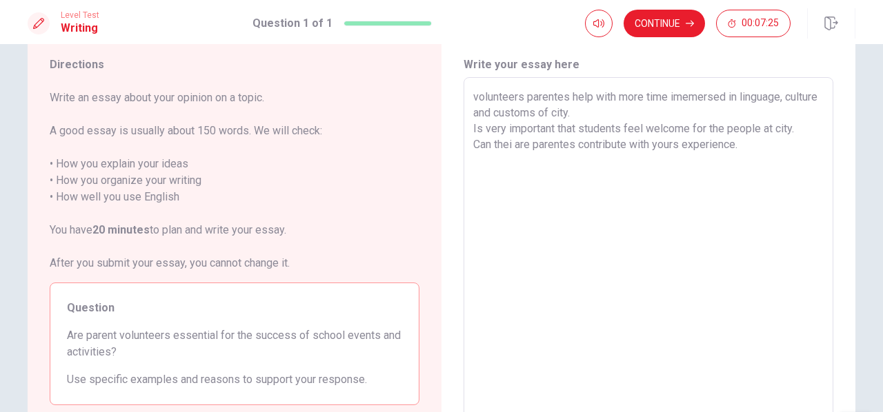
click at [663, 141] on textarea "volunteers parentes help with more time imemersed in linguage, culture and cust…" at bounding box center [648, 268] width 350 height 359
click at [735, 143] on textarea "volunteers parentes help with more time imemersed in linguage, culture and cust…" at bounding box center [648, 268] width 350 height 359
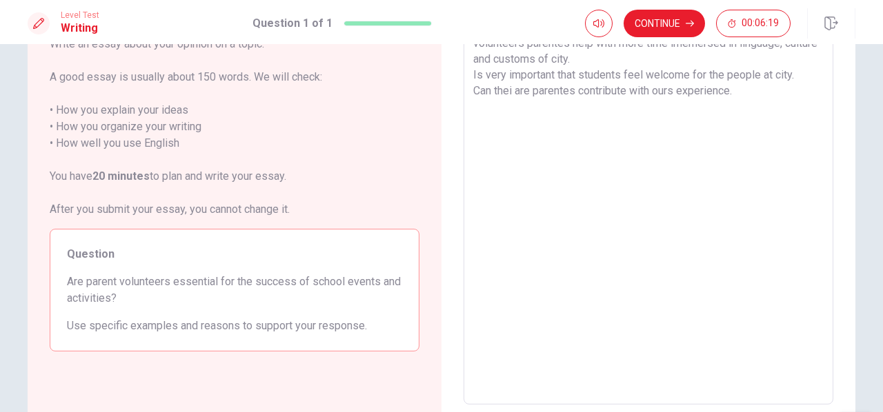
scroll to position [0, 0]
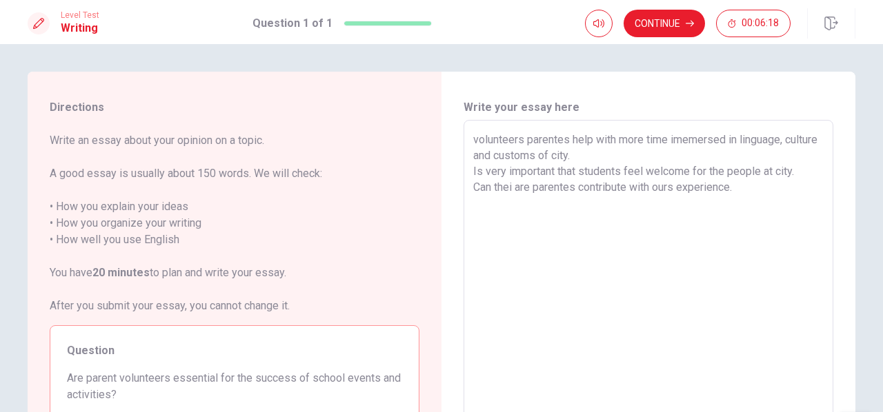
click at [473, 220] on textarea "volunteers parentes help with more time imemersed in linguage, culture and cust…" at bounding box center [648, 311] width 350 height 359
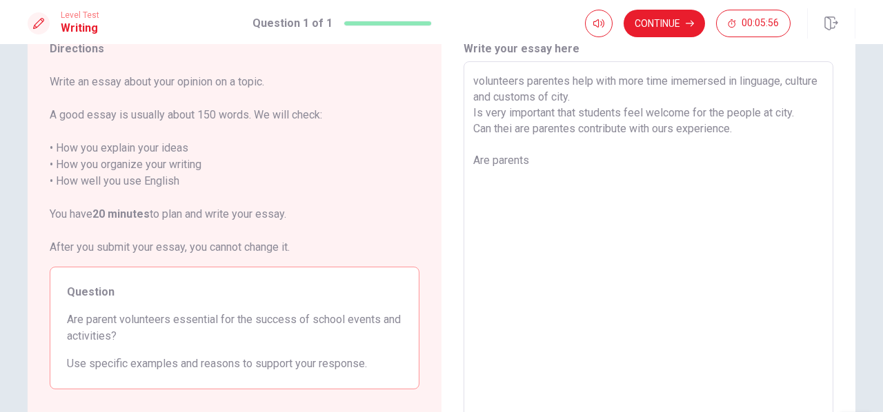
scroll to position [92, 0]
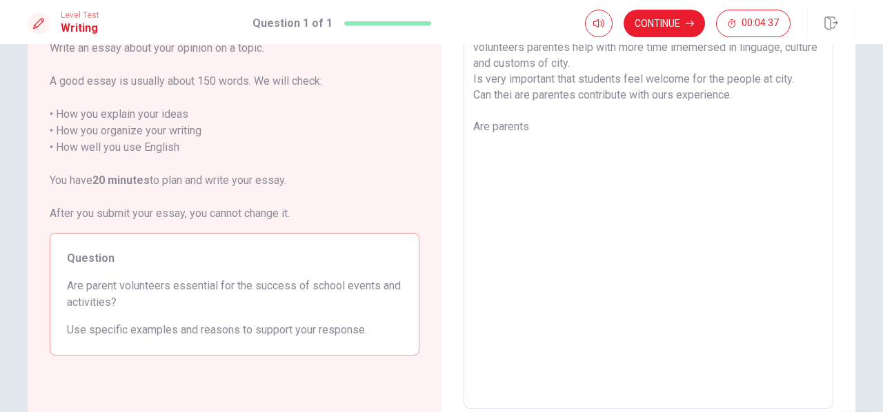
drag, startPoint x: 543, startPoint y: 121, endPoint x: 418, endPoint y: 129, distance: 125.8
click at [418, 129] on div "Directions Write an essay about your opinion on a topic. A good essay is usuall…" at bounding box center [442, 218] width 828 height 479
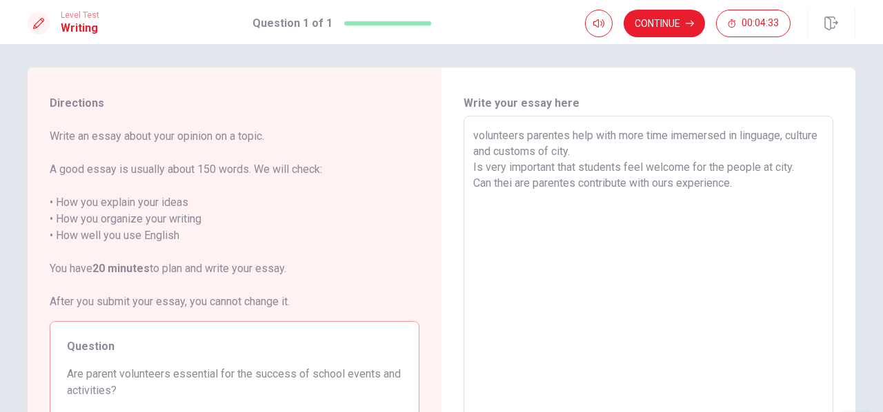
scroll to position [0, 0]
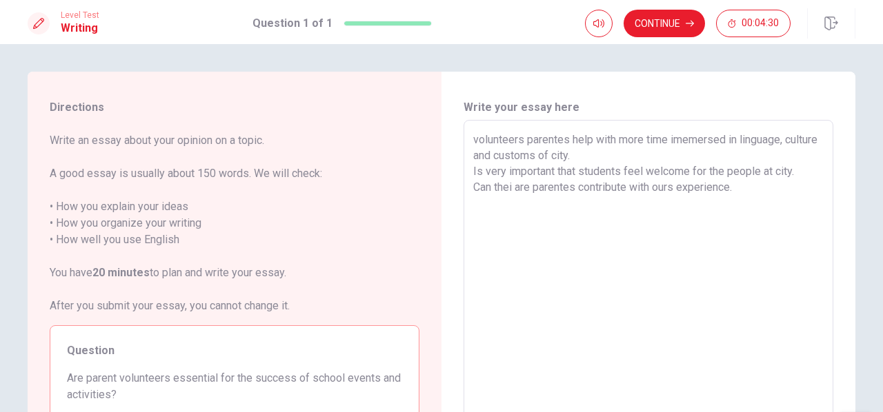
drag, startPoint x: 475, startPoint y: 188, endPoint x: 760, endPoint y: 189, distance: 285.5
click at [760, 189] on textarea "volunteers parentes help with more time imemersed in linguage, culture and cust…" at bounding box center [648, 311] width 350 height 359
click at [657, 154] on textarea "volunteers parentes help with more time imemersed in linguage, culture and cust…" at bounding box center [648, 311] width 350 height 359
click at [585, 165] on textarea "volunteers parentes help with more time imemersed in linguage, culture and cust…" at bounding box center [648, 311] width 350 height 359
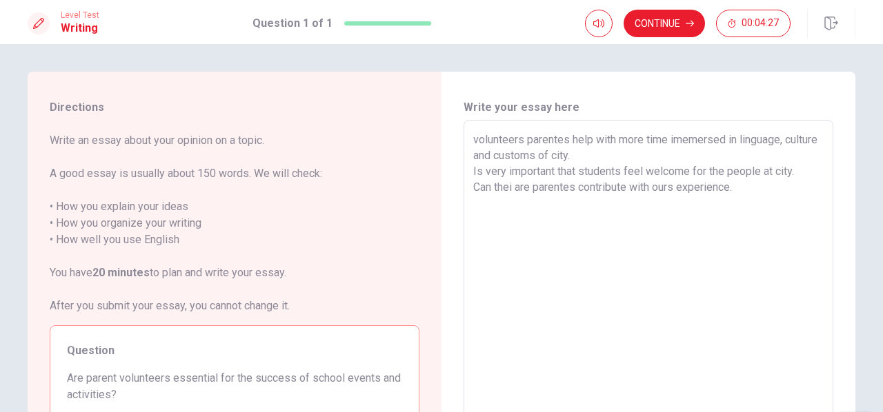
click at [522, 130] on div "volunteers parentes help with more time imemersed in linguage, culture and cust…" at bounding box center [648, 310] width 370 height 381
click at [657, 189] on textarea "volunteers parentes help with more time imemersed in linguage, culture and cust…" at bounding box center [648, 311] width 350 height 359
click at [510, 179] on textarea "volunteers parentes help with more time imemersed in linguage, culture and cust…" at bounding box center [648, 311] width 350 height 359
click at [543, 186] on textarea "volunteers parentes help with more time imemersed in linguage, culture and cust…" at bounding box center [648, 311] width 350 height 359
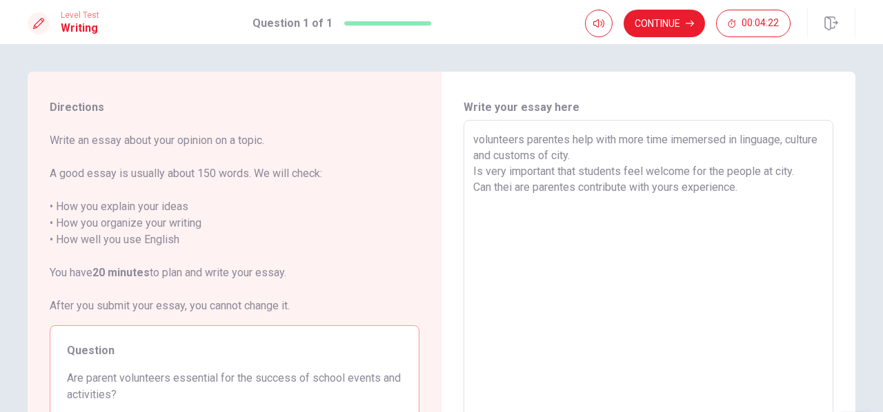
click at [625, 199] on textarea "volunteers parentes help with more time imemersed in linguage, culture and cust…" at bounding box center [648, 311] width 350 height 359
click at [674, 190] on textarea "volunteers parentes help with more time imemersed in linguage, culture and cust…" at bounding box center [648, 311] width 350 height 359
click at [761, 189] on textarea "volunteers parentes help with more time imemersed in linguage, culture and cust…" at bounding box center [648, 311] width 350 height 359
click at [503, 219] on textarea "volunteers parentes help with more time imemersed in linguage, culture and cust…" at bounding box center [648, 311] width 350 height 359
click at [484, 207] on textarea "volunteers parentes help with more time imemersed in linguage, culture and cust…" at bounding box center [648, 311] width 350 height 359
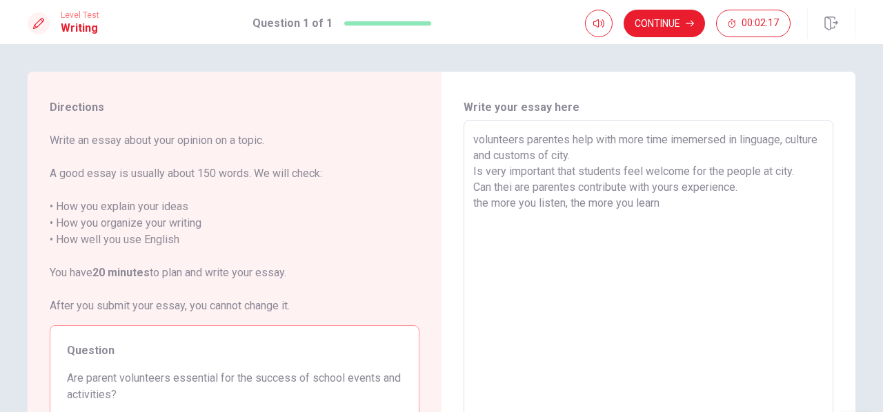
click at [473, 202] on textarea "volunteers parentes help with more time imemersed in linguage, culture and cust…" at bounding box center [648, 311] width 350 height 359
click at [567, 202] on textarea "volunteers parentes help with more time imemersed in linguage, culture and cust…" at bounding box center [648, 311] width 350 height 359
click at [726, 203] on textarea "volunteers parentes help with more time imemersed in linguage, culture and cust…" at bounding box center [648, 311] width 350 height 359
click at [694, 34] on button "Continue" at bounding box center [664, 24] width 81 height 28
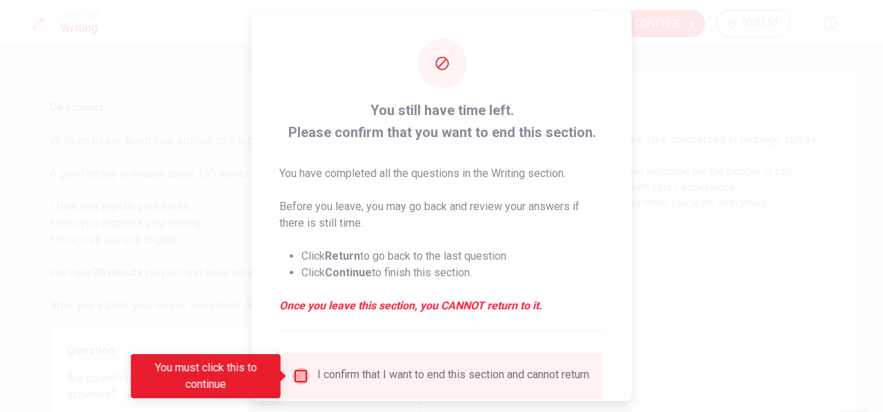
click at [299, 372] on input "You must click this to continue" at bounding box center [300, 376] width 17 height 17
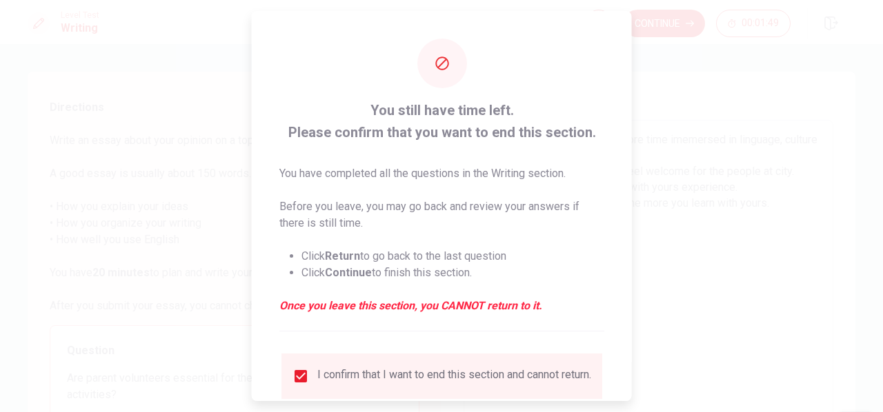
scroll to position [102, 0]
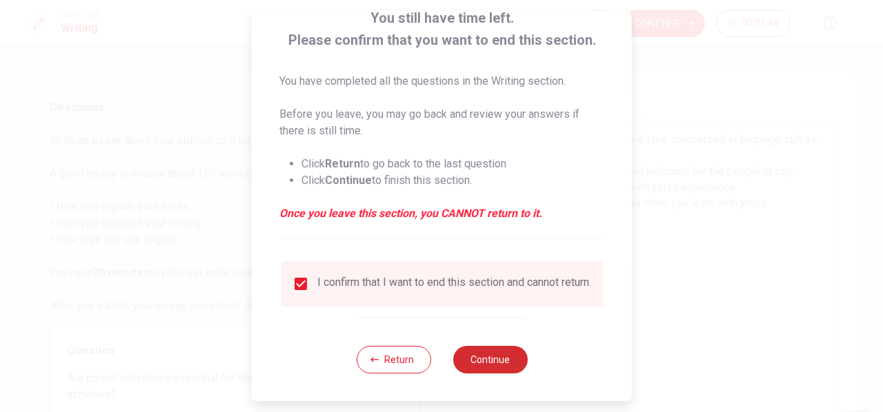
click at [490, 352] on button "Continue" at bounding box center [489, 360] width 74 height 28
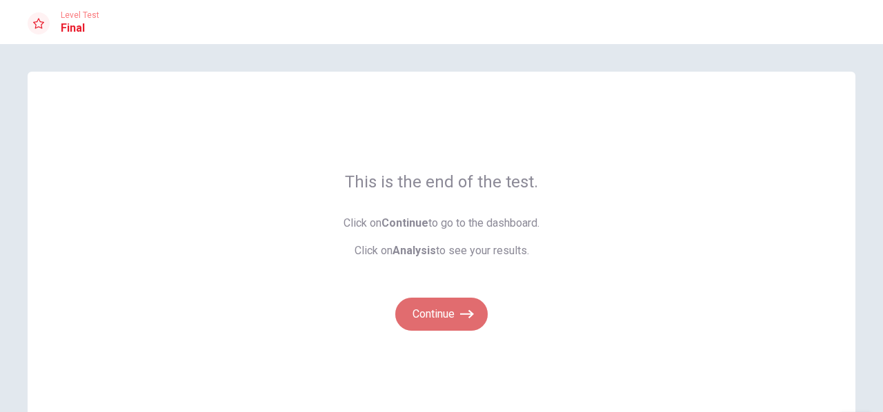
click at [454, 312] on button "Continue" at bounding box center [441, 314] width 92 height 33
